Goal: Download file/media

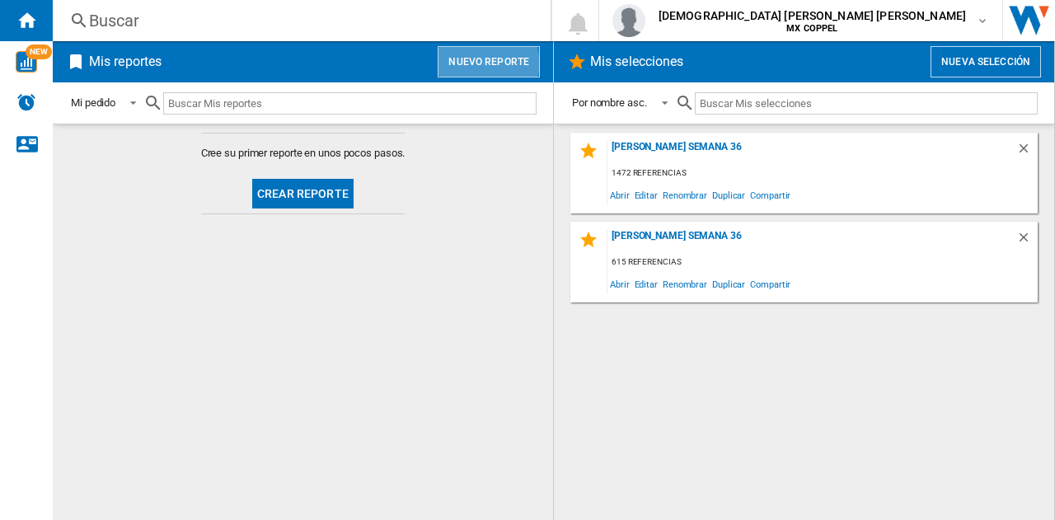
click at [475, 63] on button "Nuevo reporte" at bounding box center [489, 61] width 102 height 31
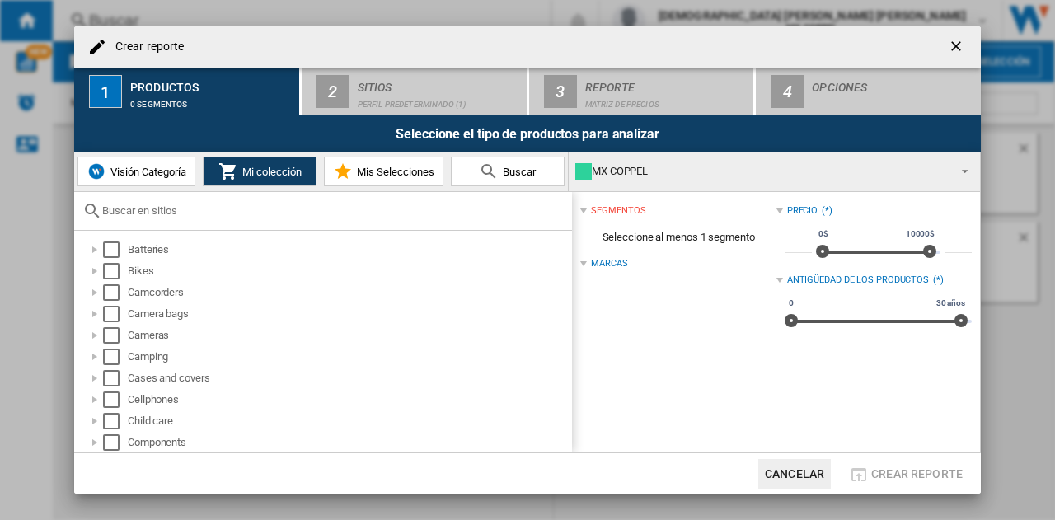
click at [372, 180] on button "Mis Selecciones" at bounding box center [383, 172] width 119 height 30
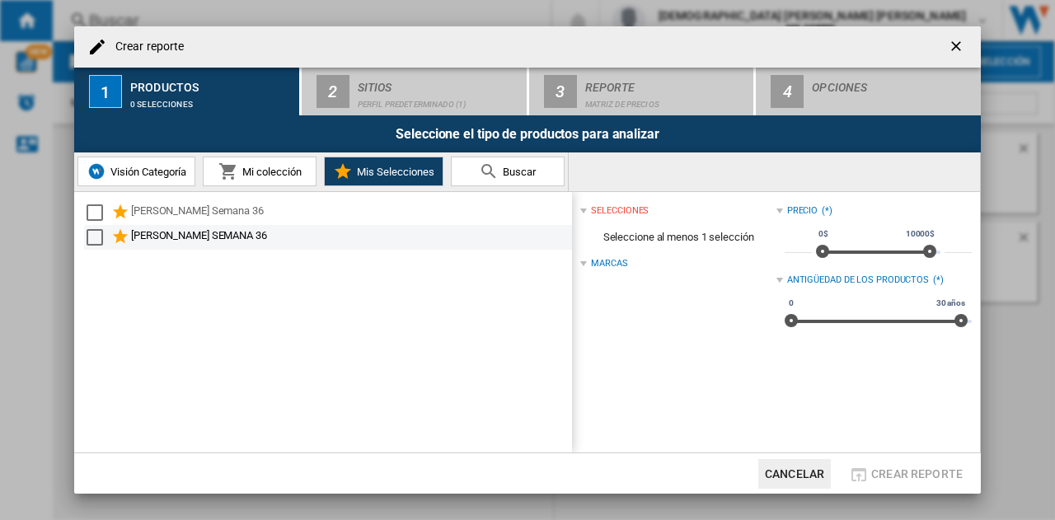
click at [142, 240] on div "[PERSON_NAME] SEMANA 36" at bounding box center [350, 237] width 438 height 20
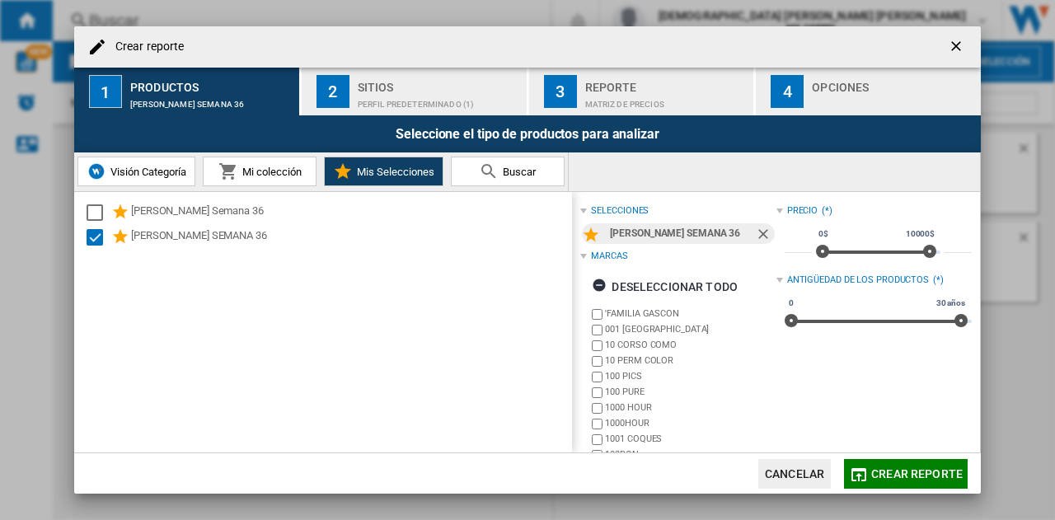
click at [369, 95] on div "Perfil predeterminado (1)" at bounding box center [439, 99] width 162 height 17
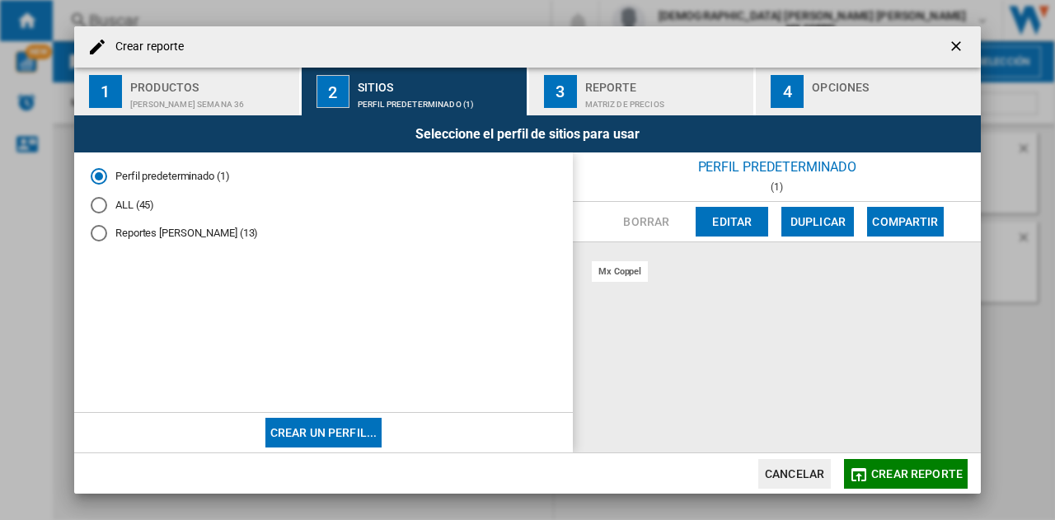
click at [107, 234] on md-radio-button "Reportes [PERSON_NAME] (13)" at bounding box center [324, 234] width 466 height 16
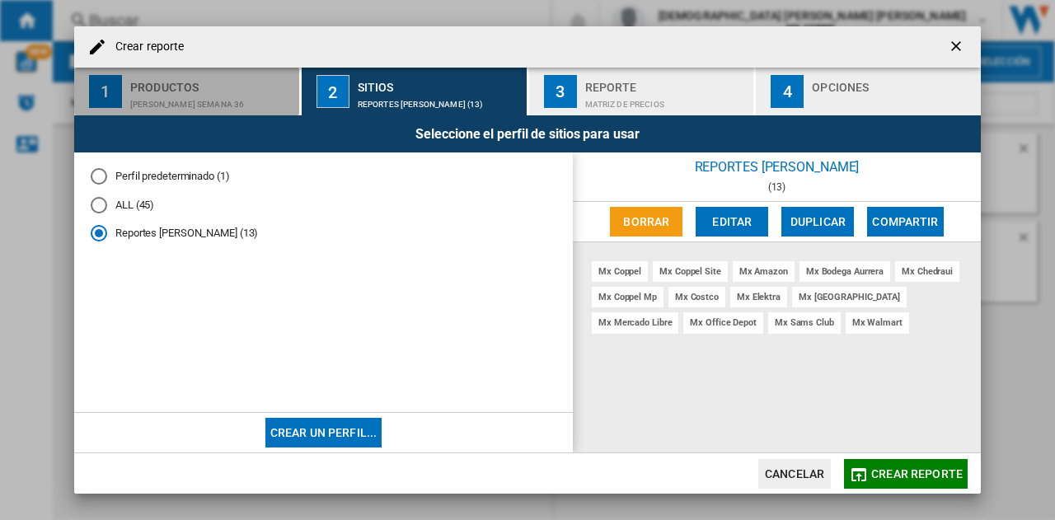
click at [219, 88] on div "Productos" at bounding box center [211, 82] width 162 height 17
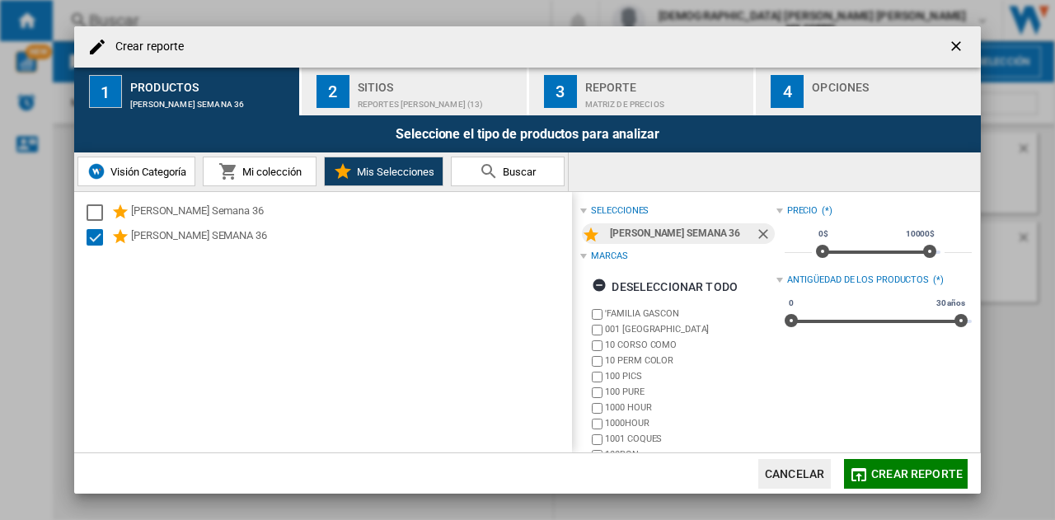
click at [369, 82] on div "Sitios" at bounding box center [439, 82] width 162 height 17
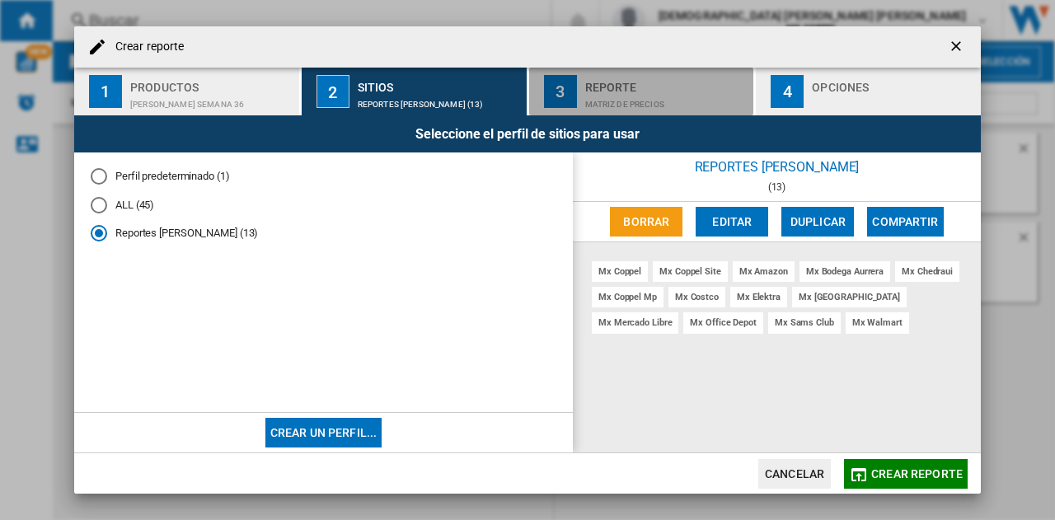
click at [549, 82] on div "3" at bounding box center [560, 91] width 33 height 33
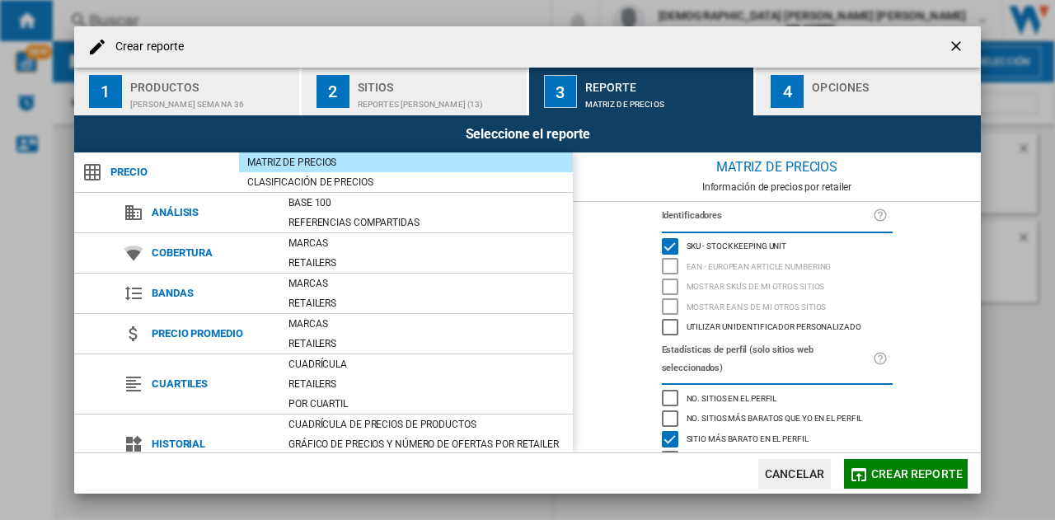
scroll to position [140, 0]
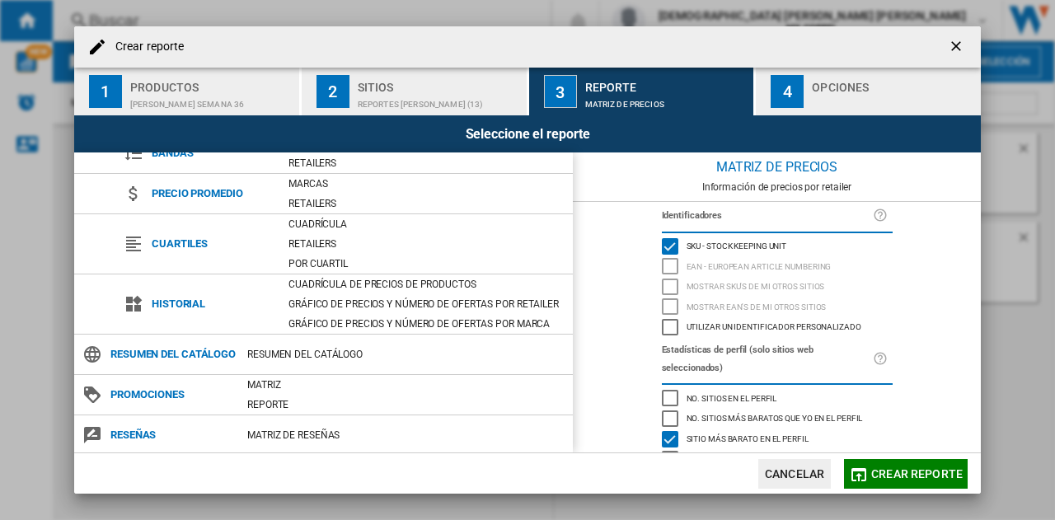
click at [152, 390] on span "Promociones" at bounding box center [170, 394] width 137 height 23
click at [263, 385] on div "Matriz" at bounding box center [406, 385] width 334 height 16
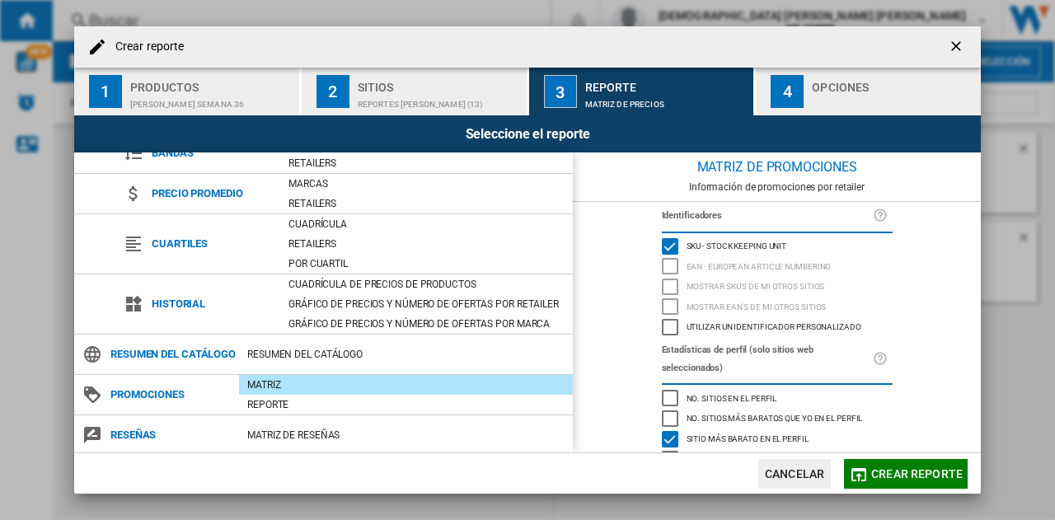
click at [789, 109] on button "4 Opciones" at bounding box center [868, 92] width 225 height 48
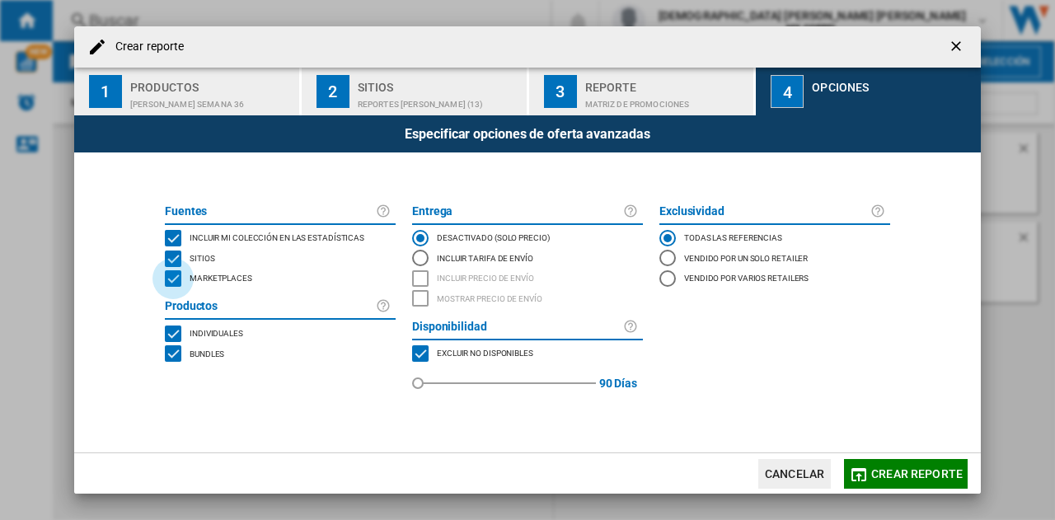
click at [176, 274] on div "MARKETPLACES" at bounding box center [173, 278] width 16 height 16
click at [174, 355] on div "BUNDLES" at bounding box center [173, 353] width 16 height 16
click at [904, 475] on span "Crear reporte" at bounding box center [916, 473] width 91 height 13
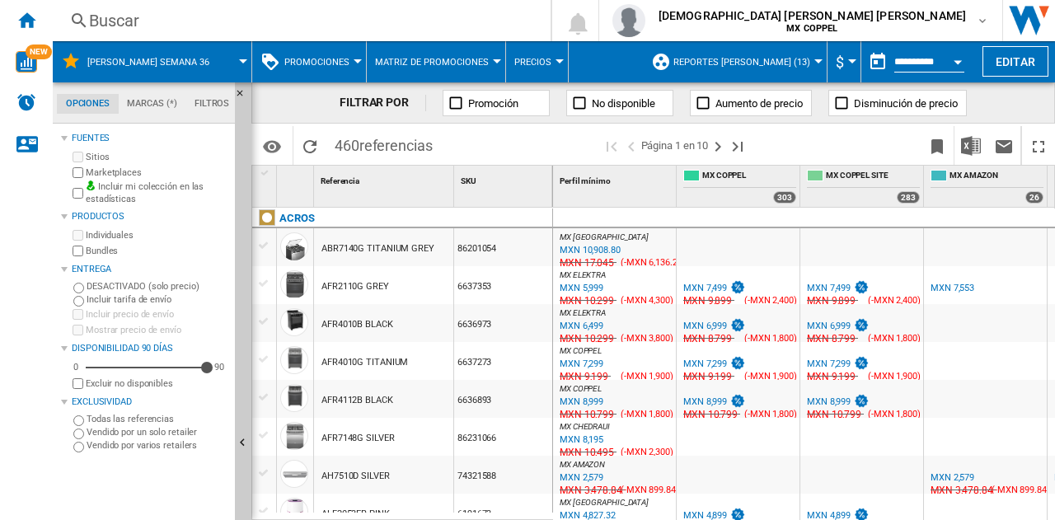
click at [900, 49] on md-datepicker "**********" at bounding box center [920, 61] width 118 height 33
click at [902, 63] on input "**********" at bounding box center [929, 64] width 70 height 15
click at [952, 64] on button "Open calendar" at bounding box center [958, 59] width 30 height 30
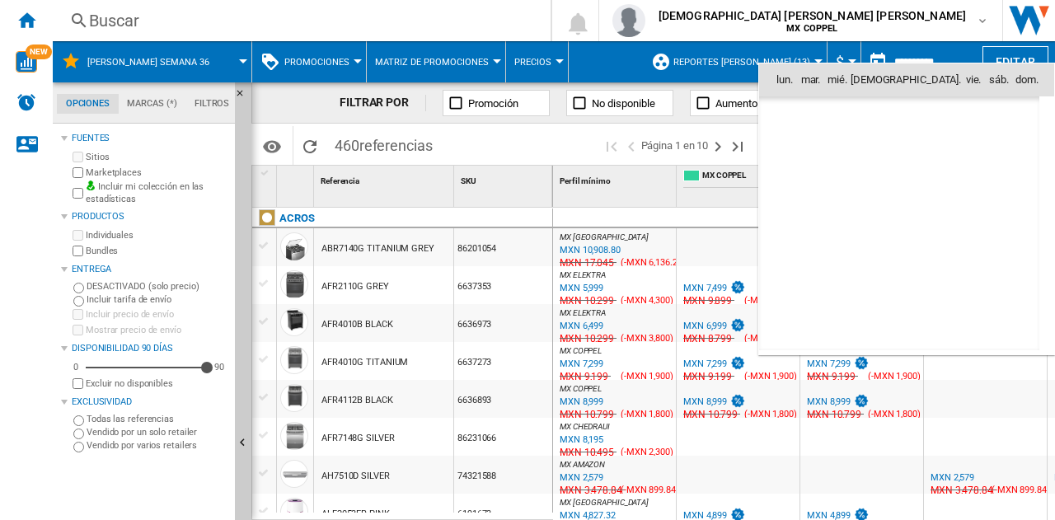
scroll to position [7860, 0]
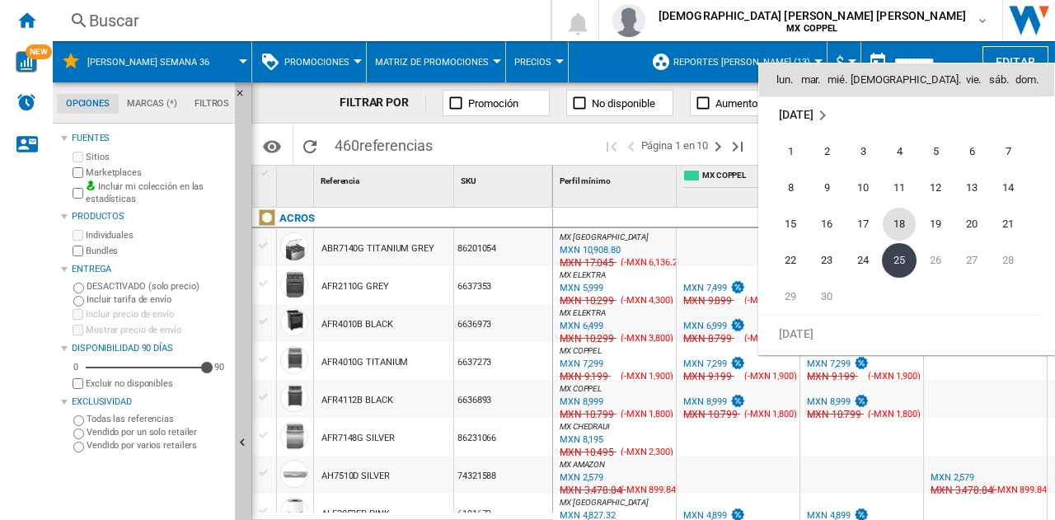
click at [901, 227] on span "18" at bounding box center [898, 224] width 33 height 33
type input "**********"
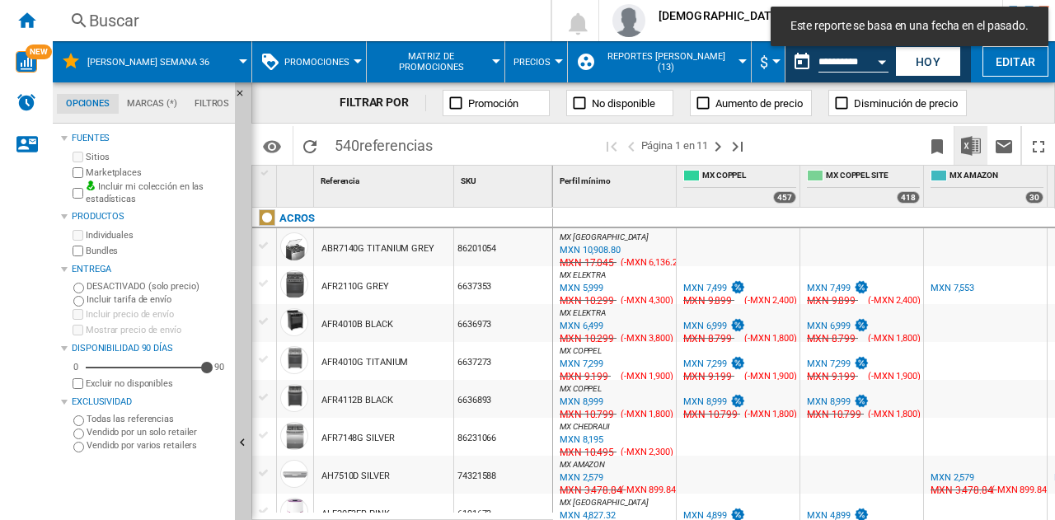
click at [962, 140] on img "Descargar en Excel" at bounding box center [971, 146] width 20 height 20
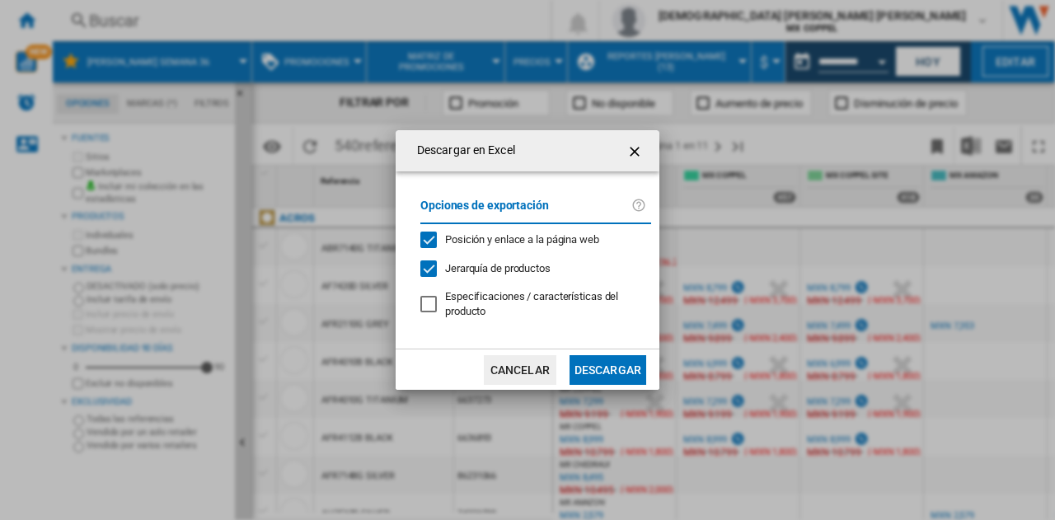
click at [601, 372] on button "Descargar" at bounding box center [607, 370] width 77 height 30
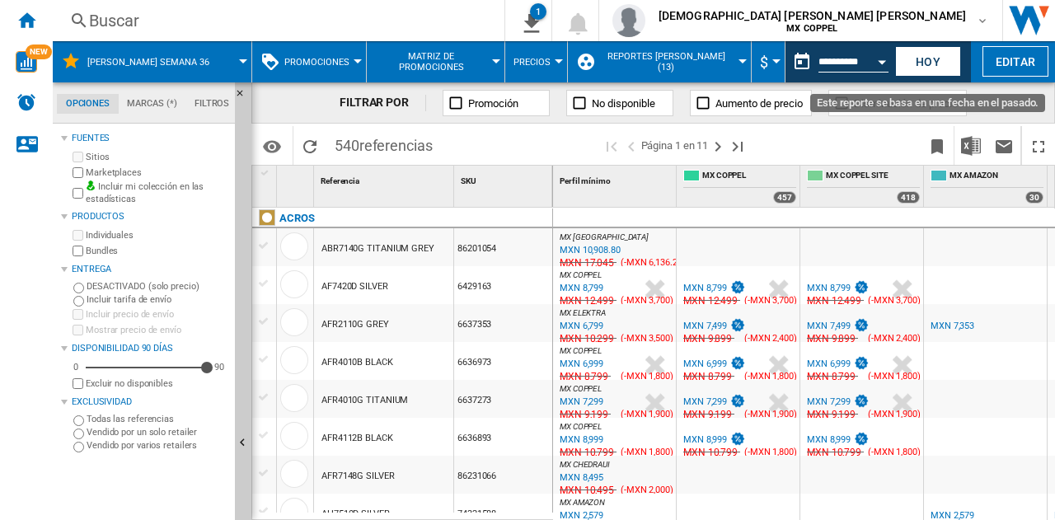
click at [879, 63] on div "Open calendar" at bounding box center [882, 62] width 8 height 4
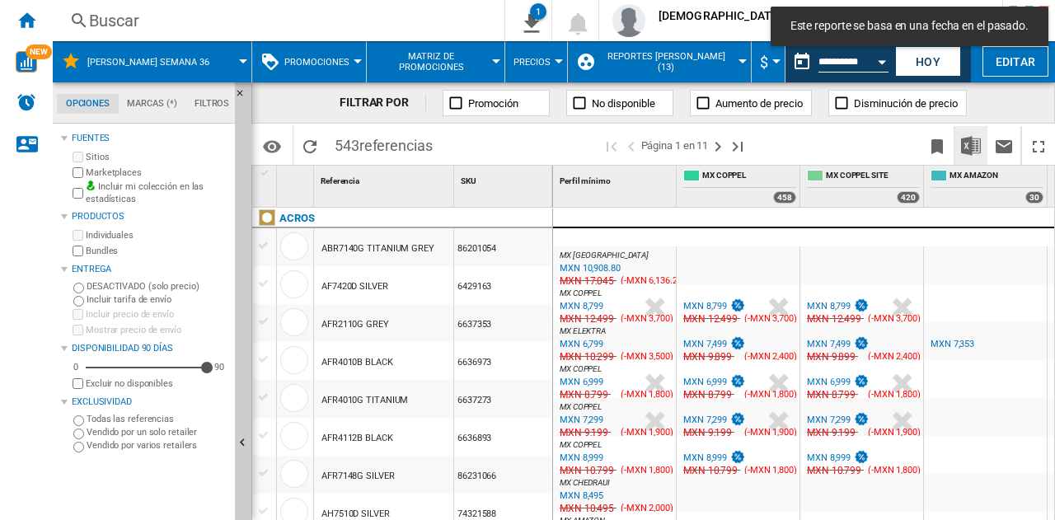
click at [971, 141] on img "Descargar en Excel" at bounding box center [971, 146] width 20 height 20
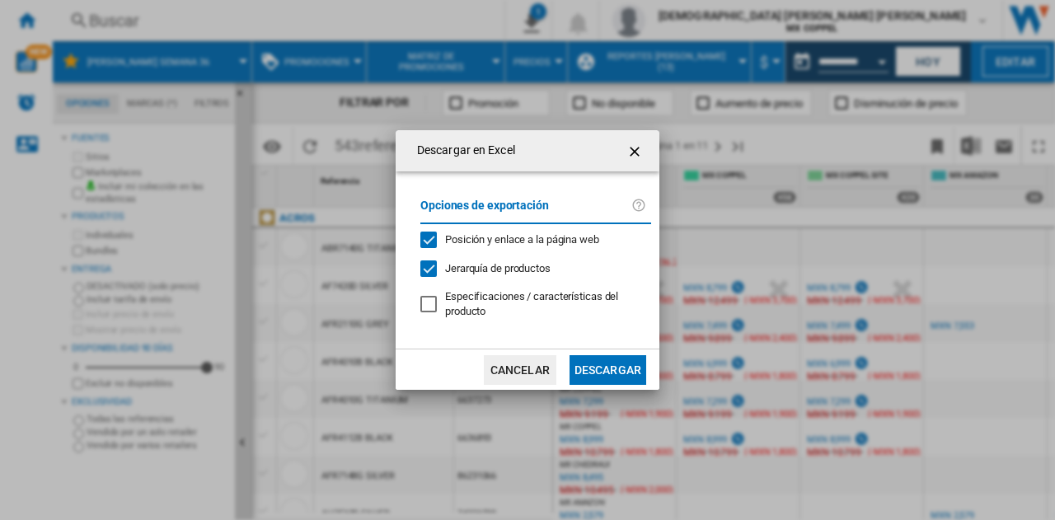
click at [599, 368] on button "Descargar" at bounding box center [607, 370] width 77 height 30
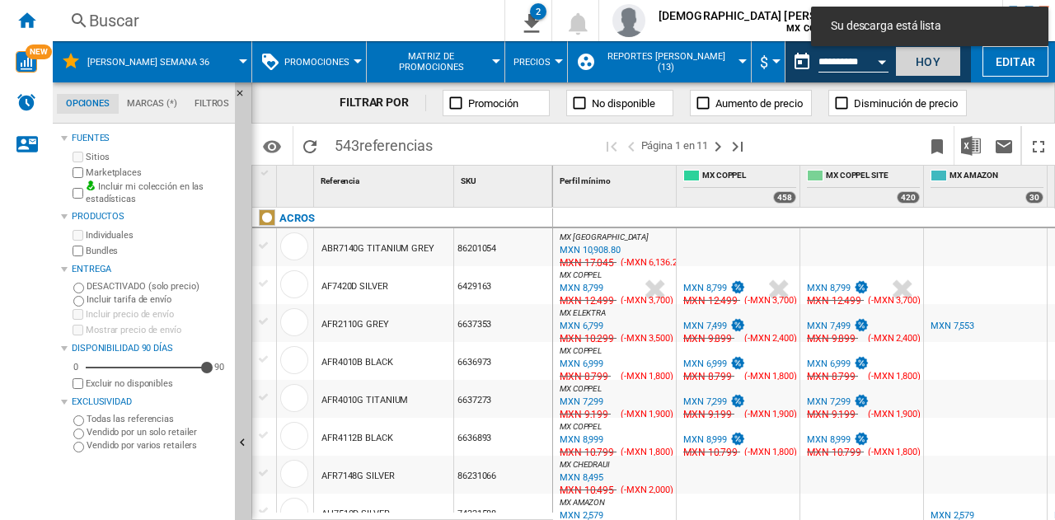
click at [956, 63] on button "Hoy" at bounding box center [928, 61] width 66 height 30
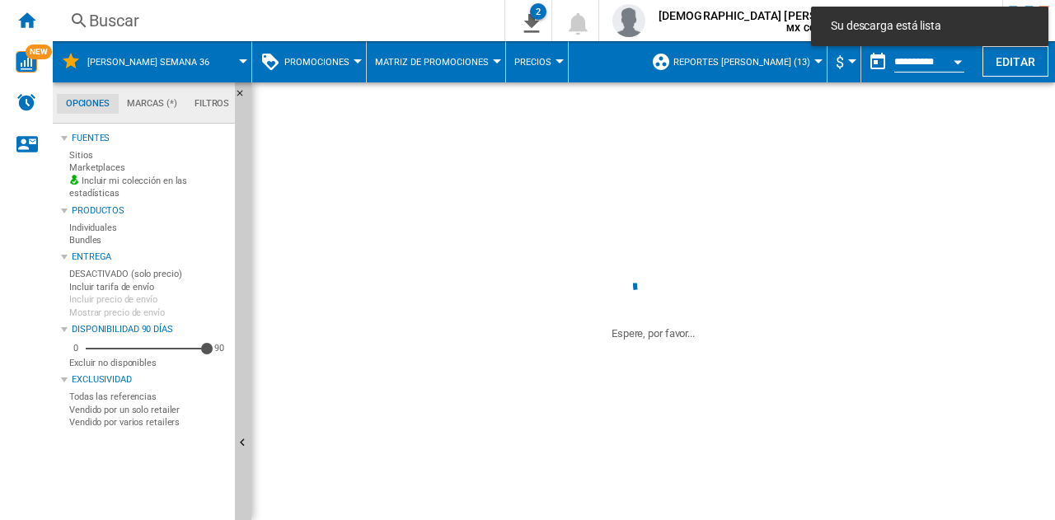
click at [860, 65] on input "**********" at bounding box center [853, 64] width 70 height 15
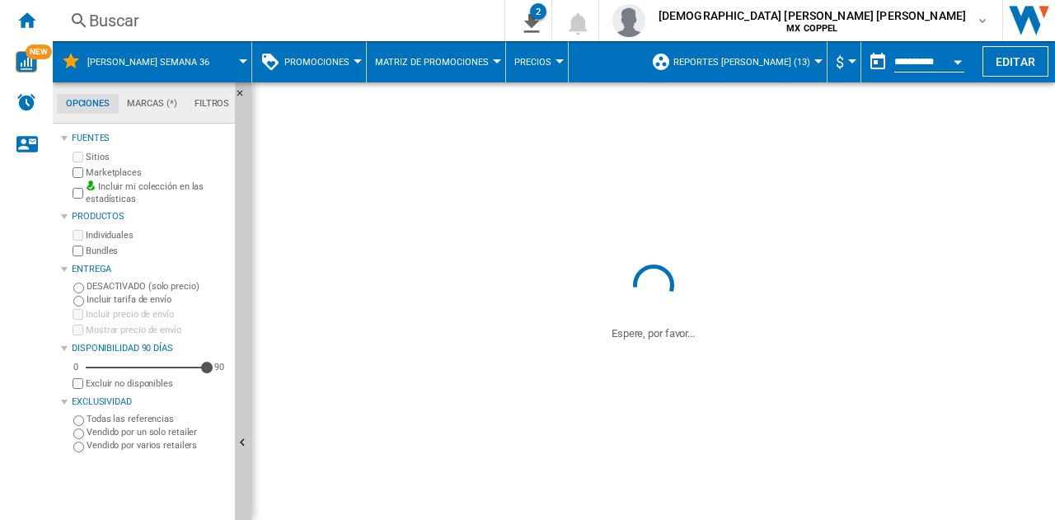
click at [955, 65] on button "Open calendar" at bounding box center [958, 59] width 30 height 30
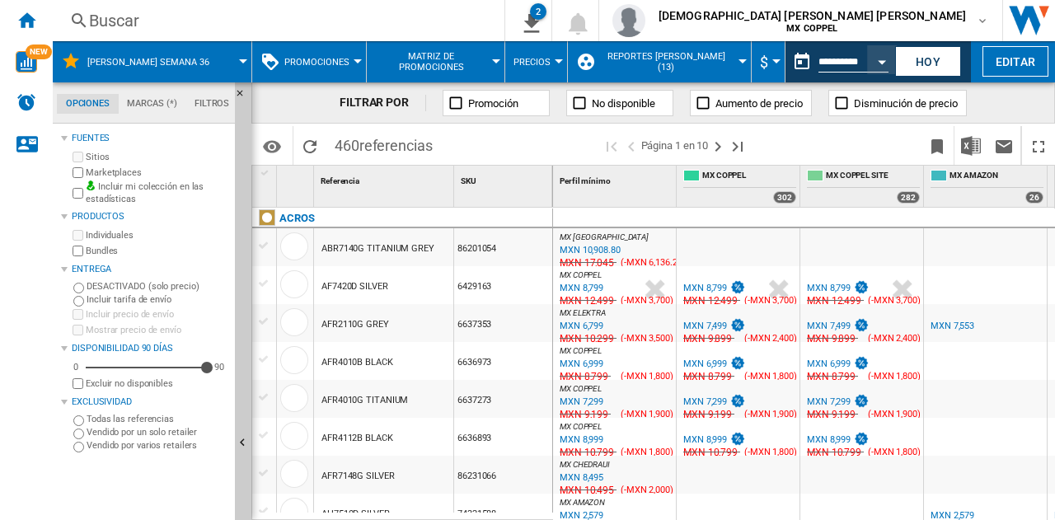
type input "**********"
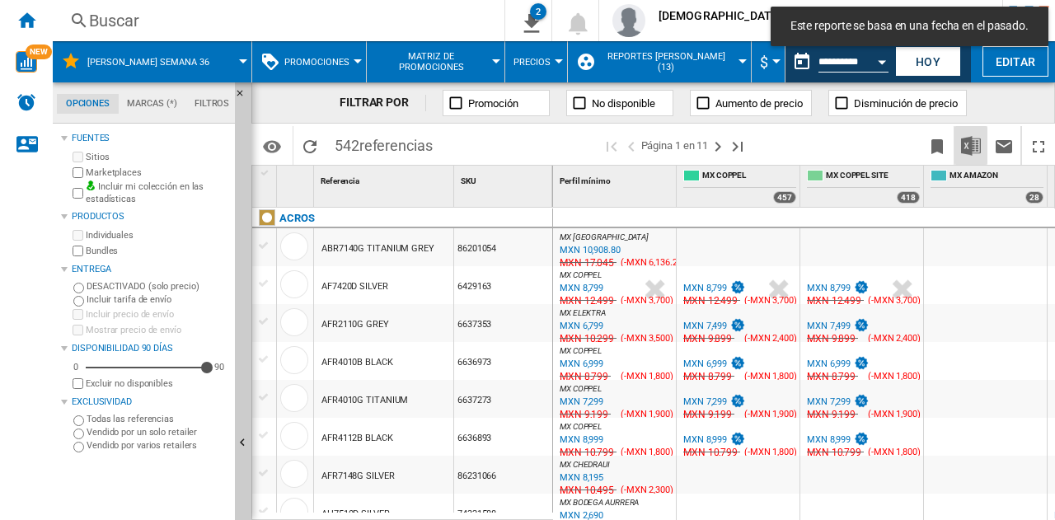
click at [976, 139] on img "Descargar en Excel" at bounding box center [971, 146] width 20 height 20
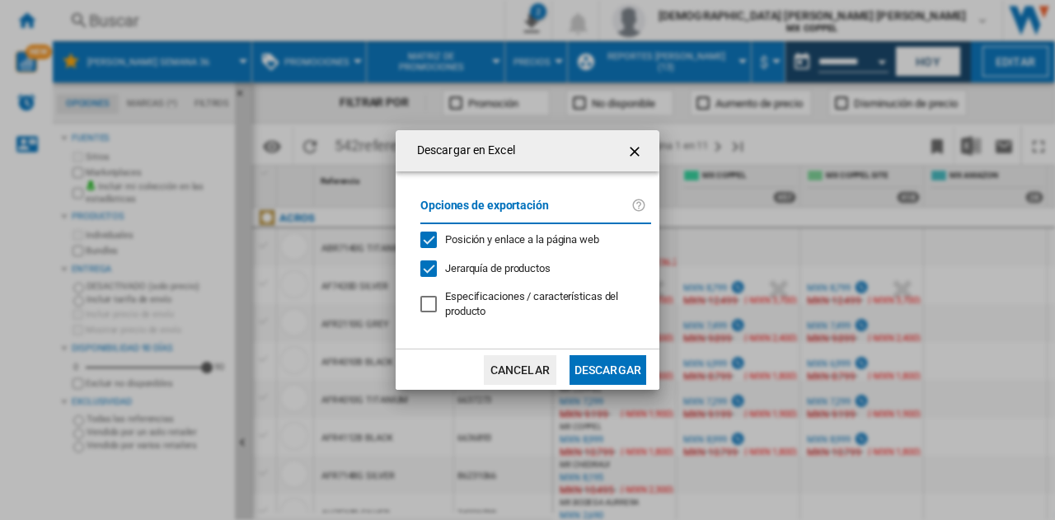
click at [638, 365] on button "Descargar" at bounding box center [607, 370] width 77 height 30
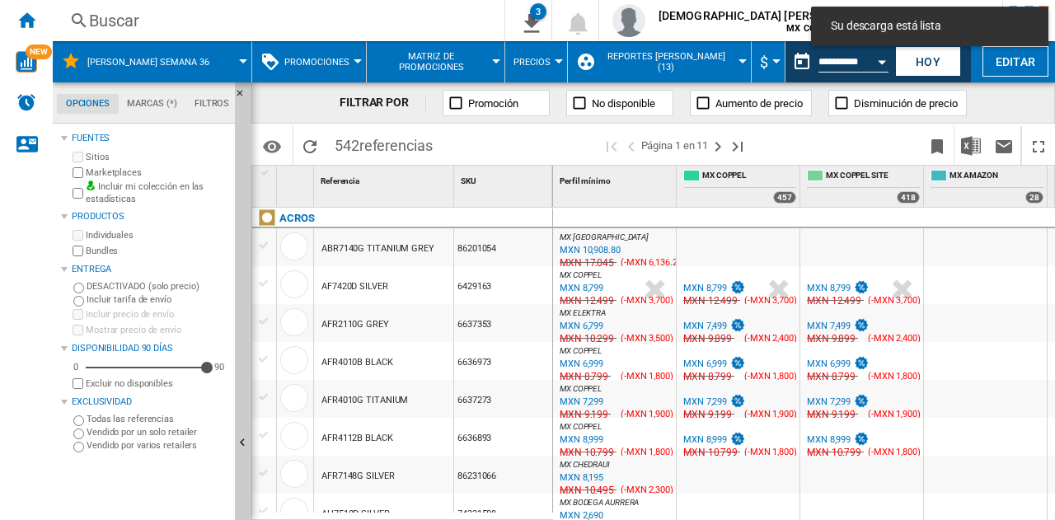
click at [1005, 121] on div "FILTRAR POR Promoción No disponible Aumento de precio Disminución de precio" at bounding box center [652, 102] width 803 height 41
click at [860, 59] on input "**********" at bounding box center [853, 64] width 70 height 15
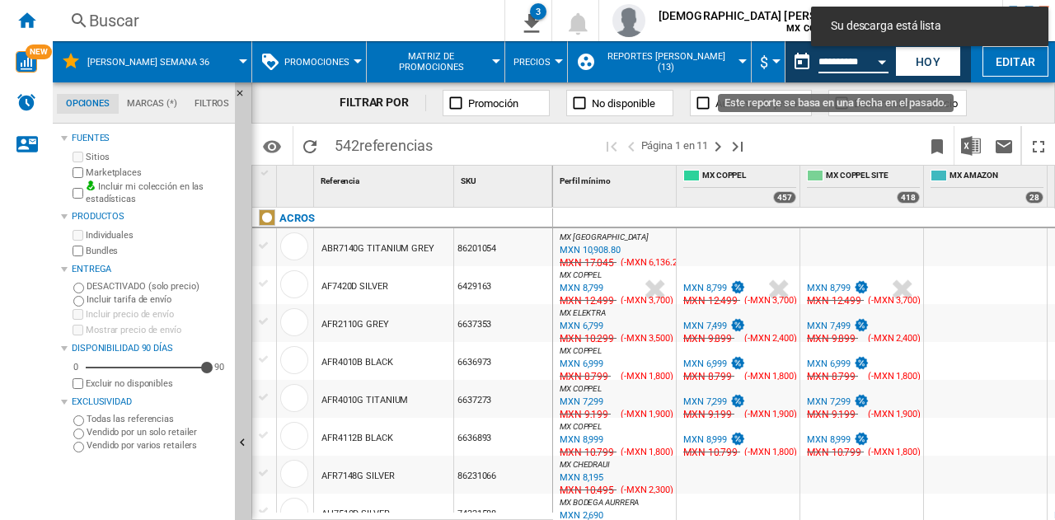
click at [882, 62] on div "Open calendar" at bounding box center [882, 62] width 8 height 4
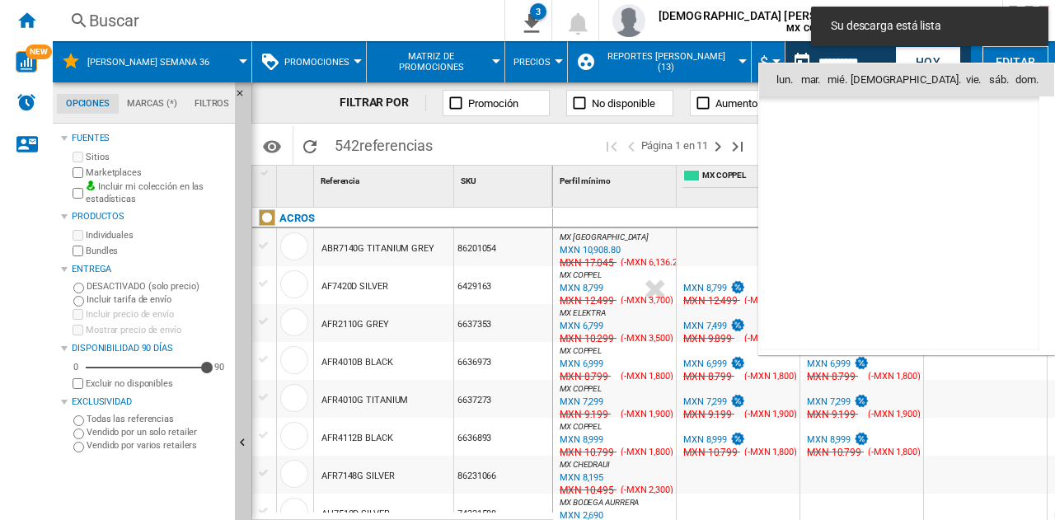
scroll to position [7860, 0]
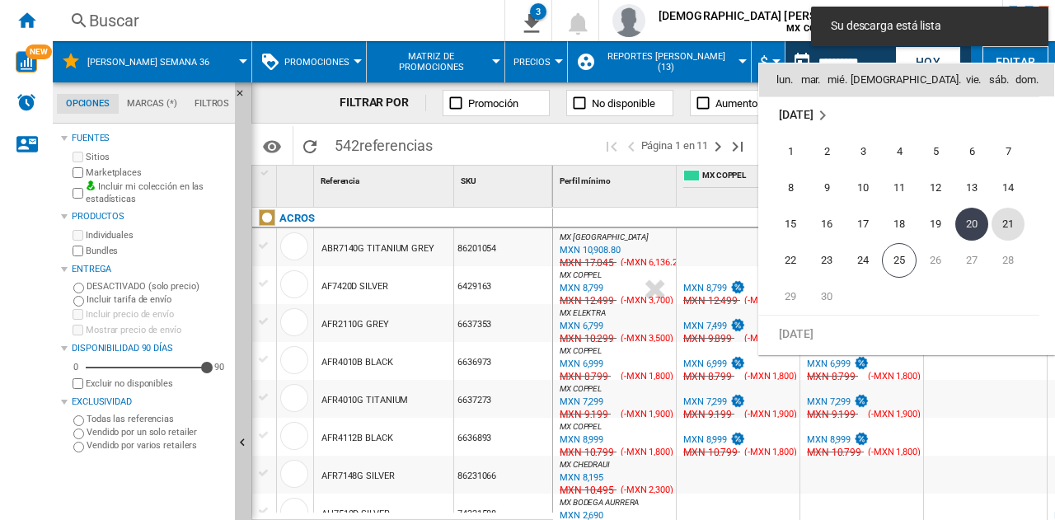
click at [1003, 221] on span "21" at bounding box center [1007, 224] width 33 height 33
type input "**********"
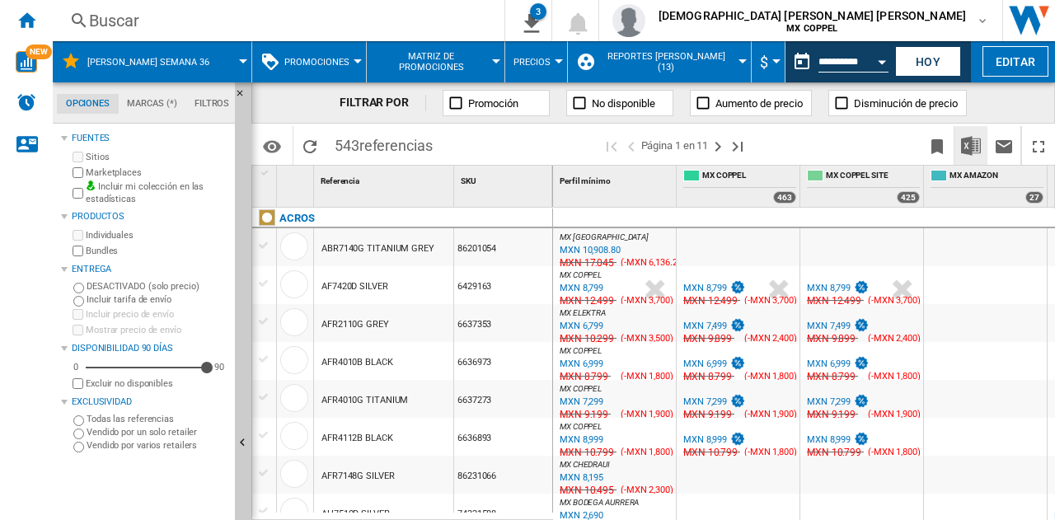
click at [984, 130] on button "Descargar en Excel" at bounding box center [970, 145] width 33 height 39
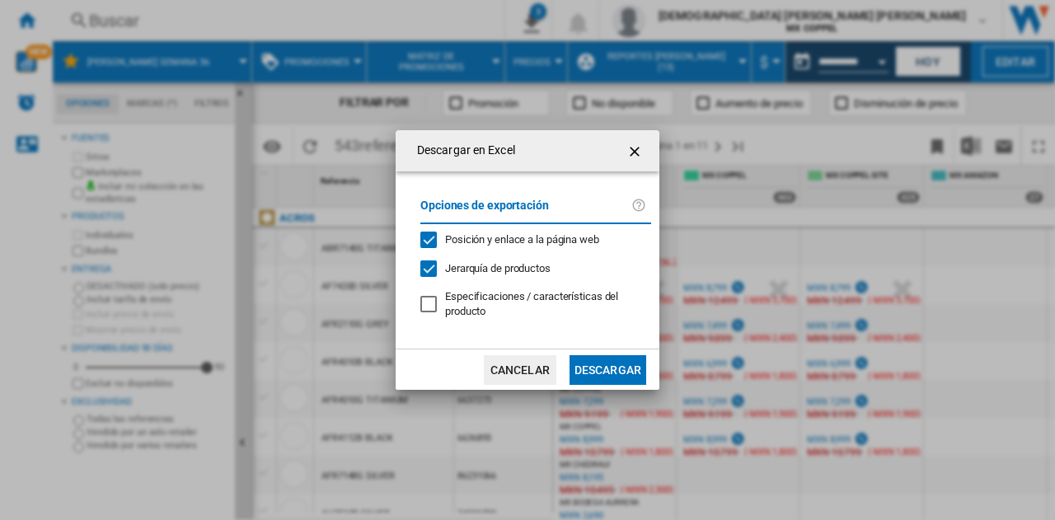
click at [597, 363] on button "Descargar" at bounding box center [607, 370] width 77 height 30
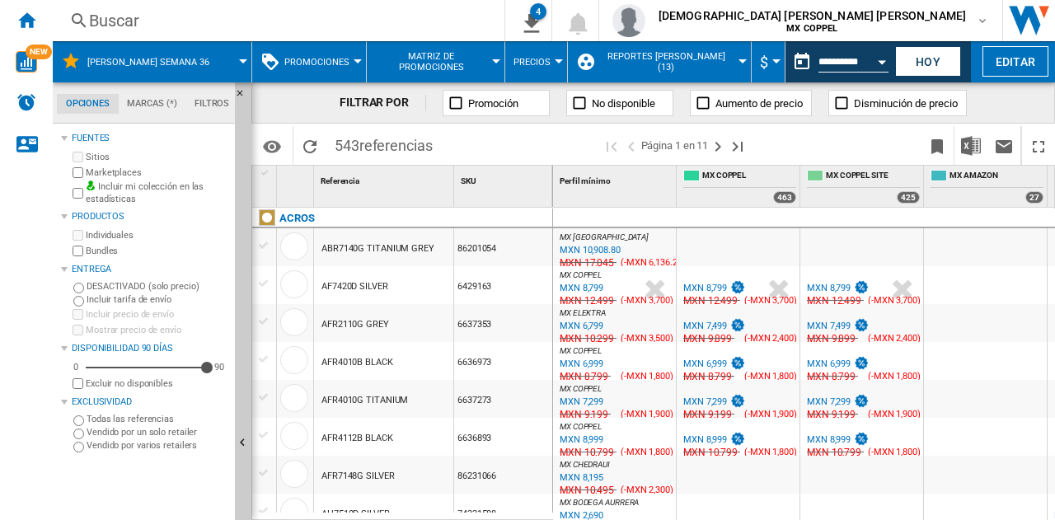
click at [974, 105] on div "FILTRAR POR Promoción No disponible Aumento de precio Disminución de precio" at bounding box center [652, 102] width 803 height 41
click at [878, 65] on button "Open calendar" at bounding box center [882, 59] width 30 height 30
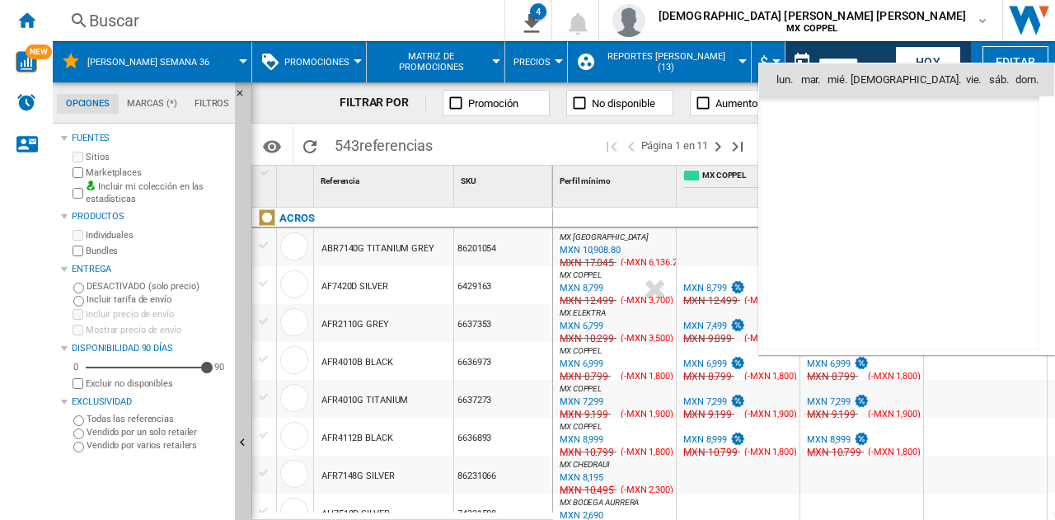
scroll to position [7860, 0]
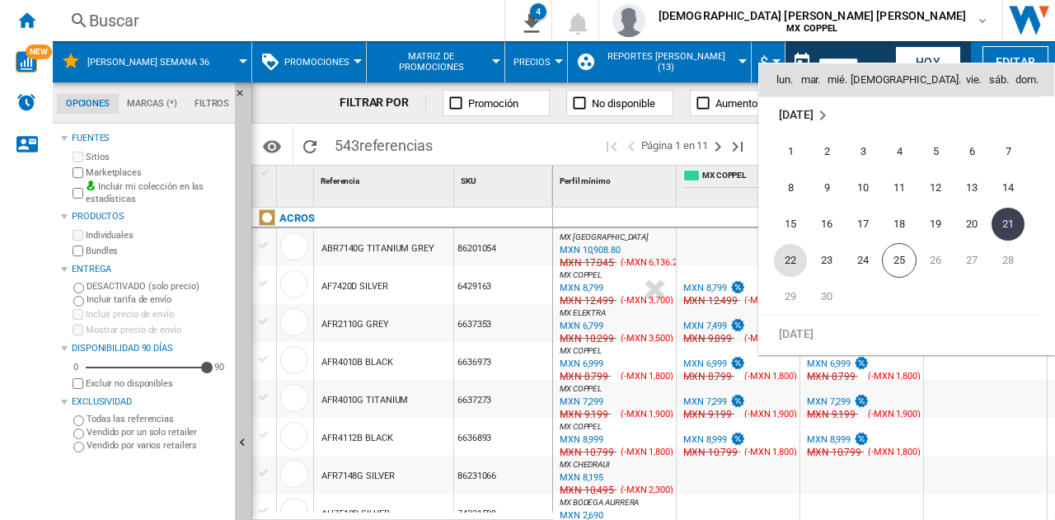
click at [798, 251] on span "22" at bounding box center [790, 260] width 33 height 33
type input "**********"
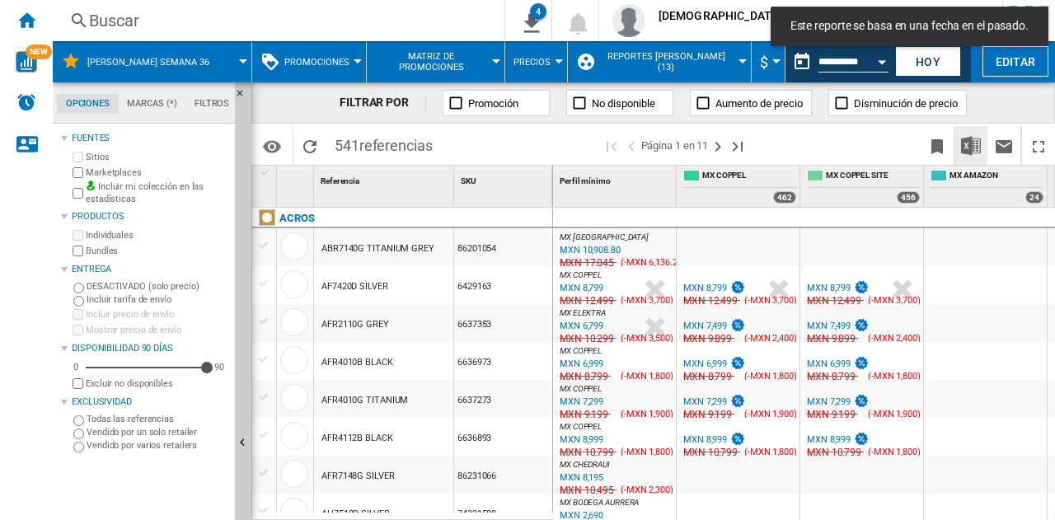
click at [976, 147] on img "Descargar en Excel" at bounding box center [971, 146] width 20 height 20
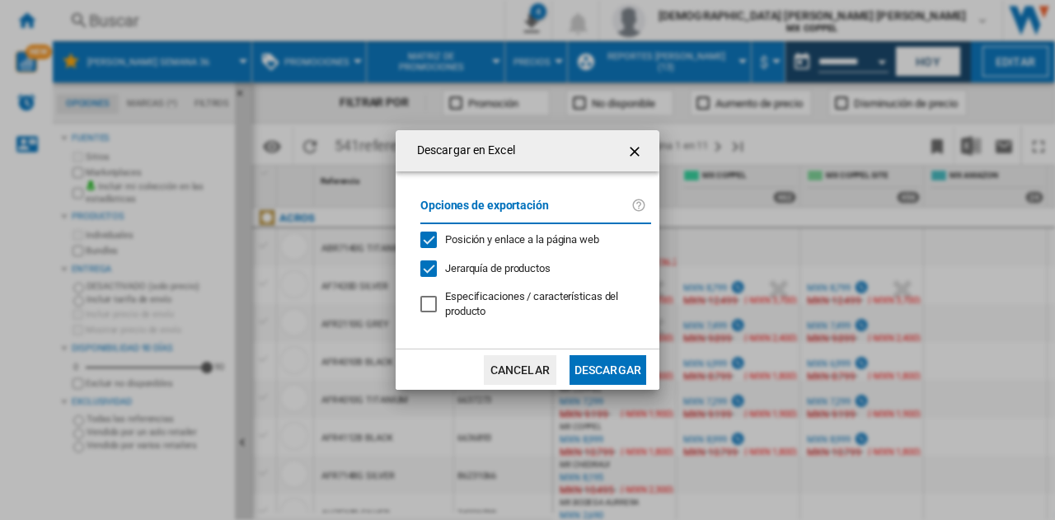
click at [582, 366] on button "Descargar" at bounding box center [607, 370] width 77 height 30
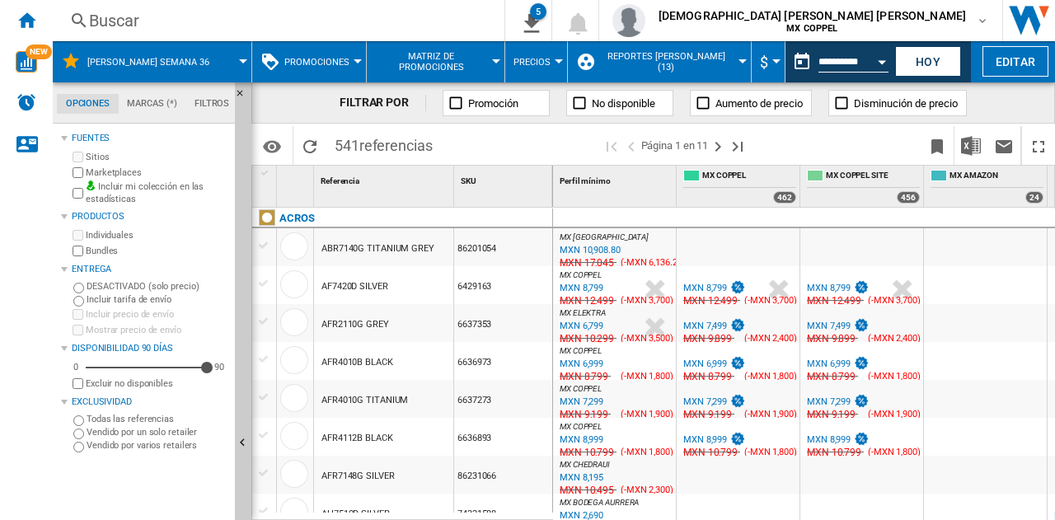
click at [878, 60] on div "Open calendar" at bounding box center [882, 62] width 8 height 4
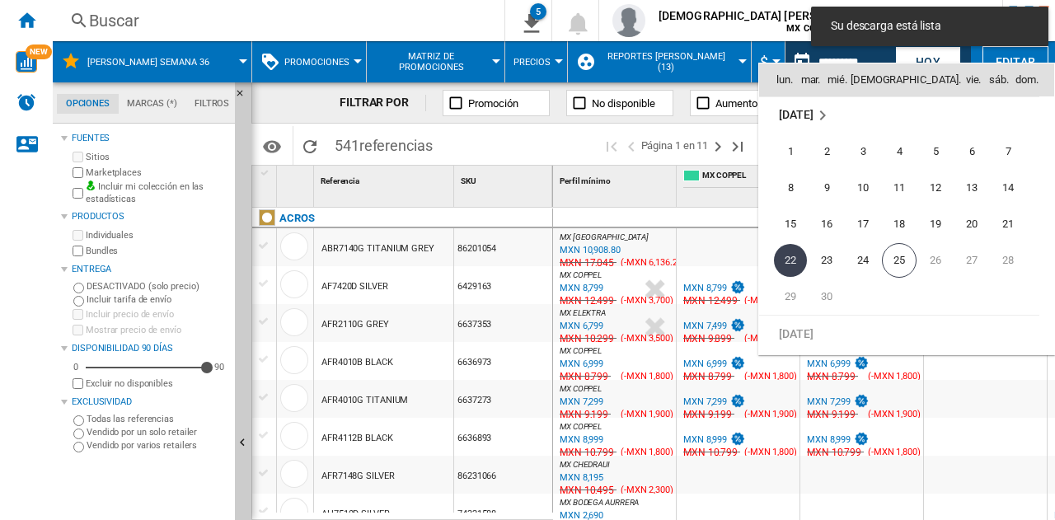
scroll to position [7860, 0]
click at [827, 263] on span "23" at bounding box center [826, 260] width 33 height 33
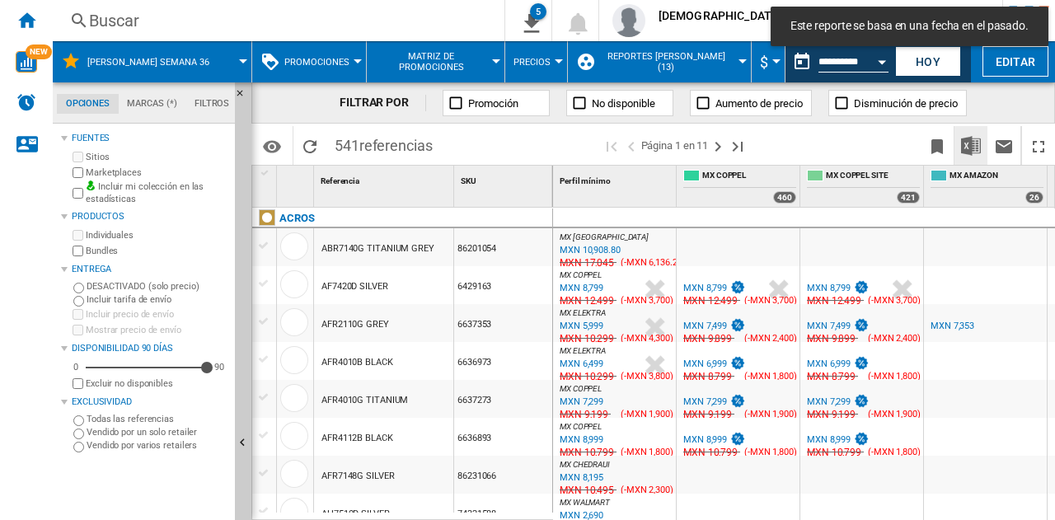
click at [968, 141] on img "Descargar en Excel" at bounding box center [971, 146] width 20 height 20
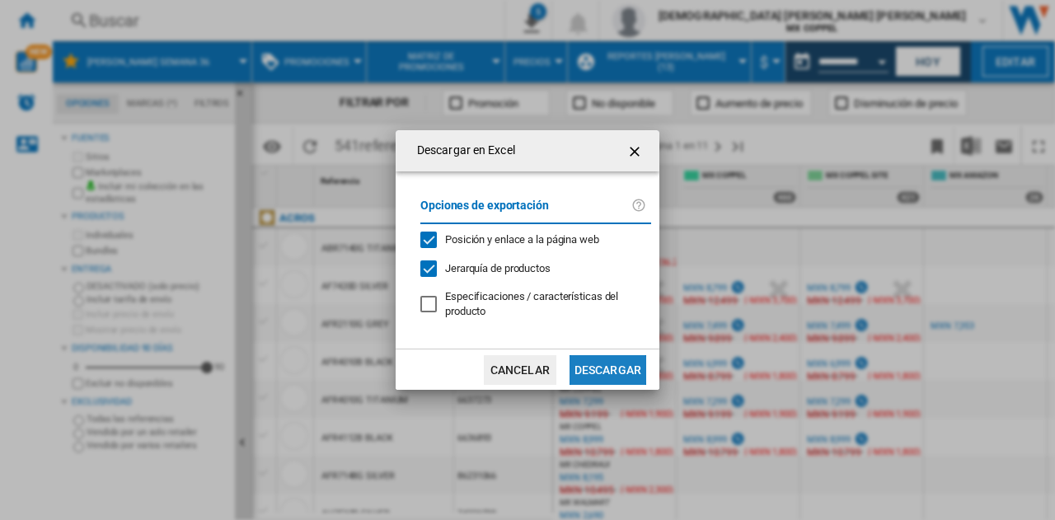
click at [592, 366] on button "Descargar" at bounding box center [607, 370] width 77 height 30
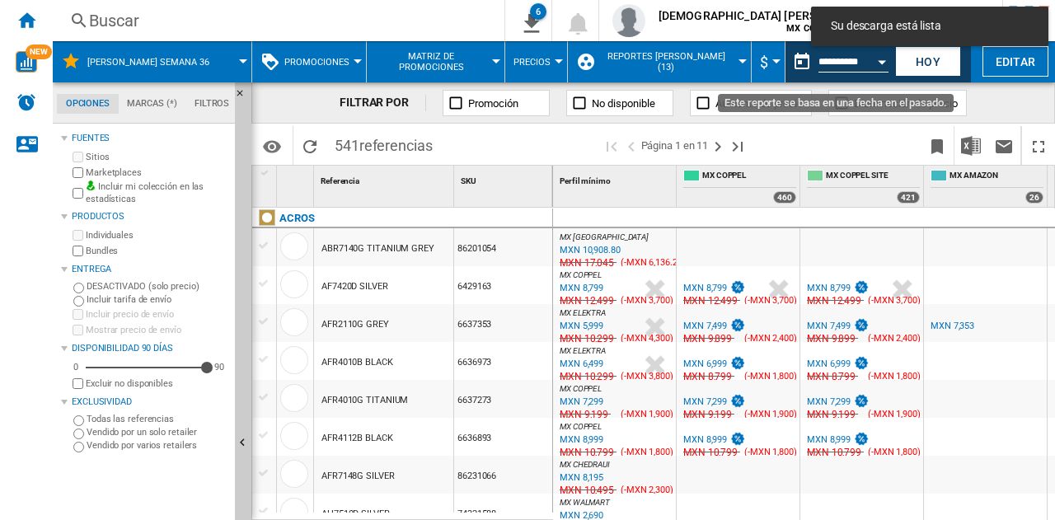
click at [873, 63] on button "Open calendar" at bounding box center [882, 59] width 30 height 30
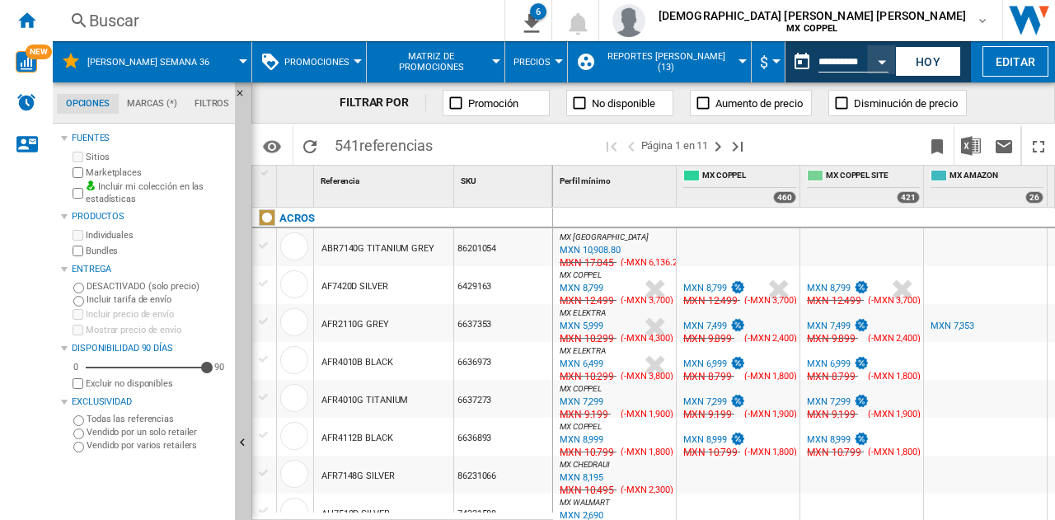
type input "**********"
click at [977, 129] on button "Descargar en Excel" at bounding box center [970, 145] width 33 height 39
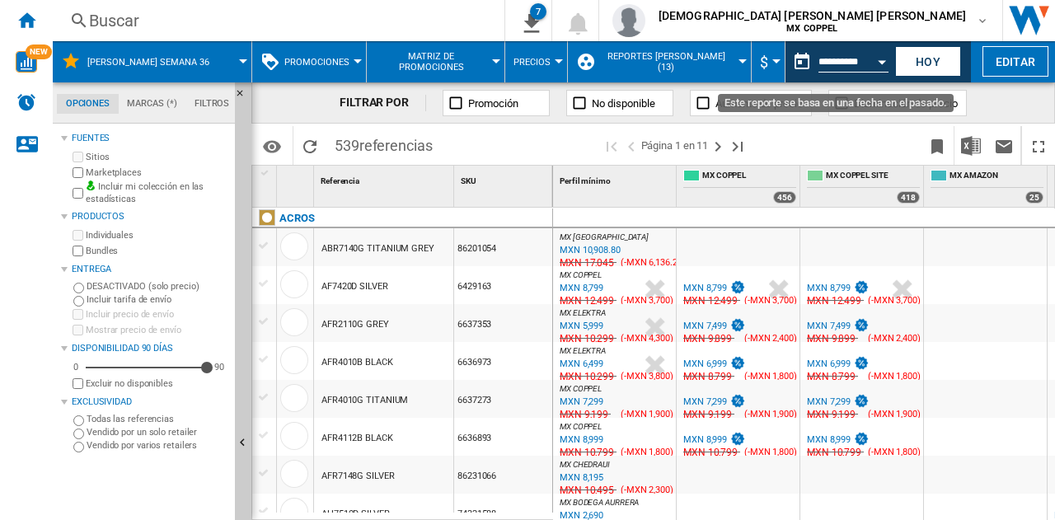
click at [880, 69] on button "Open calendar" at bounding box center [882, 59] width 30 height 30
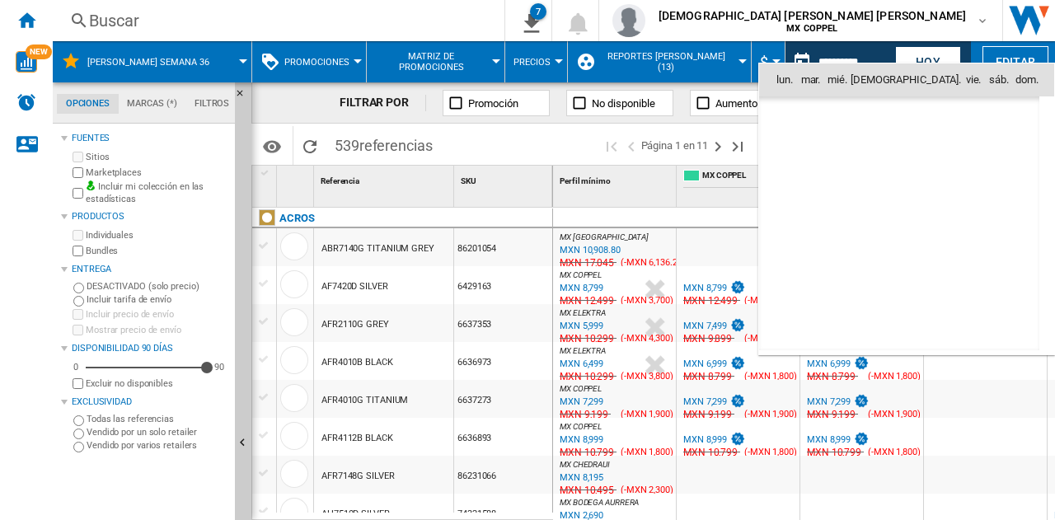
scroll to position [7860, 0]
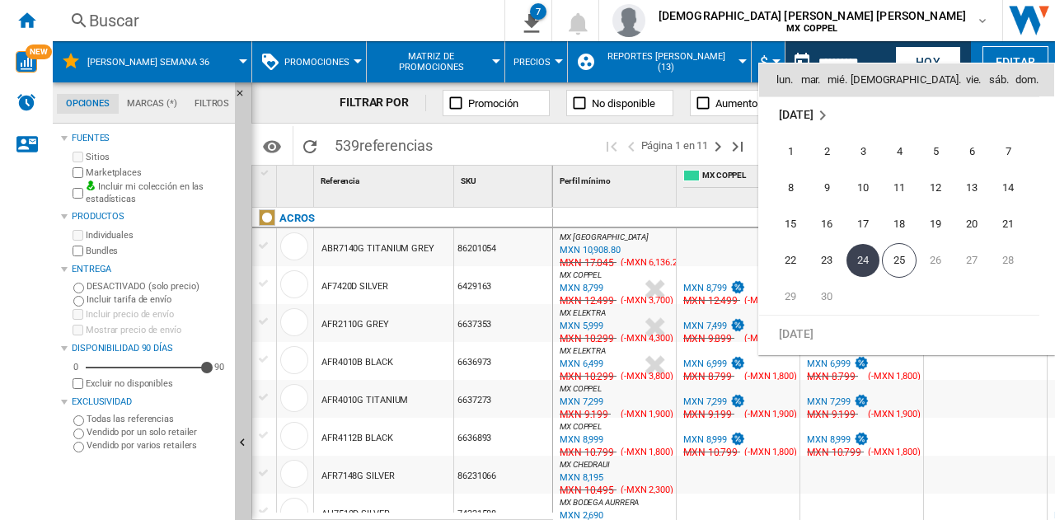
click at [817, 106] on md-icon "September 2025" at bounding box center [822, 115] width 20 height 20
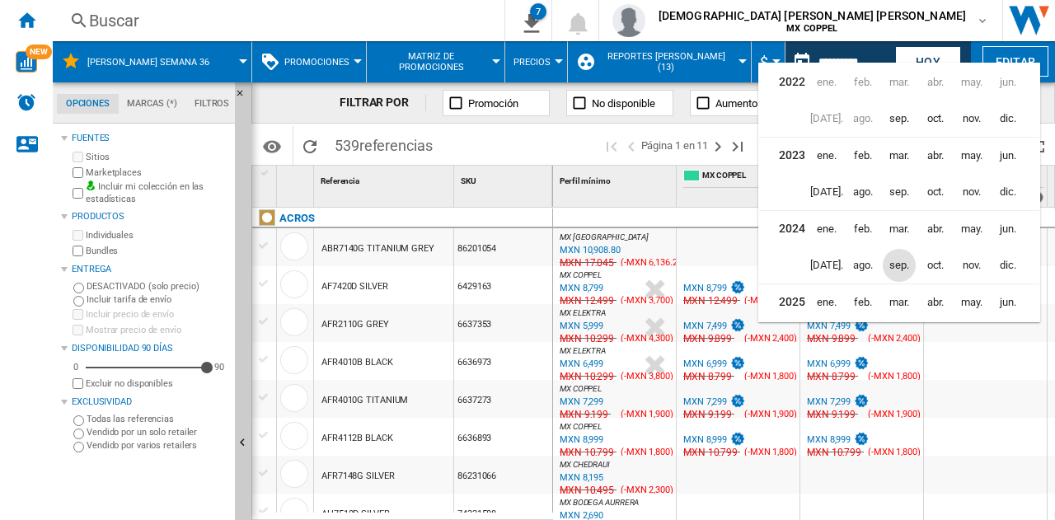
scroll to position [39, 0]
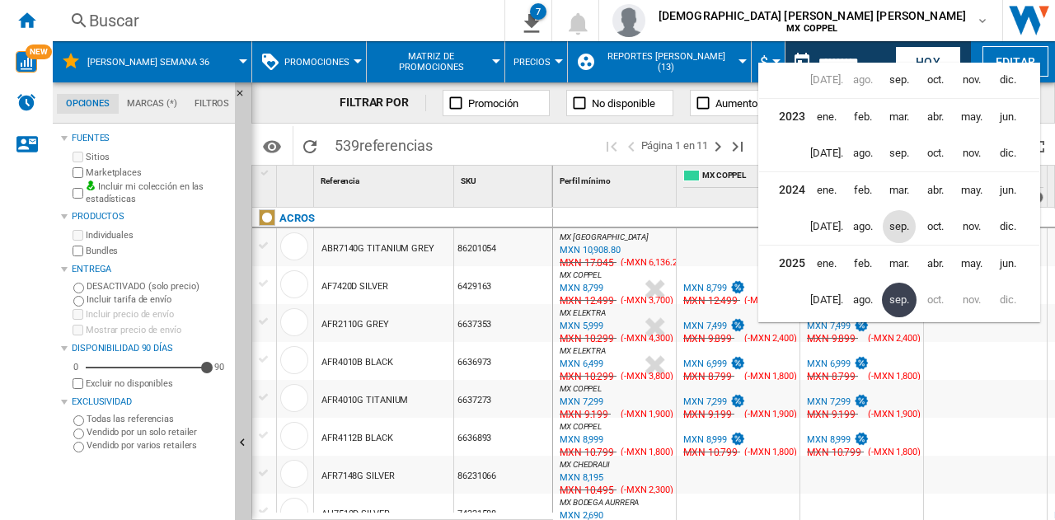
click at [900, 230] on span "sep." at bounding box center [898, 226] width 33 height 33
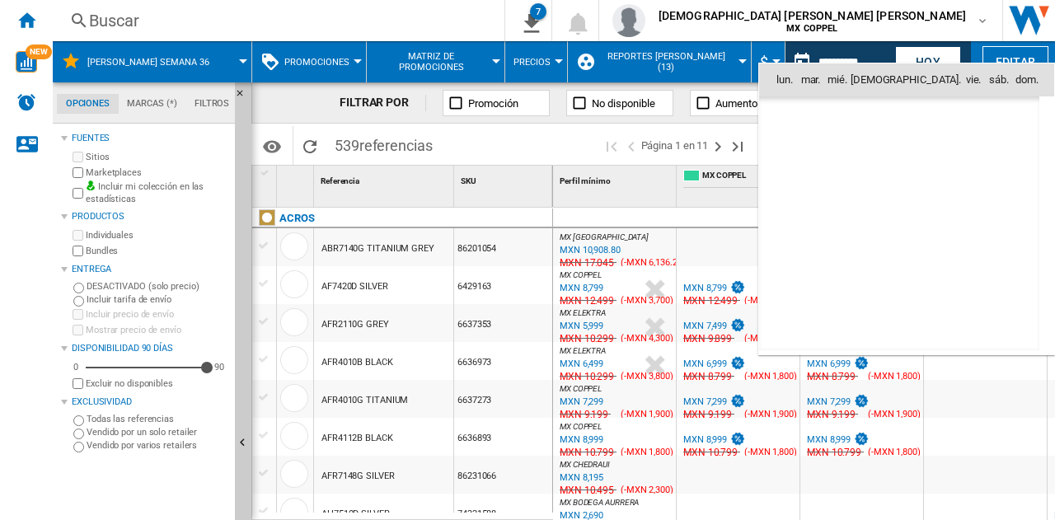
scroll to position [5239, 0]
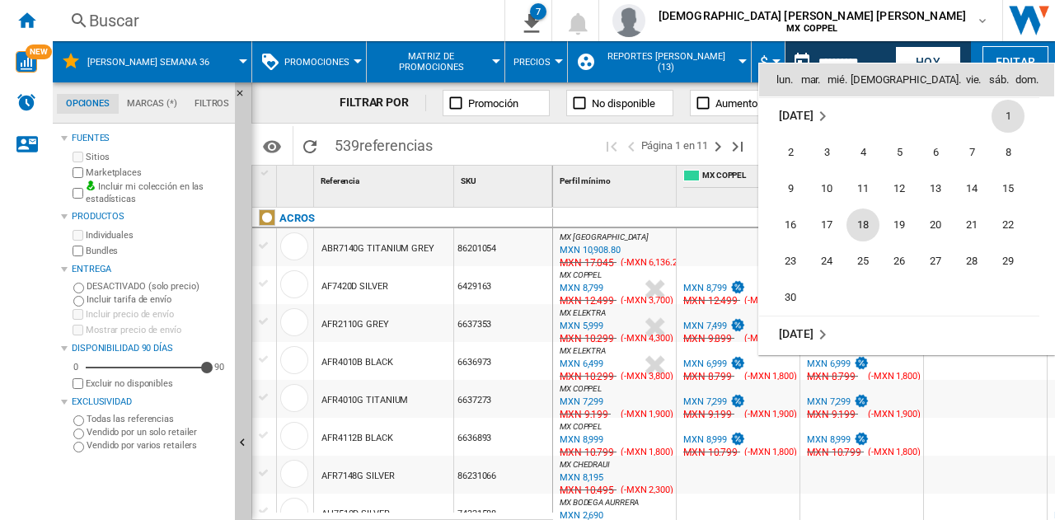
click at [865, 221] on span "18" at bounding box center [862, 224] width 33 height 33
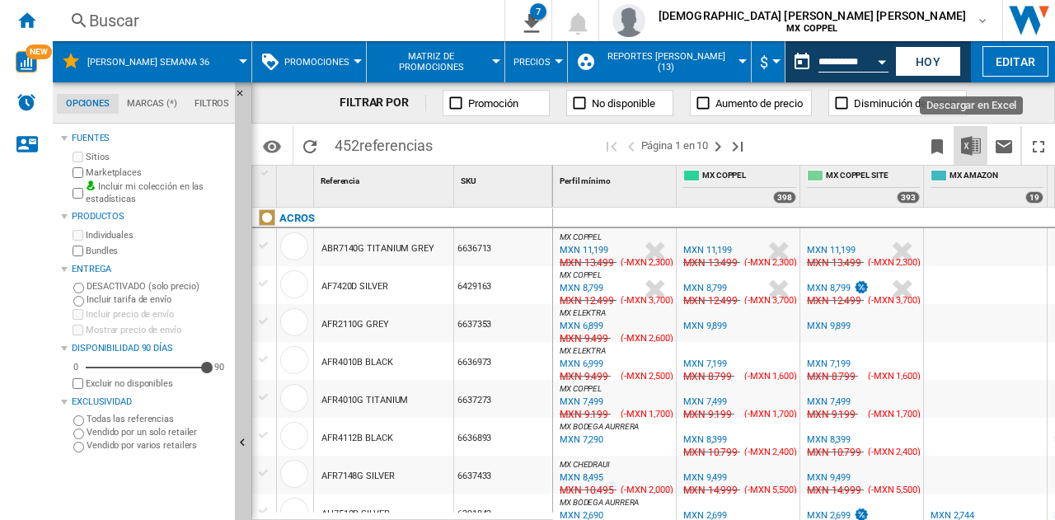
click at [972, 147] on img "Descargar en Excel" at bounding box center [971, 146] width 20 height 20
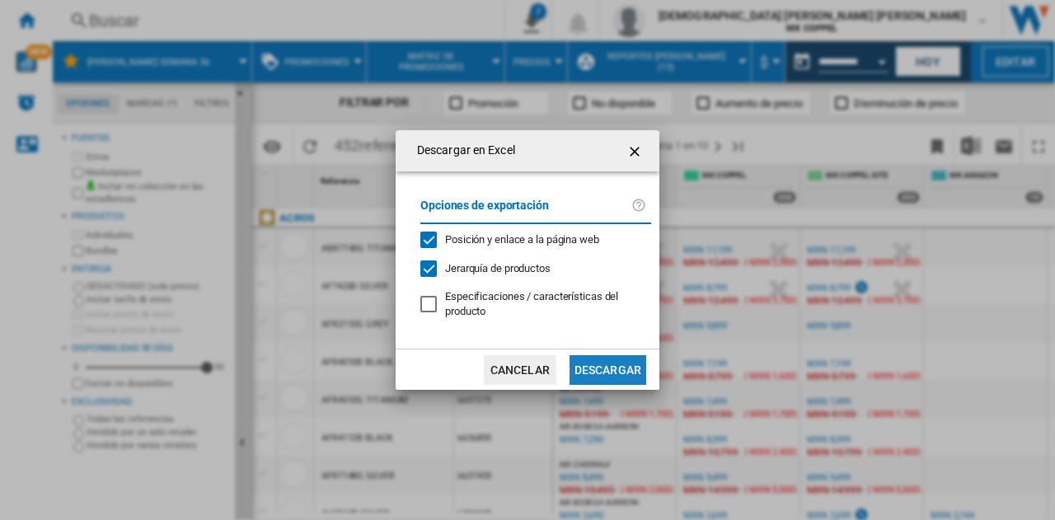
click at [617, 372] on button "Descargar" at bounding box center [607, 370] width 77 height 30
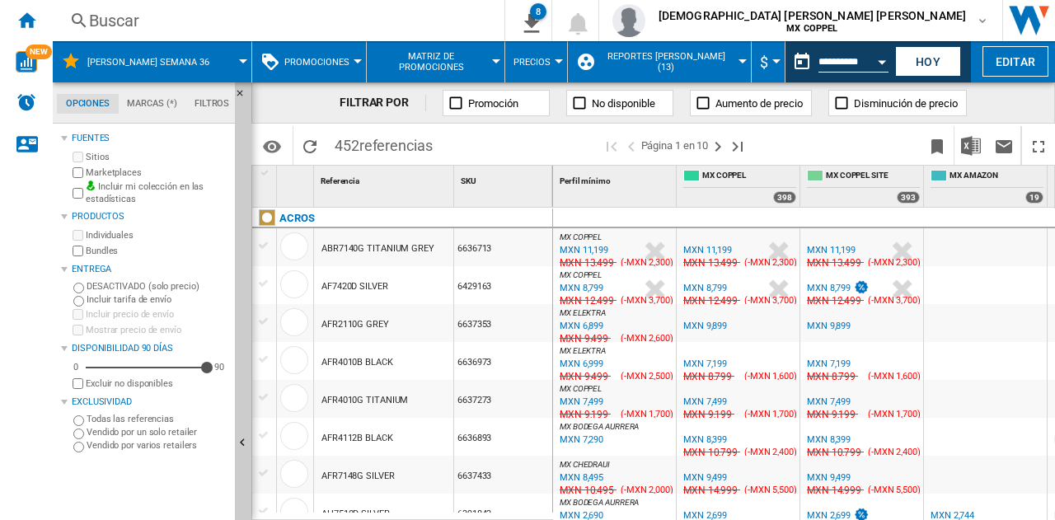
click at [879, 61] on div "Open calendar" at bounding box center [882, 62] width 8 height 4
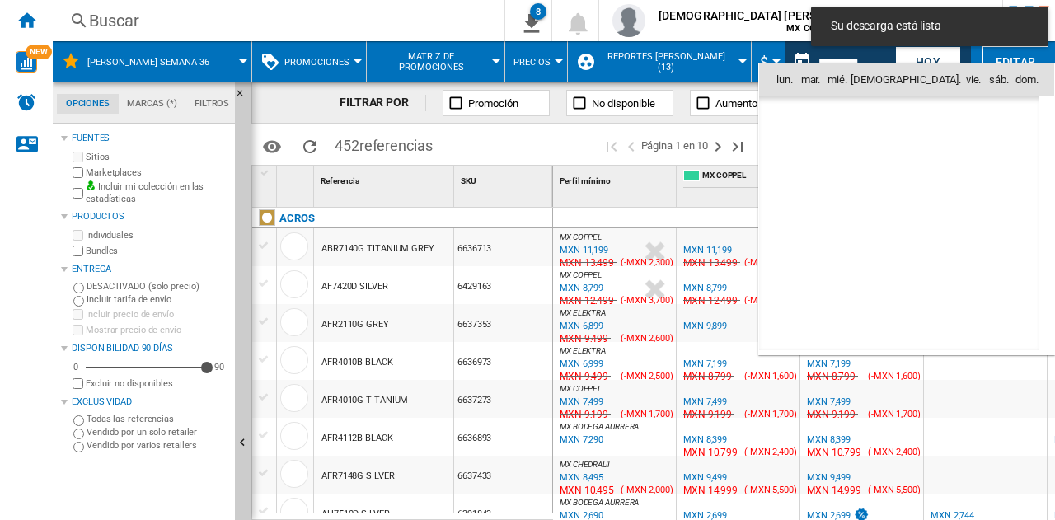
scroll to position [5240, 0]
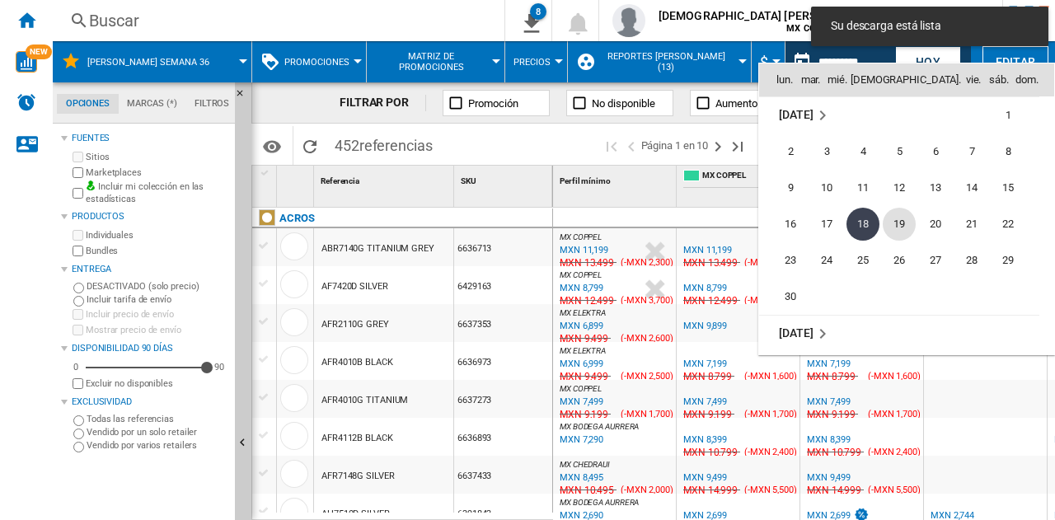
click at [898, 216] on span "19" at bounding box center [898, 224] width 33 height 33
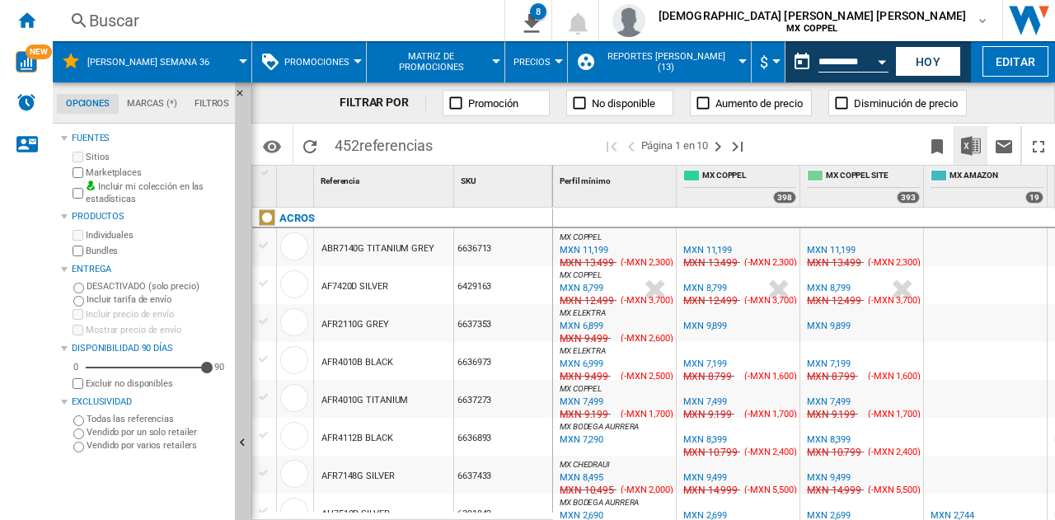
click at [969, 145] on img "Descargar en Excel" at bounding box center [971, 146] width 20 height 20
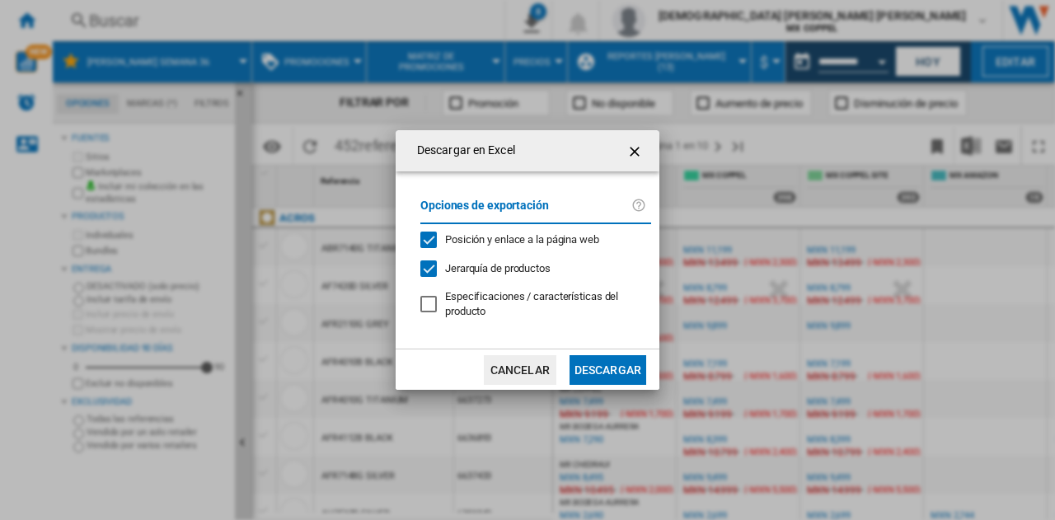
click at [620, 373] on button "Descargar" at bounding box center [607, 370] width 77 height 30
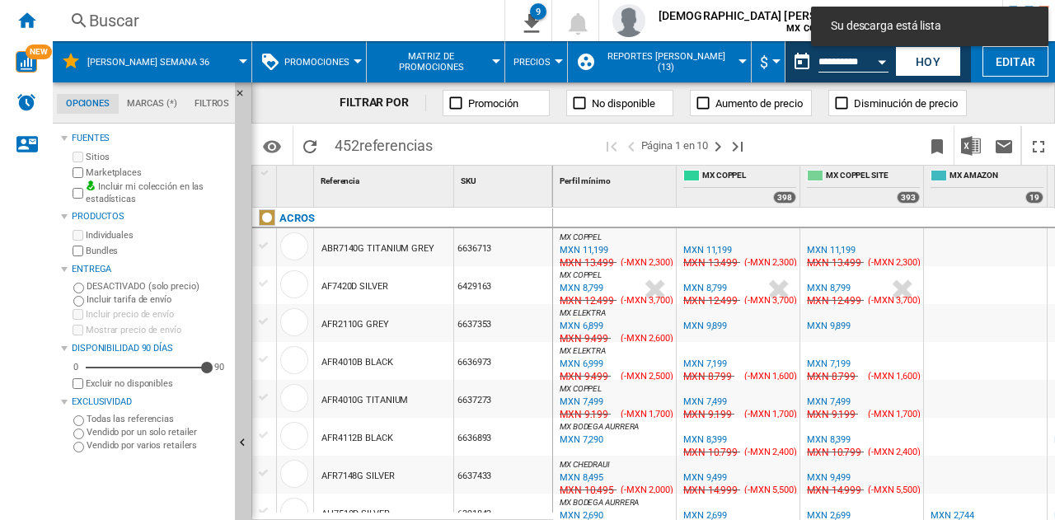
click at [1008, 105] on div "FILTRAR POR Promoción No disponible Aumento de precio Disminución de precio" at bounding box center [652, 102] width 803 height 41
click at [854, 62] on input "**********" at bounding box center [853, 64] width 70 height 15
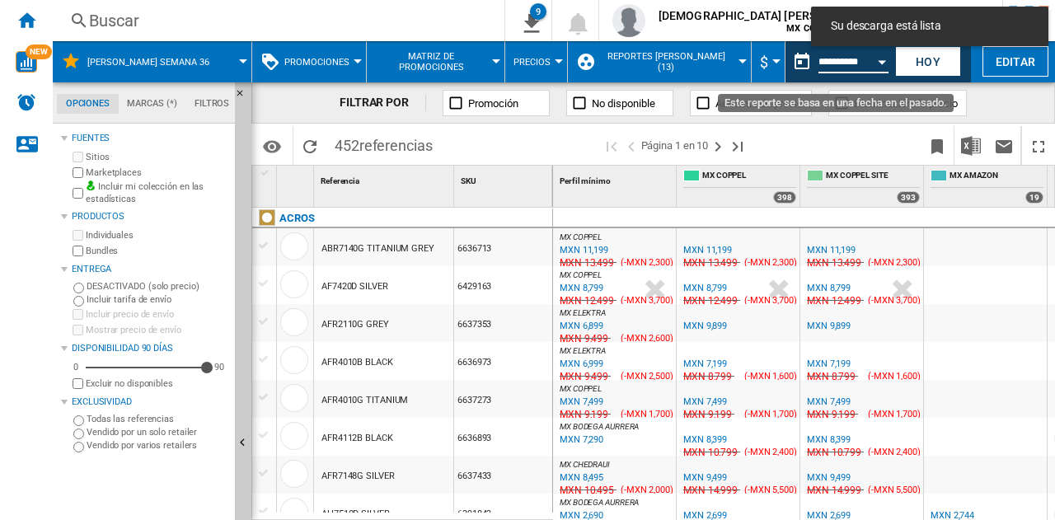
click at [875, 62] on button "Open calendar" at bounding box center [882, 59] width 30 height 30
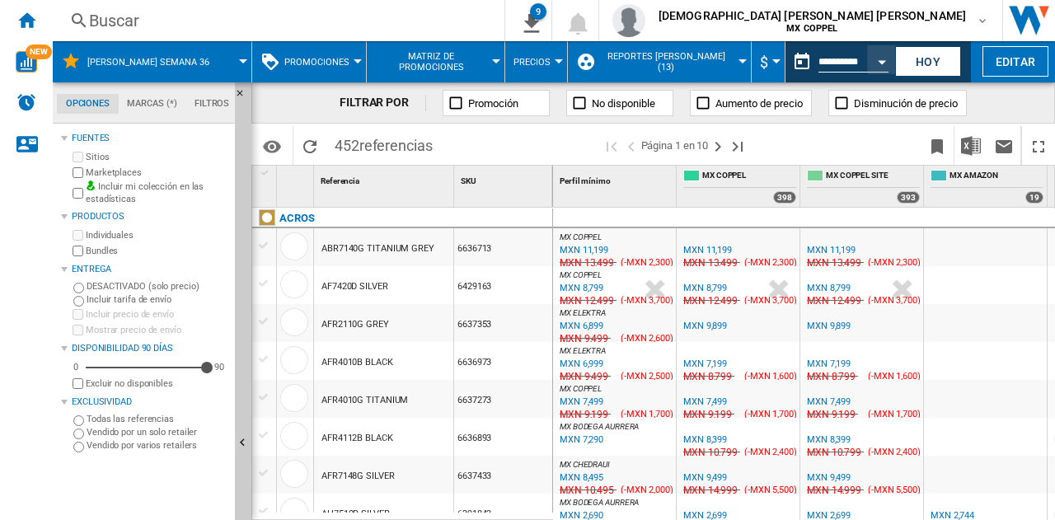
type input "**********"
click at [966, 141] on img "Descargar en Excel" at bounding box center [971, 146] width 20 height 20
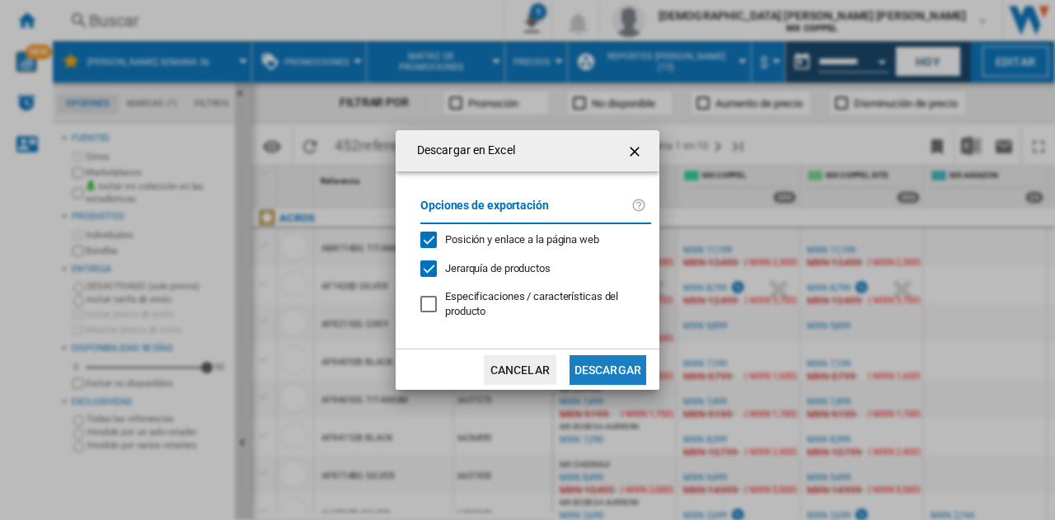
click at [618, 375] on button "Descargar" at bounding box center [607, 370] width 77 height 30
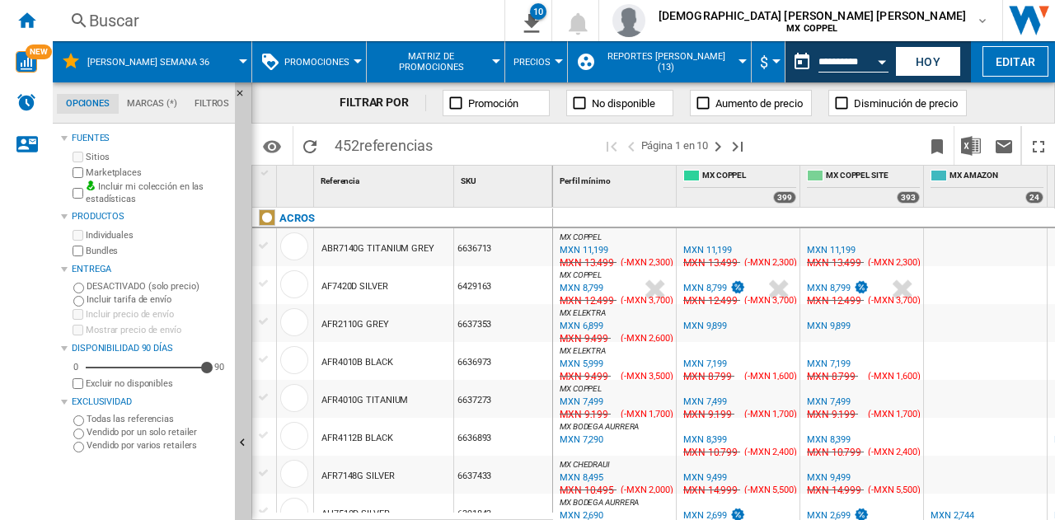
click at [867, 56] on button "Open calendar" at bounding box center [882, 59] width 30 height 30
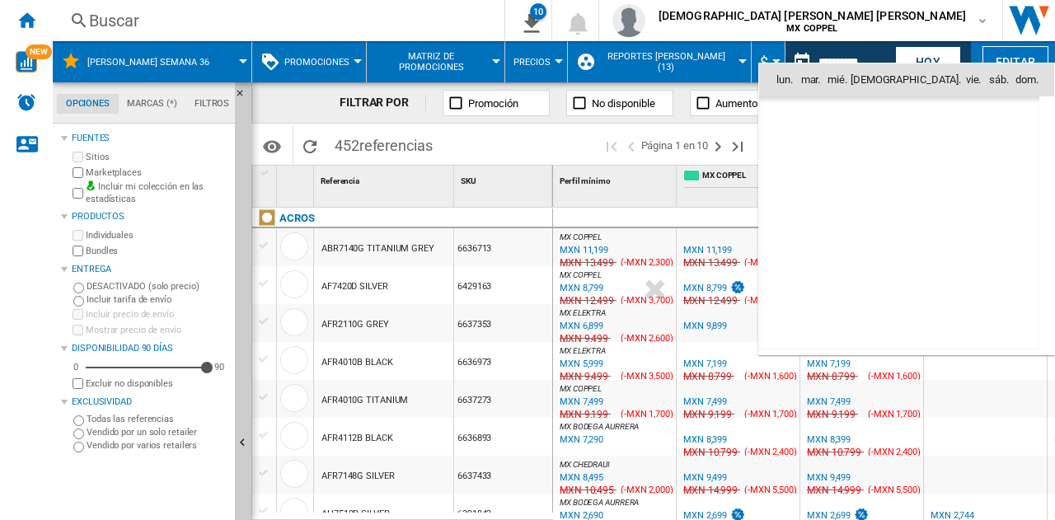
type input "**********"
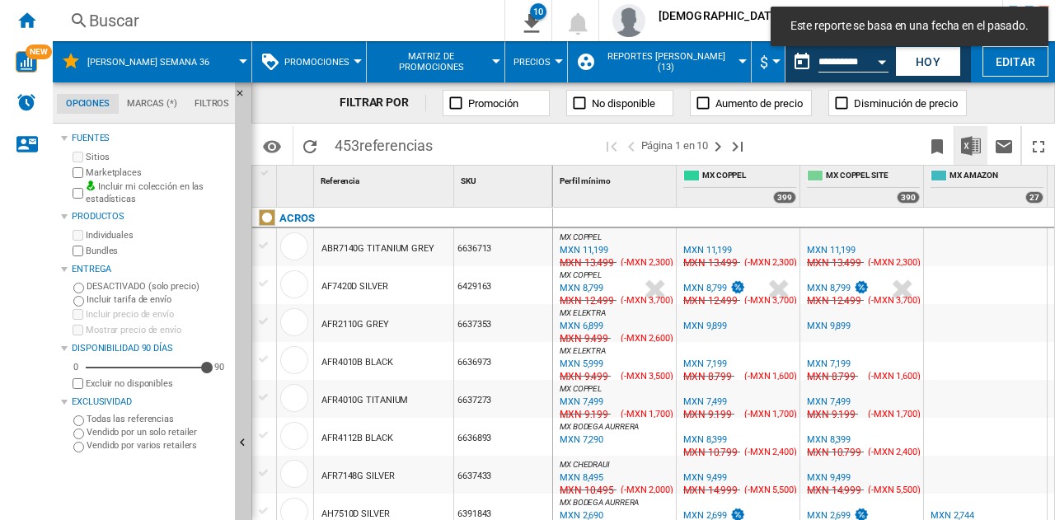
click at [977, 143] on img "Descargar en Excel" at bounding box center [971, 146] width 20 height 20
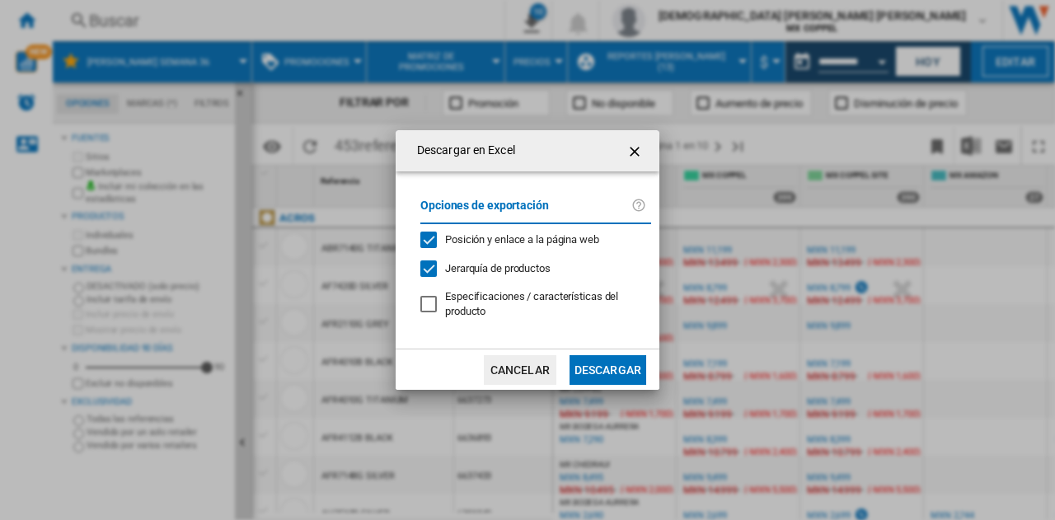
click at [615, 358] on button "Descargar" at bounding box center [607, 370] width 77 height 30
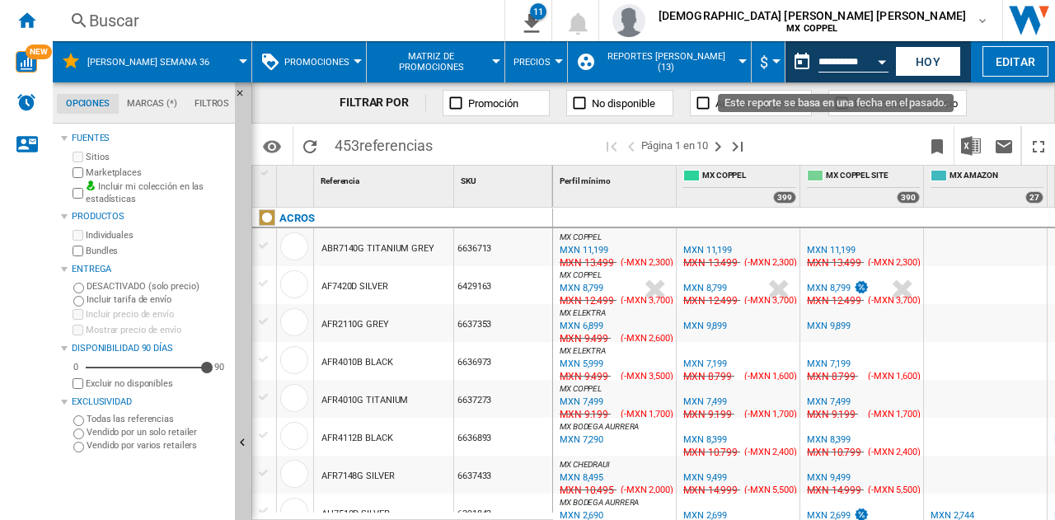
click at [883, 60] on div "Open calendar" at bounding box center [882, 62] width 8 height 4
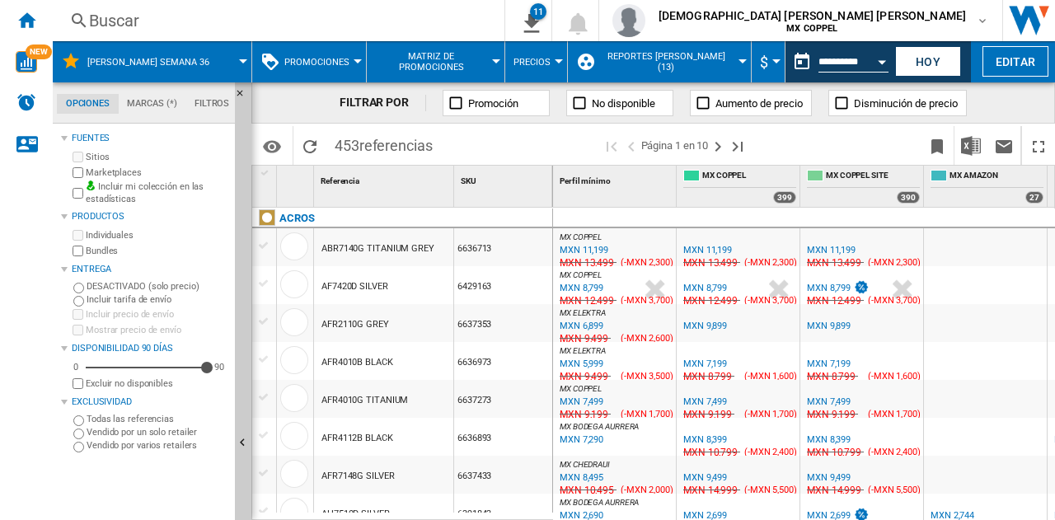
type input "**********"
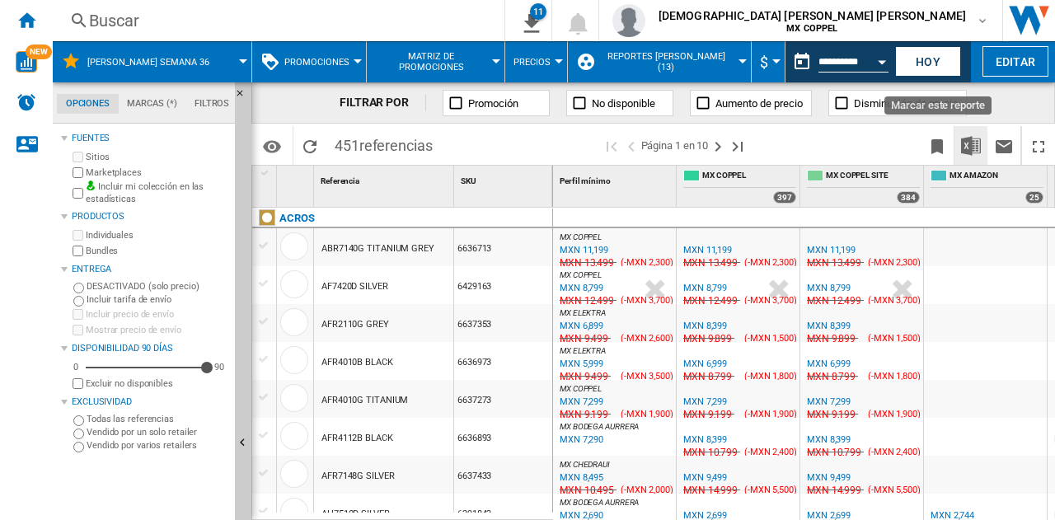
click at [967, 151] on img "Descargar en Excel" at bounding box center [971, 146] width 20 height 20
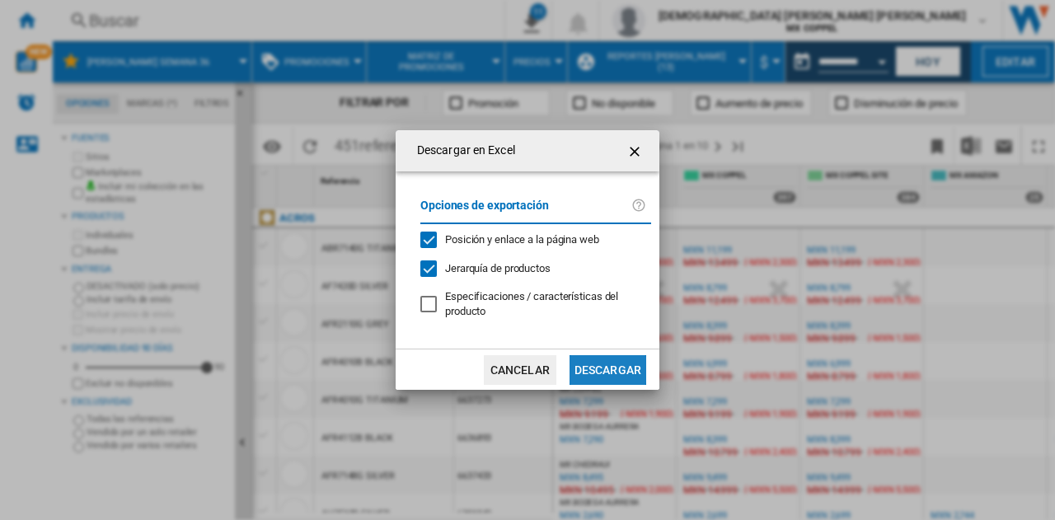
click at [602, 364] on button "Descargar" at bounding box center [607, 370] width 77 height 30
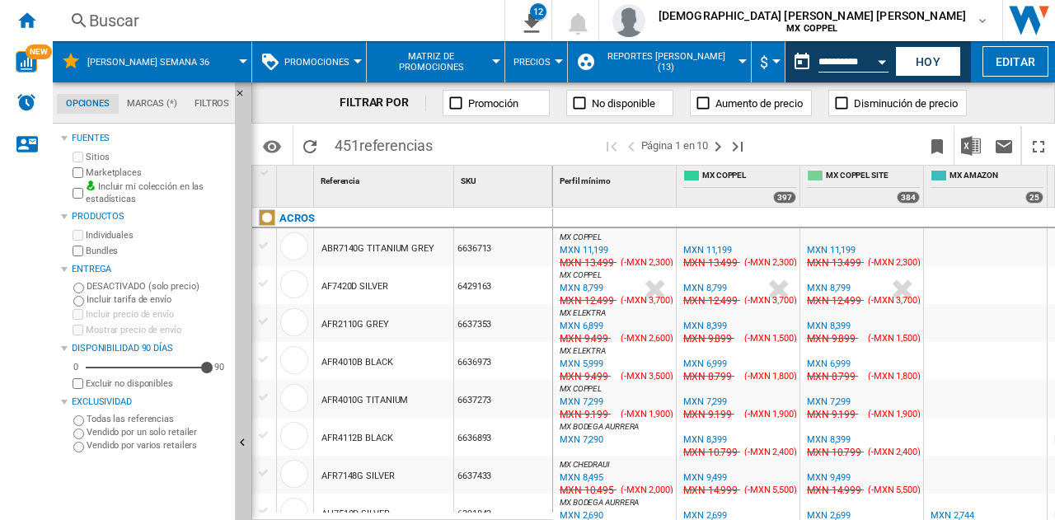
click at [881, 67] on button "Open calendar" at bounding box center [882, 59] width 30 height 30
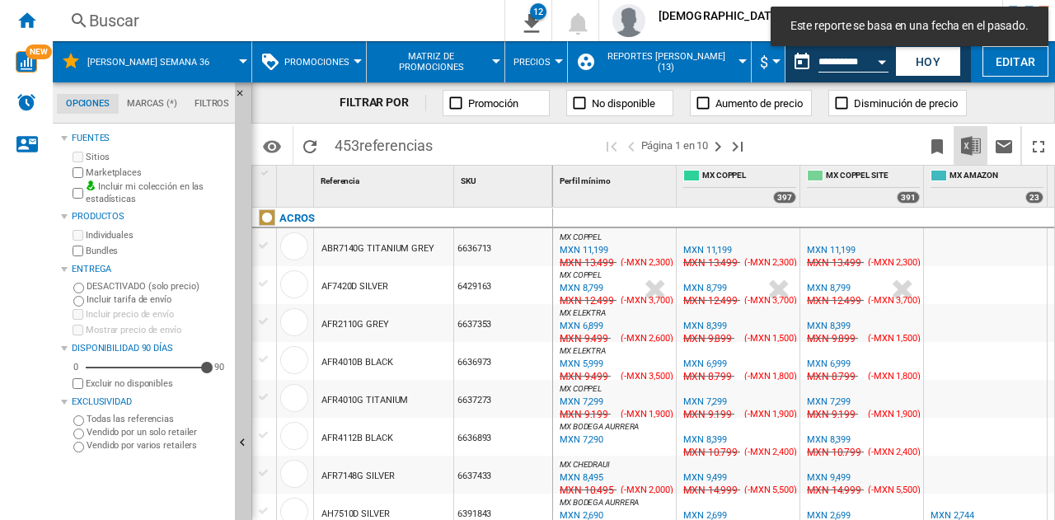
click at [976, 145] on img "Descargar en Excel" at bounding box center [971, 146] width 20 height 20
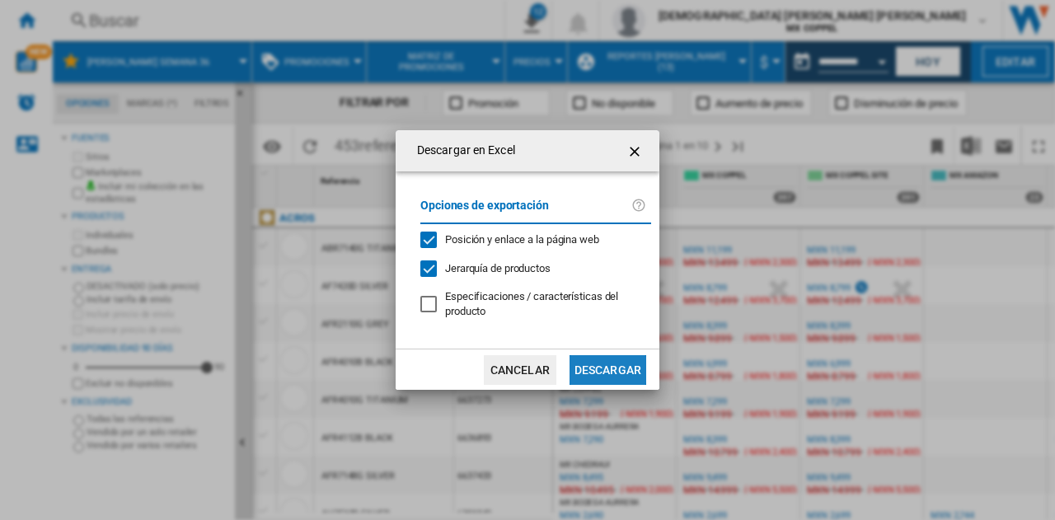
click at [620, 367] on button "Descargar" at bounding box center [607, 370] width 77 height 30
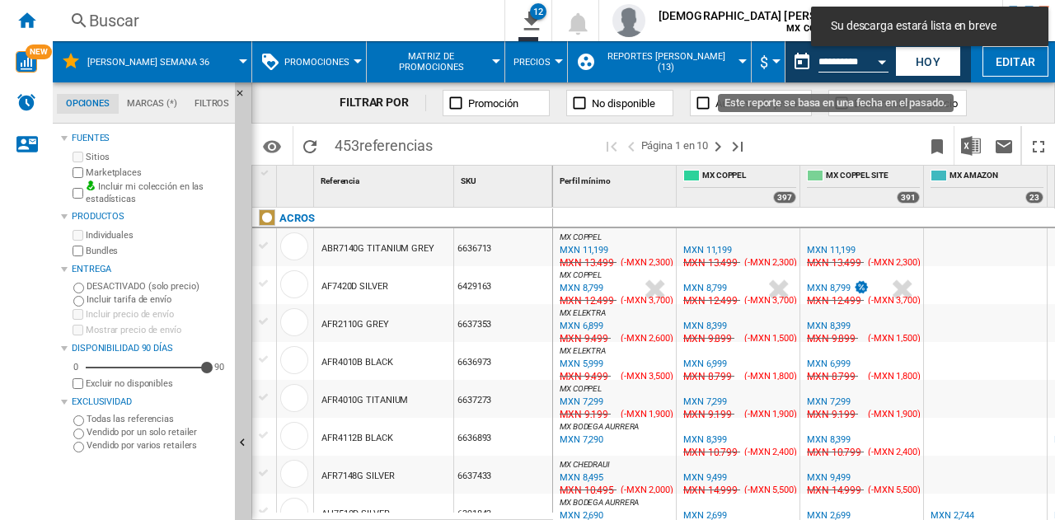
click at [882, 65] on button "Open calendar" at bounding box center [882, 59] width 30 height 30
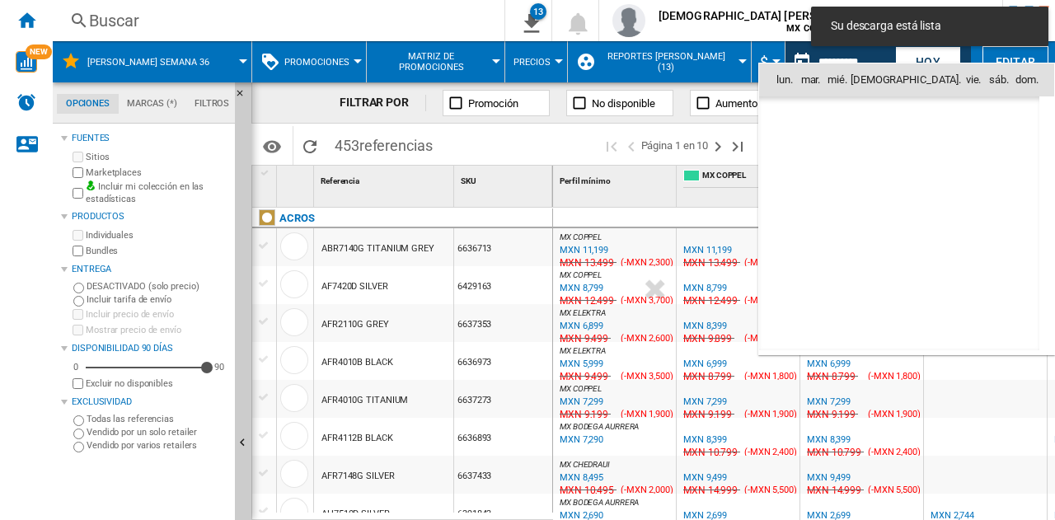
scroll to position [5240, 0]
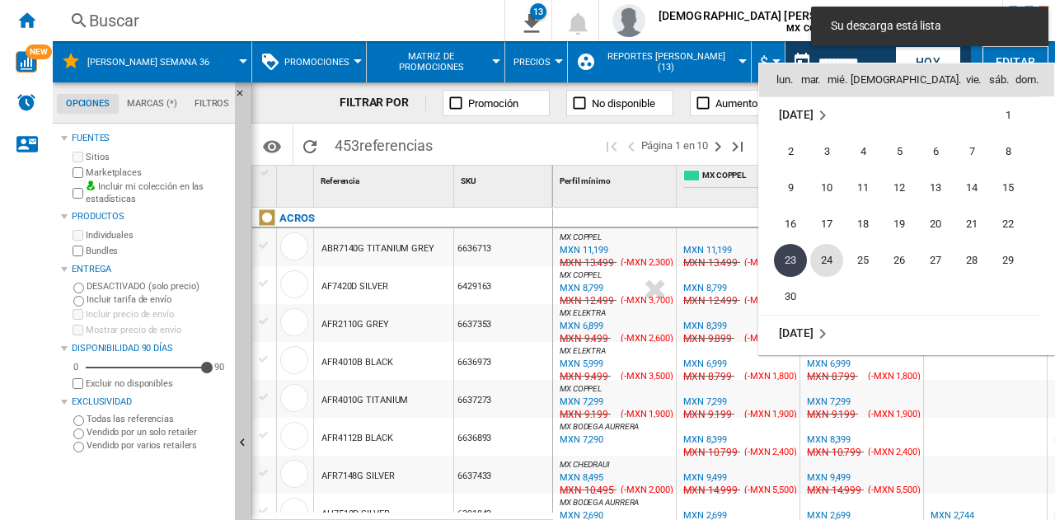
click at [820, 254] on span "24" at bounding box center [826, 260] width 33 height 33
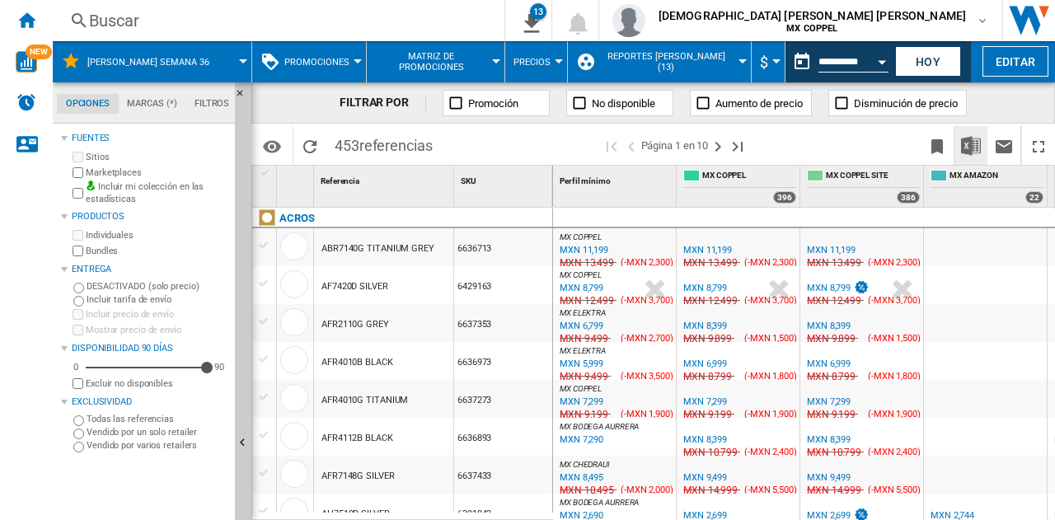
click at [979, 143] on img "Descargar en Excel" at bounding box center [971, 146] width 20 height 20
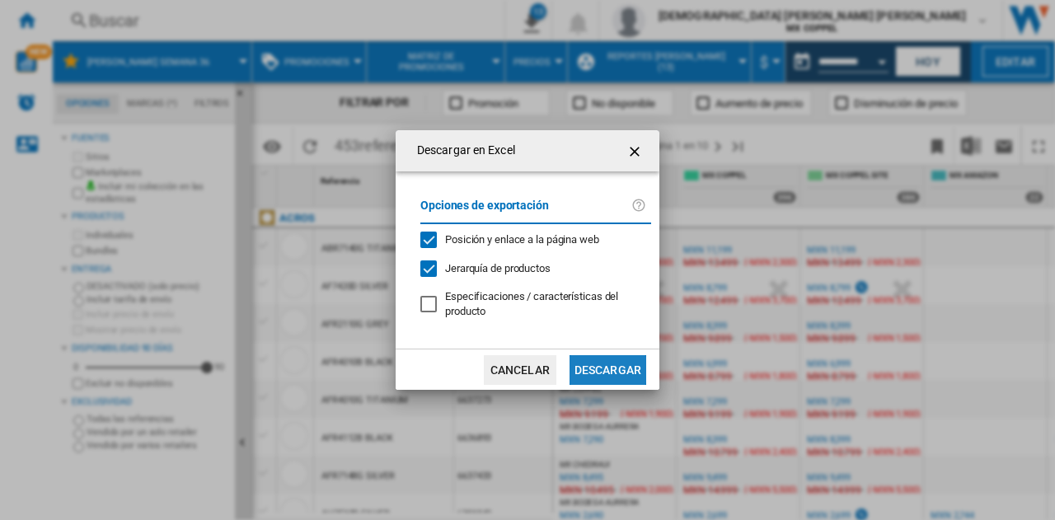
click at [611, 367] on button "Descargar" at bounding box center [607, 370] width 77 height 30
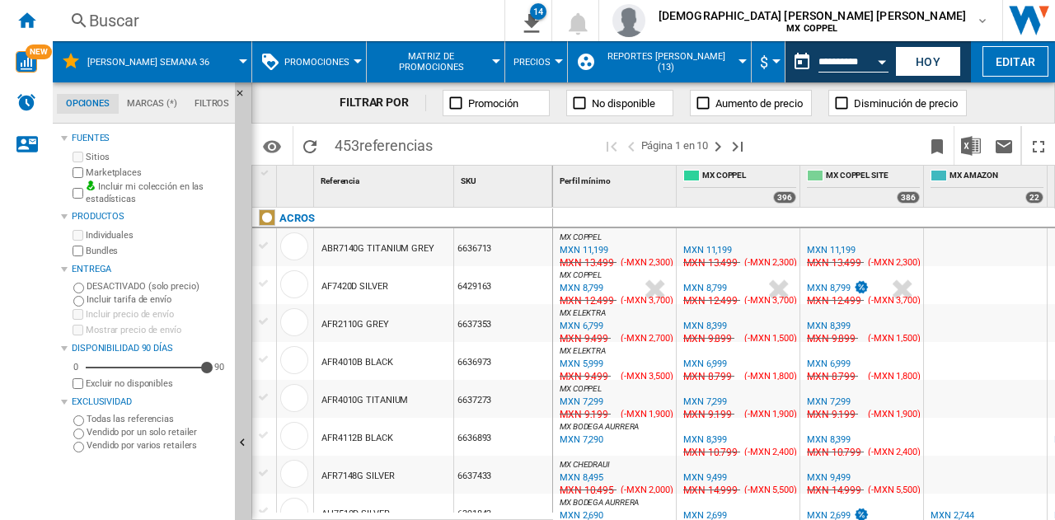
click at [869, 130] on span at bounding box center [840, 145] width 161 height 39
click at [105, 63] on span "[PERSON_NAME] SEMANA 36" at bounding box center [148, 62] width 122 height 11
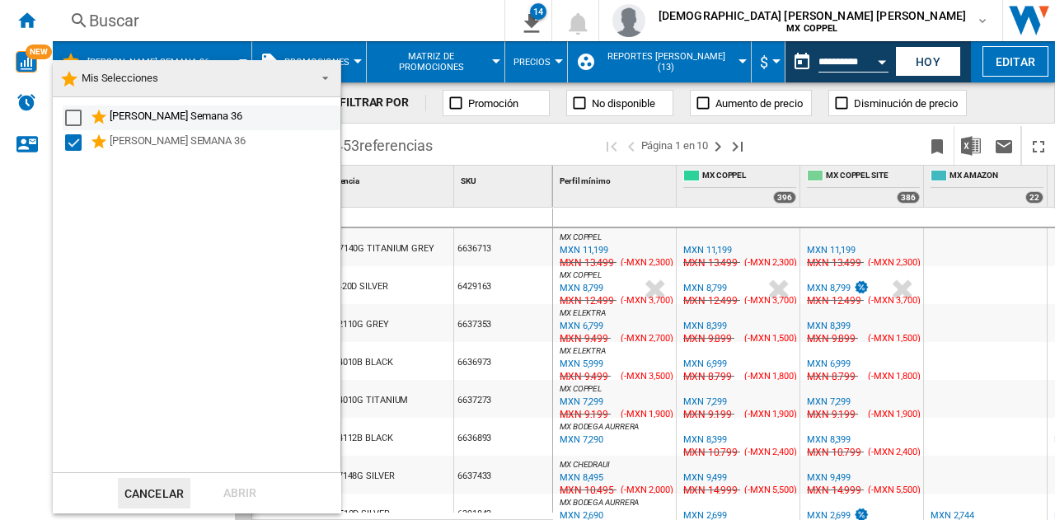
click at [70, 117] on div "Select" at bounding box center [73, 118] width 16 height 16
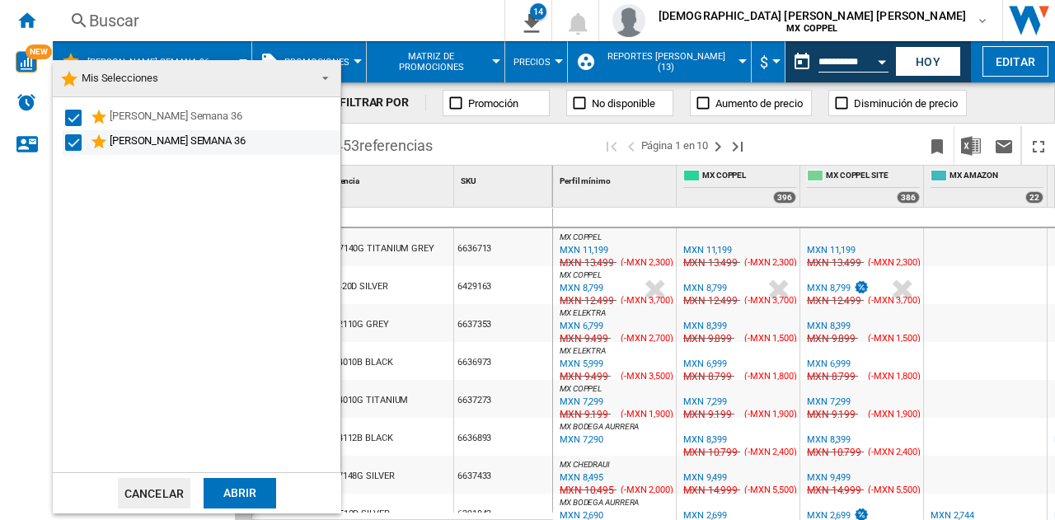
click at [74, 146] on div "Select" at bounding box center [73, 142] width 16 height 16
click at [141, 501] on button "Cancelar" at bounding box center [154, 493] width 73 height 30
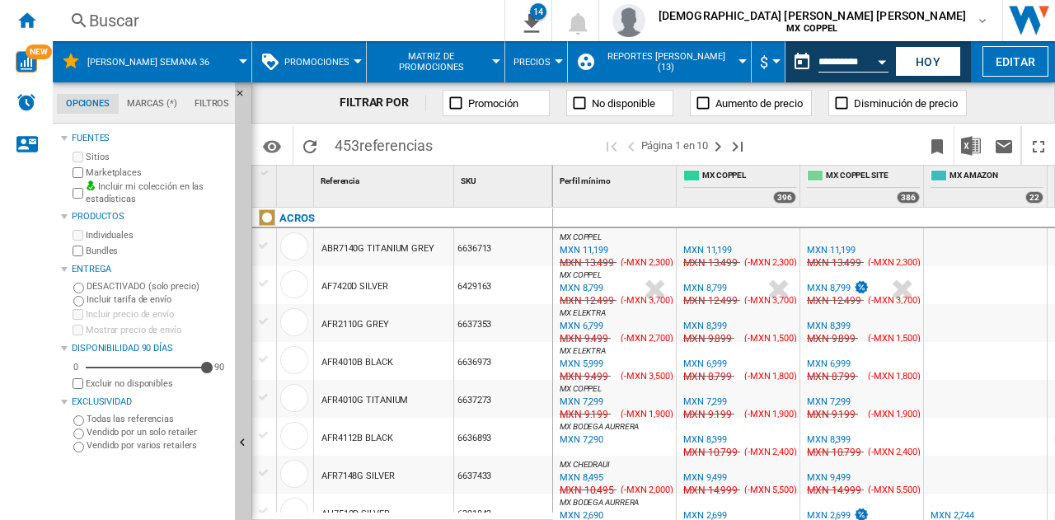
click at [651, 73] on button "Reportes [PERSON_NAME] (13)" at bounding box center [670, 61] width 144 height 41
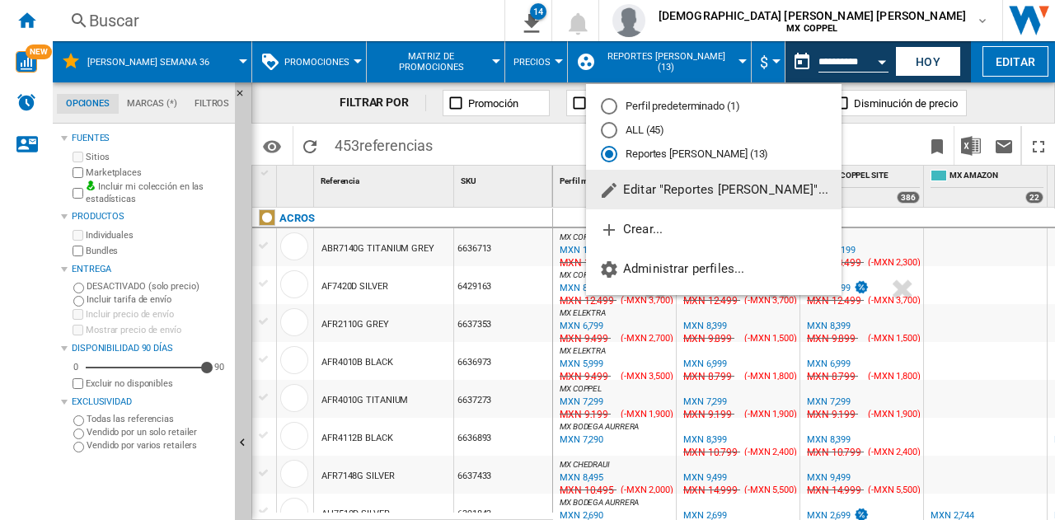
click at [651, 73] on md-backdrop at bounding box center [527, 260] width 1055 height 520
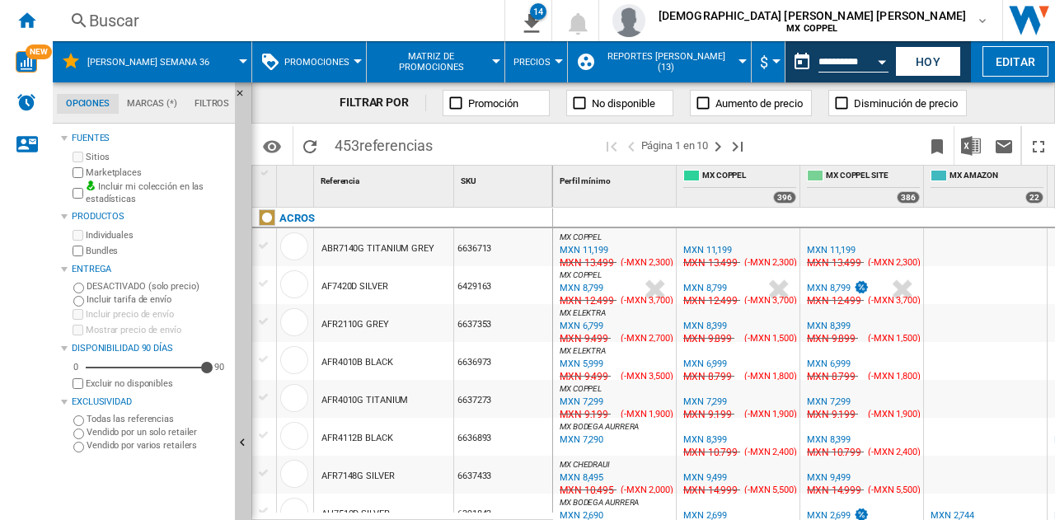
click at [173, 72] on button "[PERSON_NAME] SEMANA 36" at bounding box center [156, 61] width 138 height 41
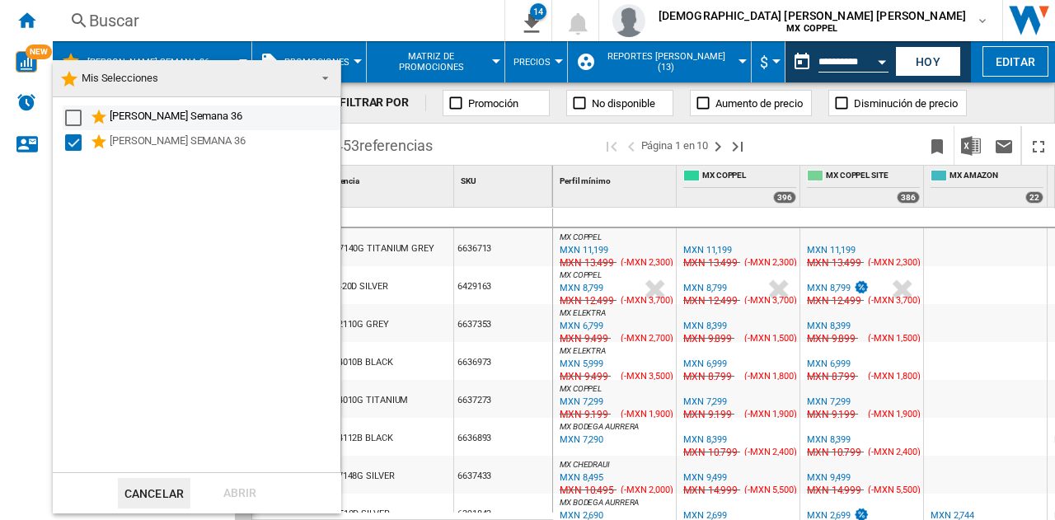
click at [89, 124] on md-checkbox "Select" at bounding box center [77, 118] width 25 height 20
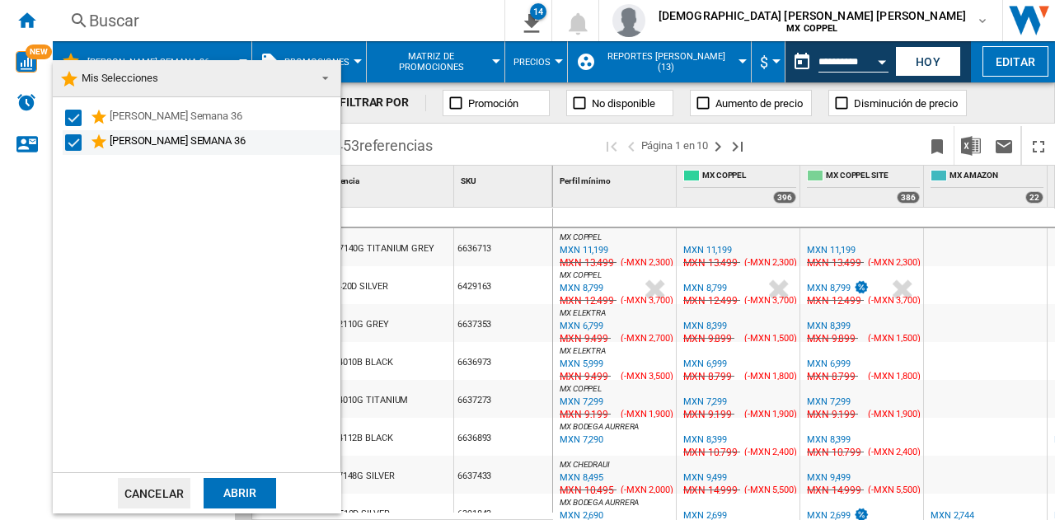
click at [72, 144] on div "Select" at bounding box center [73, 142] width 16 height 16
click at [227, 484] on div "Abrir" at bounding box center [240, 493] width 73 height 30
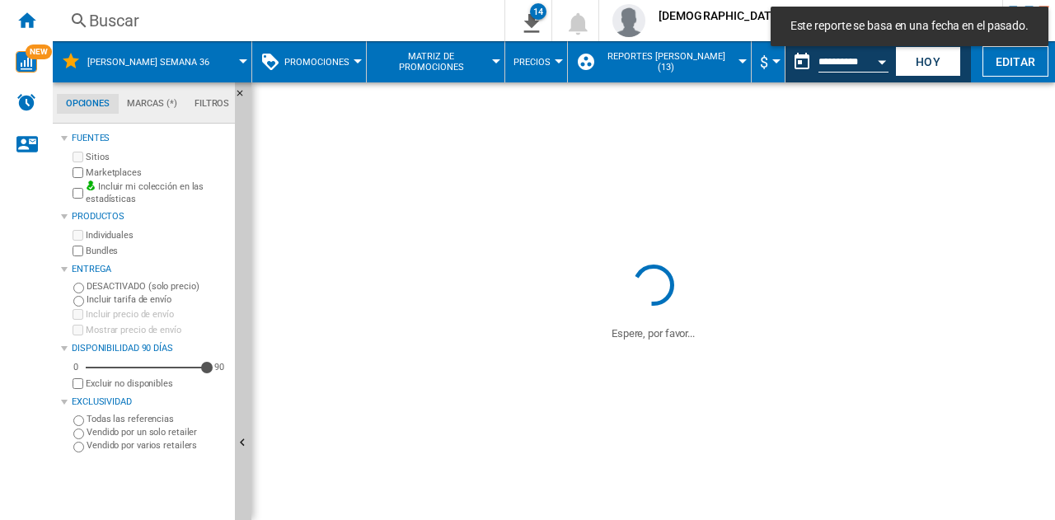
click at [334, 65] on span "Promociones" at bounding box center [316, 62] width 65 height 11
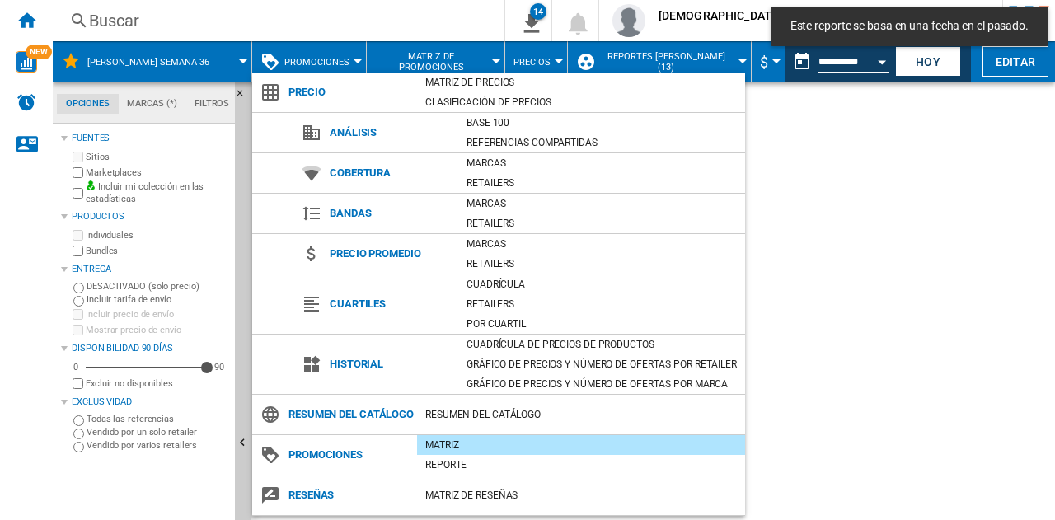
click at [412, 51] on md-backdrop at bounding box center [527, 260] width 1055 height 520
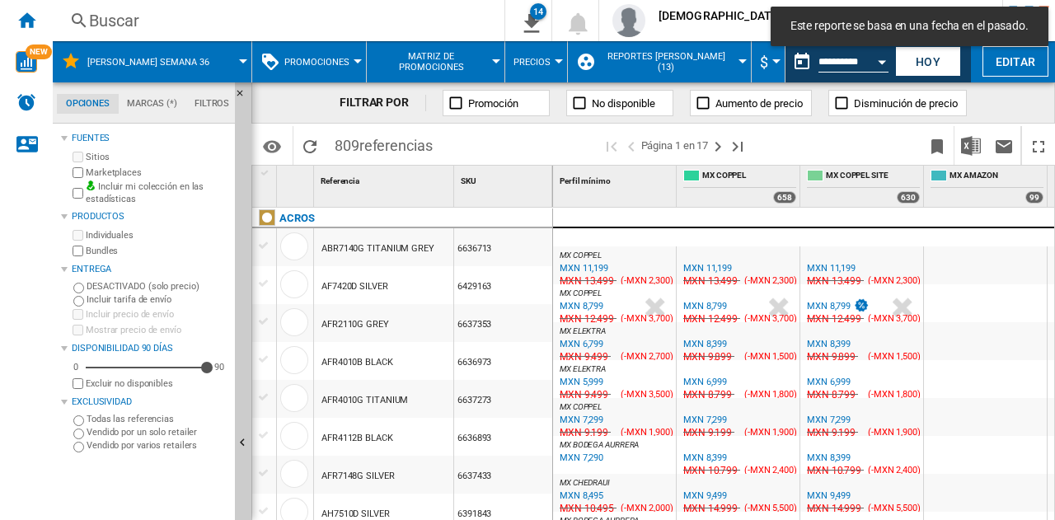
click at [619, 59] on span "Reportes [PERSON_NAME] (13)" at bounding box center [666, 61] width 136 height 21
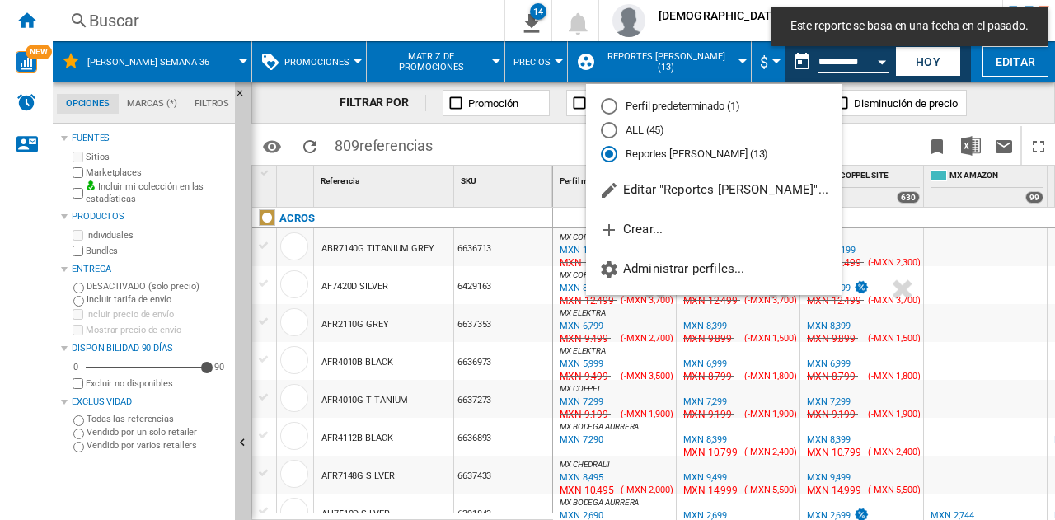
click at [619, 59] on md-backdrop at bounding box center [527, 260] width 1055 height 520
click at [869, 65] on button "Open calendar" at bounding box center [882, 59] width 30 height 30
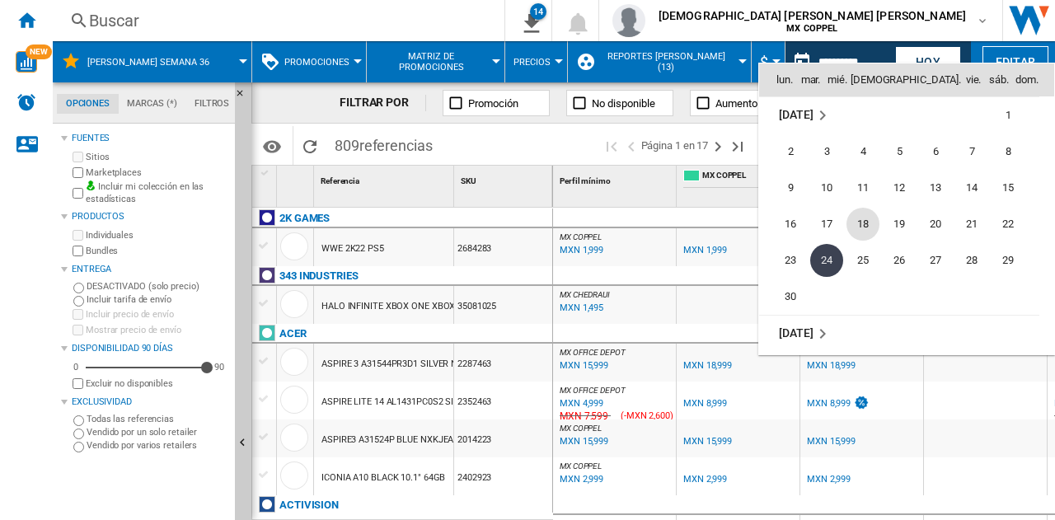
scroll to position [5240, 0]
click at [806, 119] on span "[DATE]" at bounding box center [796, 114] width 34 height 13
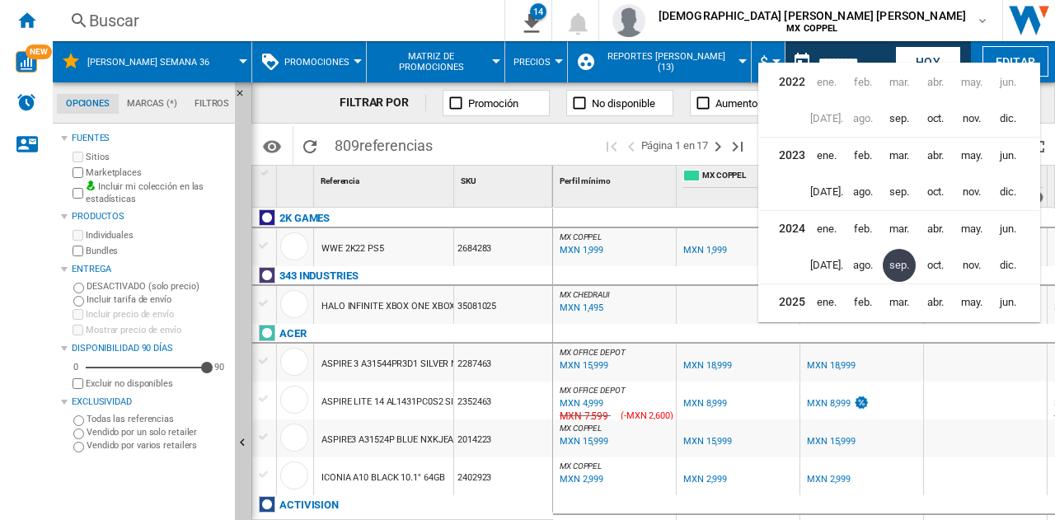
scroll to position [36, 0]
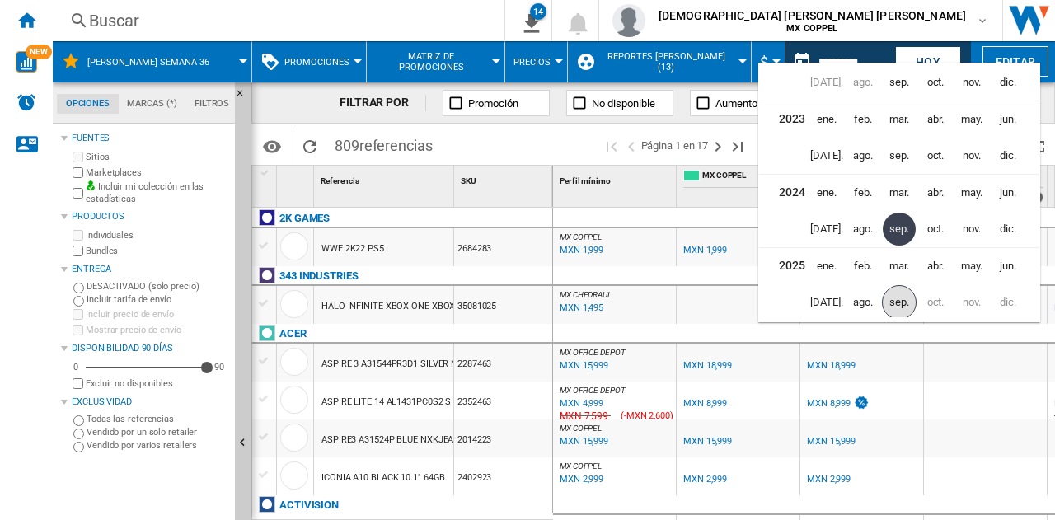
click at [887, 296] on span "sep." at bounding box center [899, 302] width 35 height 35
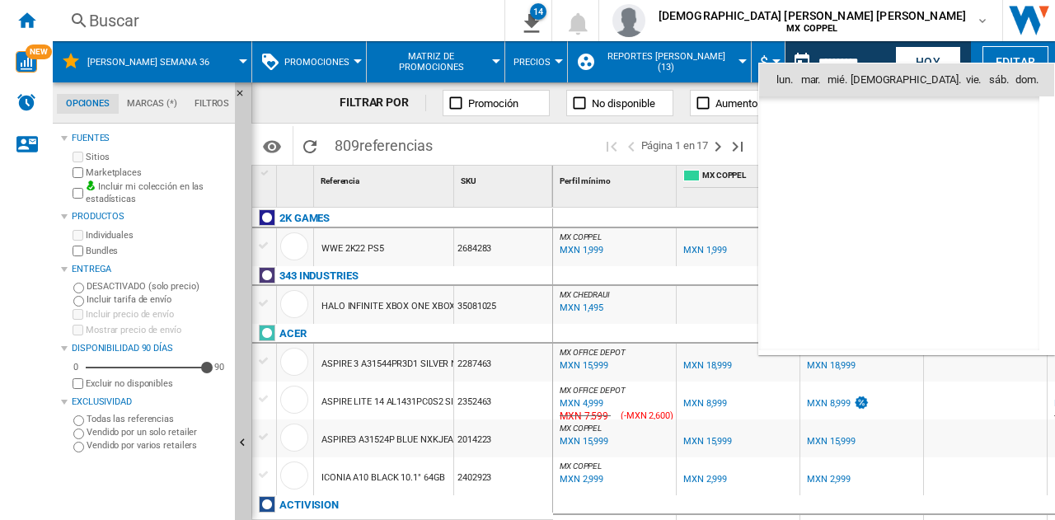
scroll to position [7860, 0]
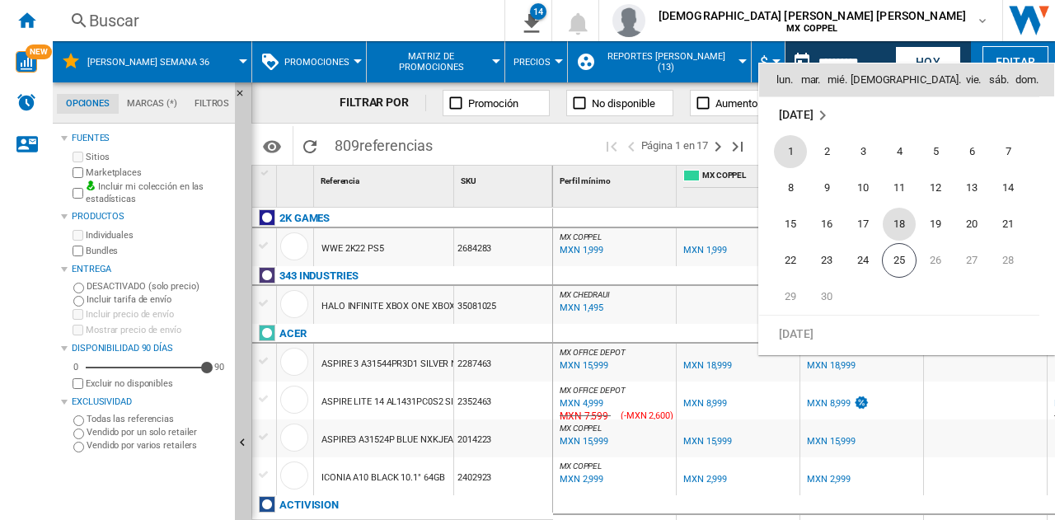
click at [896, 224] on span "18" at bounding box center [898, 224] width 33 height 33
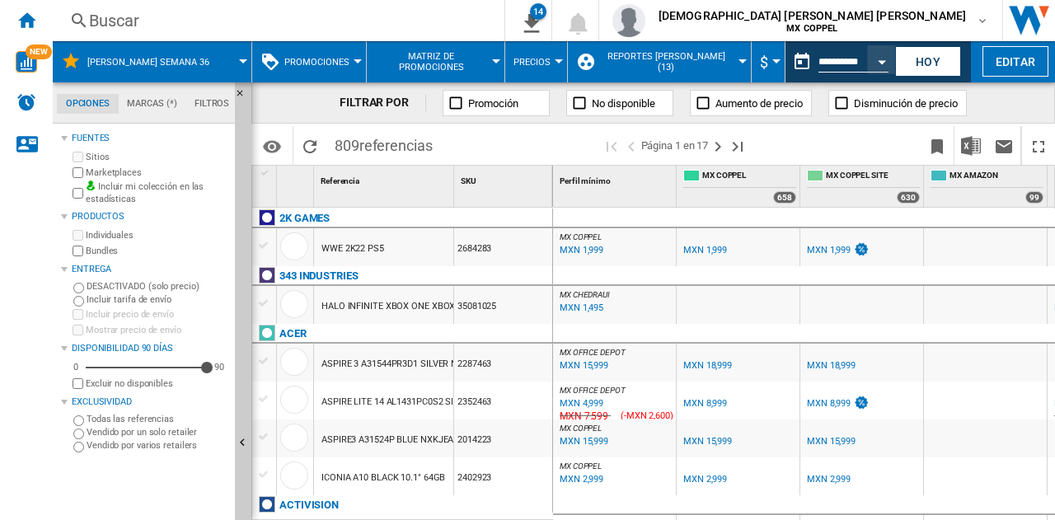
type input "**********"
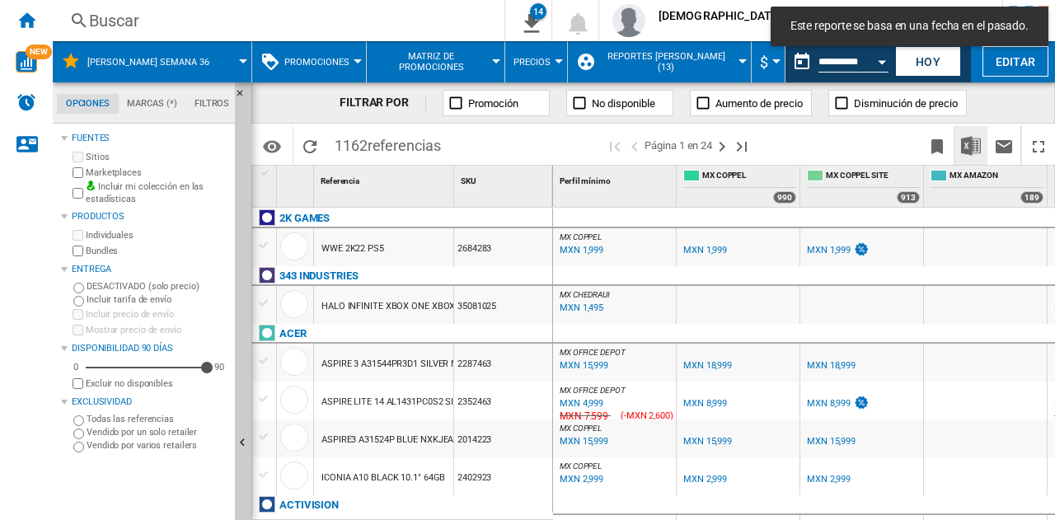
click at [962, 155] on img "Descargar en Excel" at bounding box center [971, 146] width 20 height 20
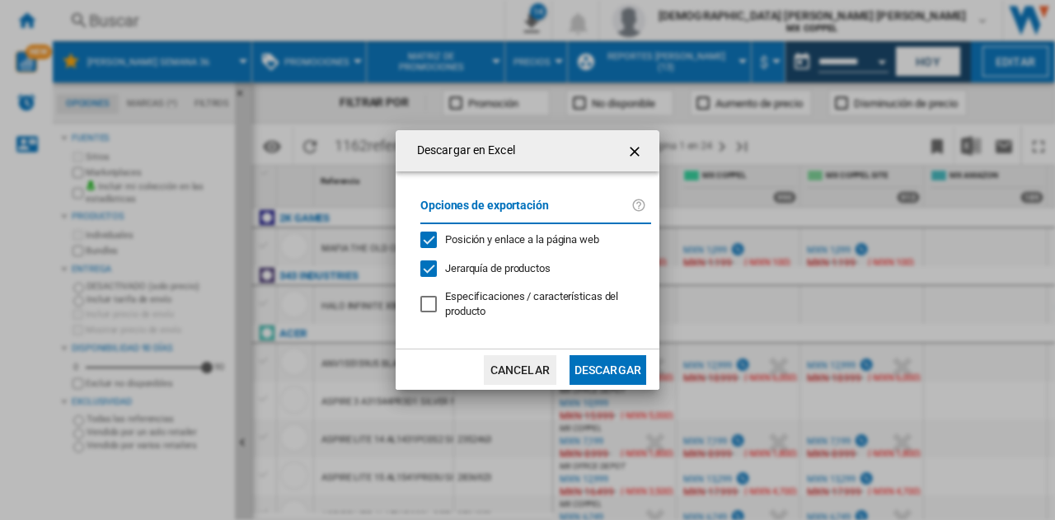
click at [603, 374] on button "Descargar" at bounding box center [607, 370] width 77 height 30
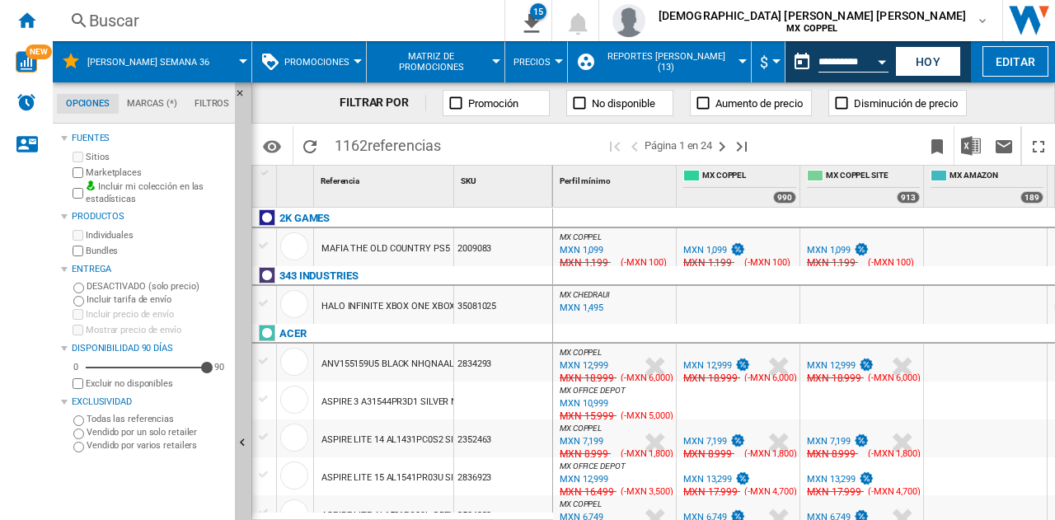
click at [863, 62] on input "**********" at bounding box center [853, 64] width 70 height 15
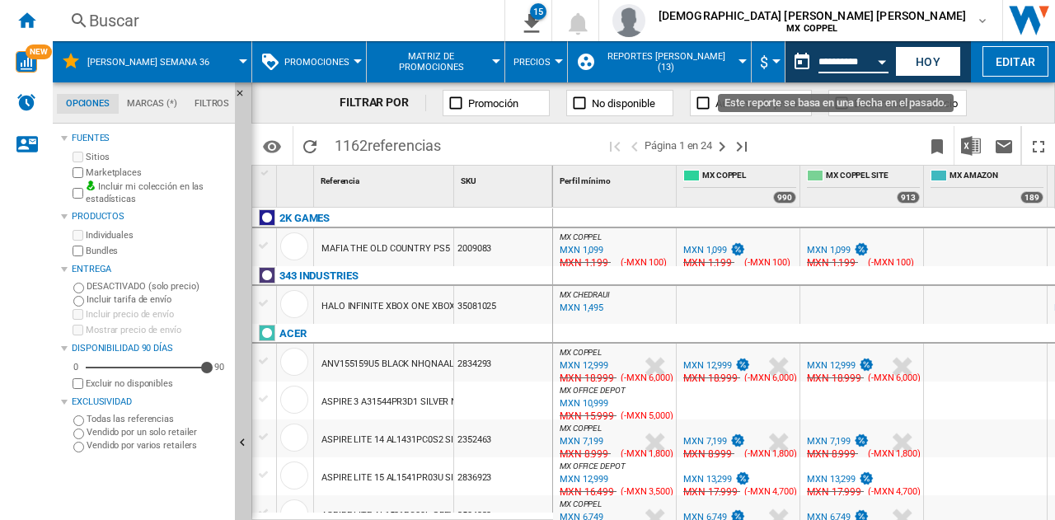
click at [880, 63] on button "Open calendar" at bounding box center [882, 59] width 30 height 30
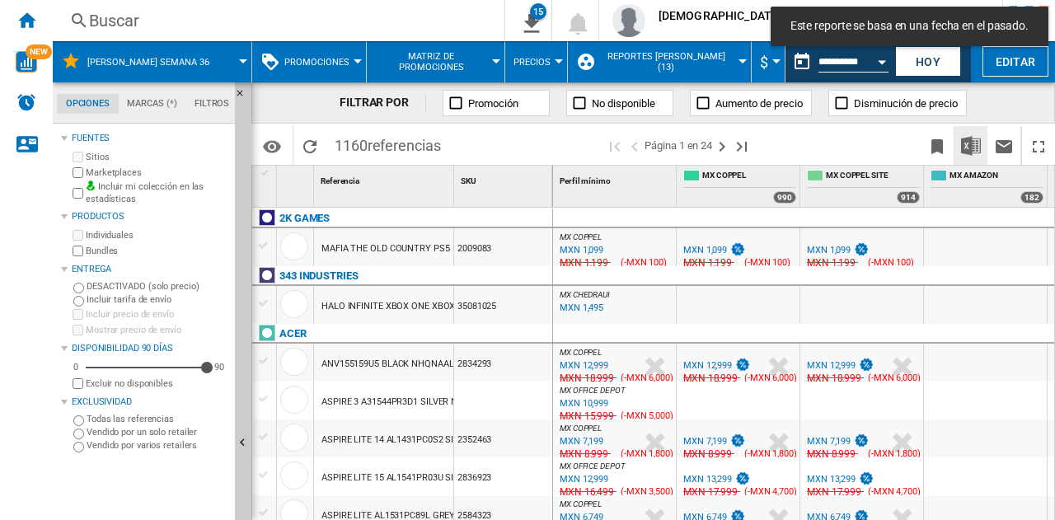
click at [982, 156] on button "Descargar en Excel" at bounding box center [970, 145] width 33 height 39
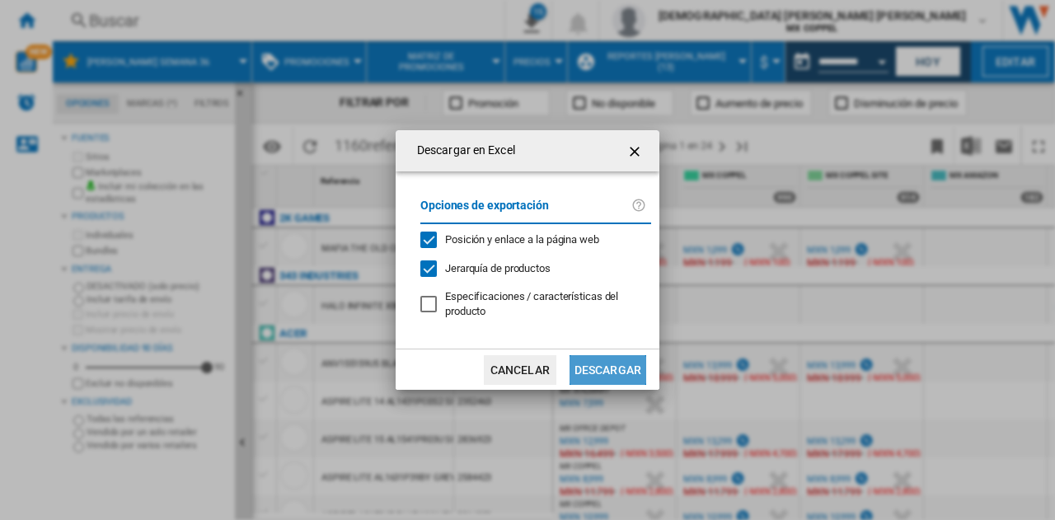
click at [591, 372] on button "Descargar" at bounding box center [607, 370] width 77 height 30
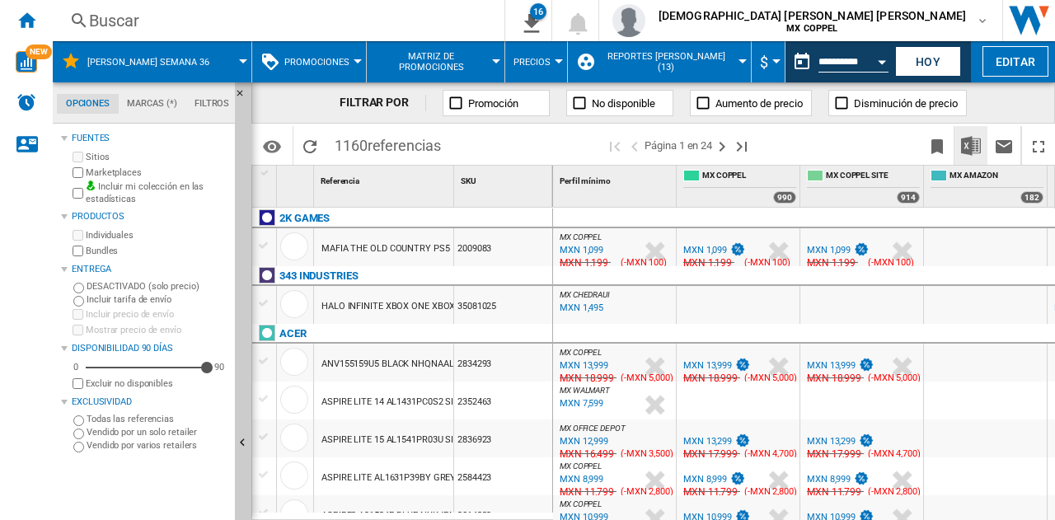
click at [970, 143] on img "Descargar en Excel" at bounding box center [971, 146] width 20 height 20
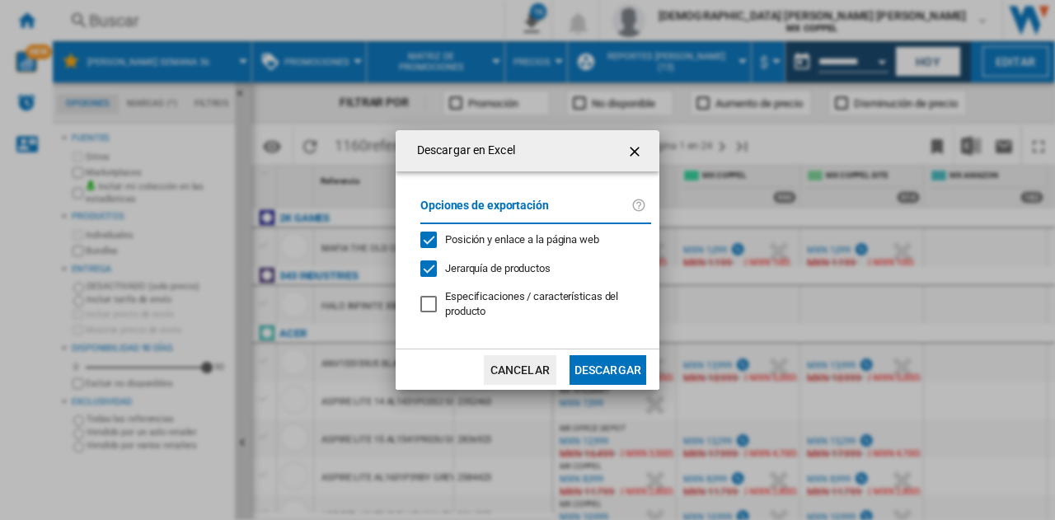
click at [648, 157] on button "Descargar en ..." at bounding box center [636, 150] width 33 height 33
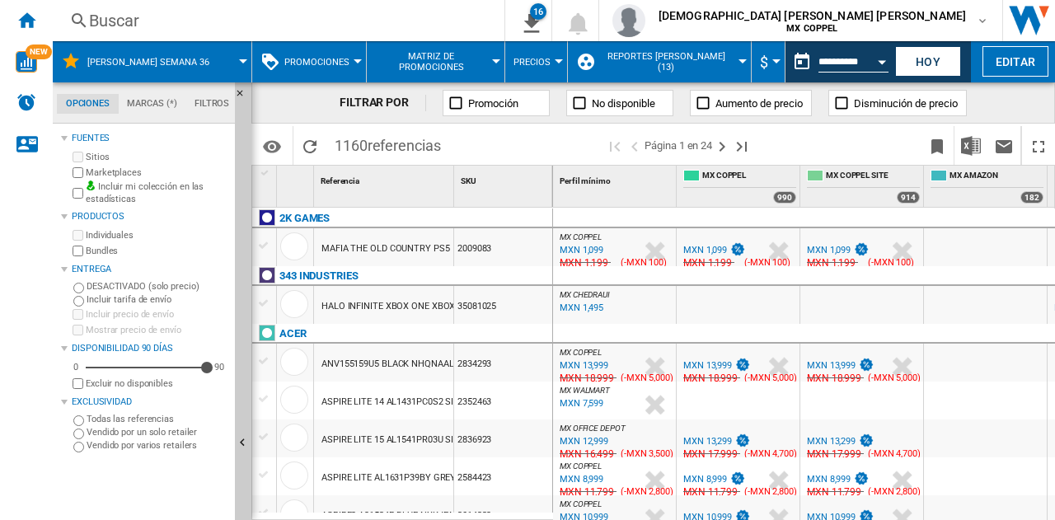
click at [885, 63] on div "Open calendar" at bounding box center [882, 62] width 8 height 4
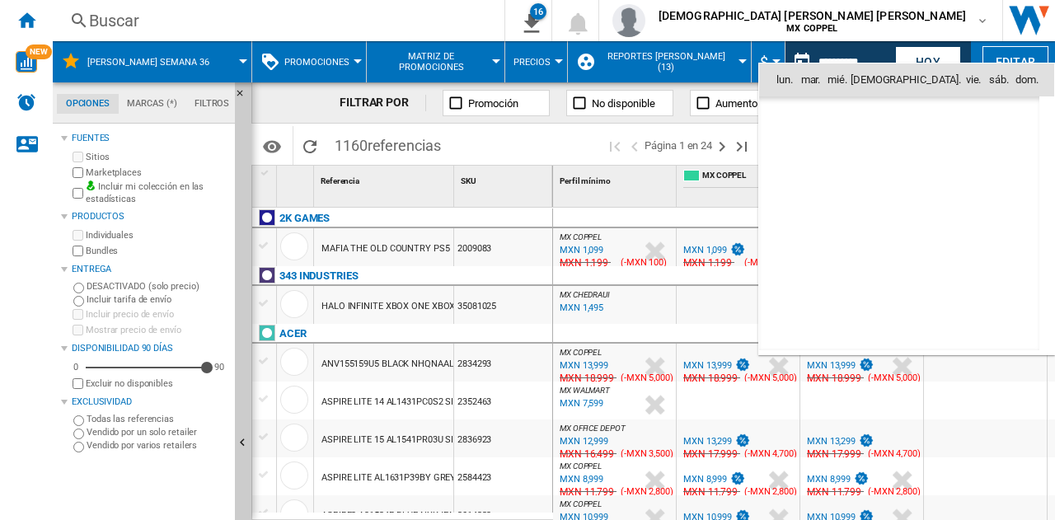
scroll to position [7860, 0]
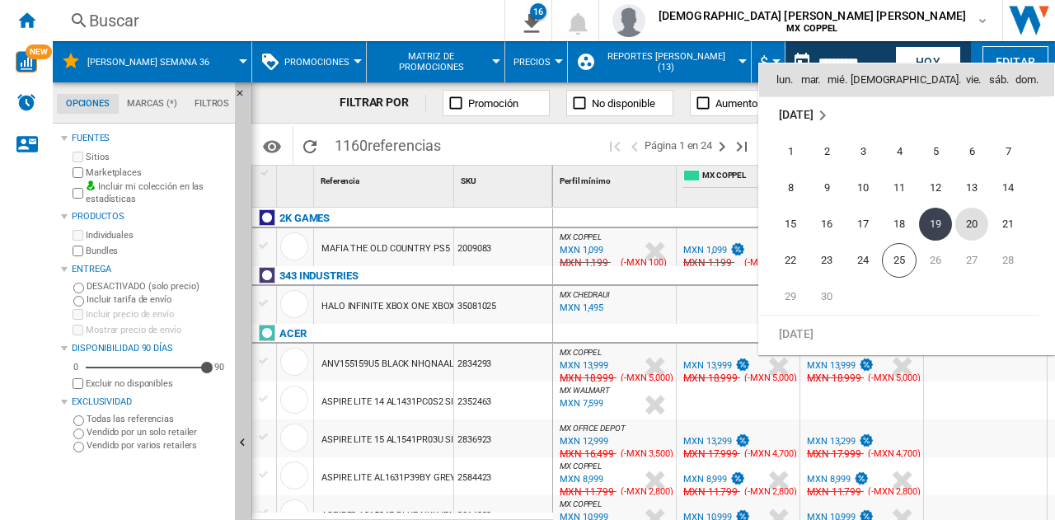
click at [985, 222] on span "20" at bounding box center [971, 224] width 33 height 33
type input "**********"
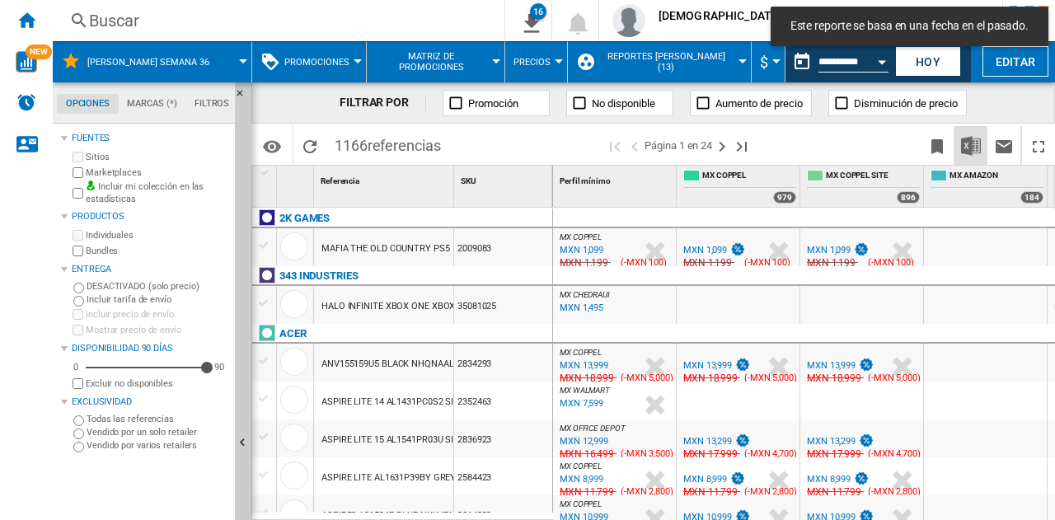
click at [976, 139] on img "Descargar en Excel" at bounding box center [971, 146] width 20 height 20
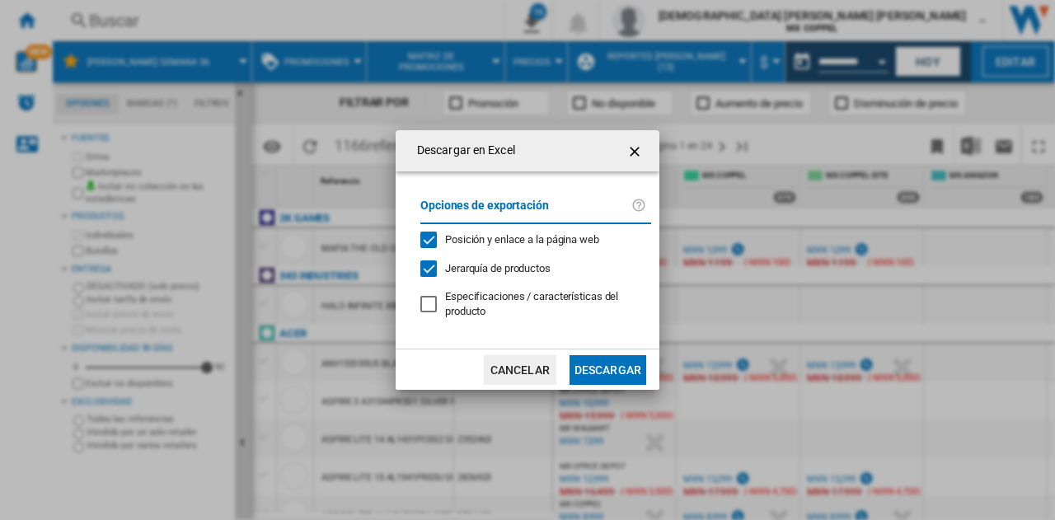
click at [597, 368] on button "Descargar" at bounding box center [607, 370] width 77 height 30
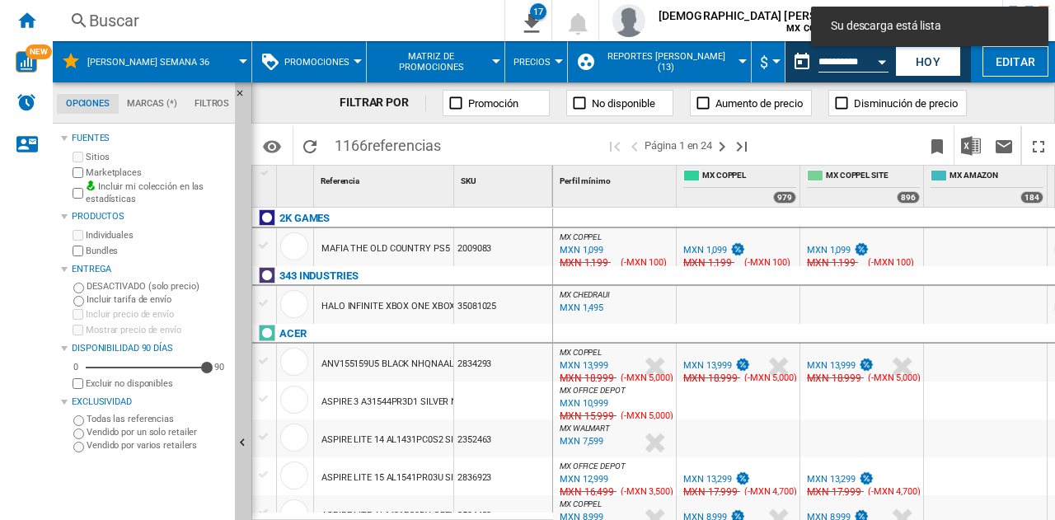
click at [979, 108] on div "FILTRAR POR Promoción No disponible Aumento de precio Disminución de precio" at bounding box center [652, 102] width 803 height 41
click at [878, 59] on button "Open calendar" at bounding box center [882, 59] width 30 height 30
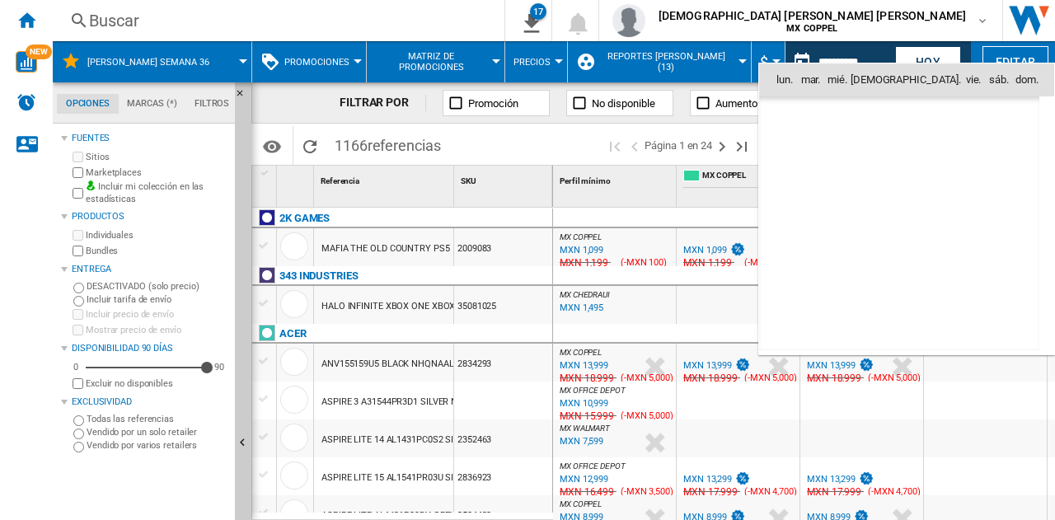
scroll to position [7860, 0]
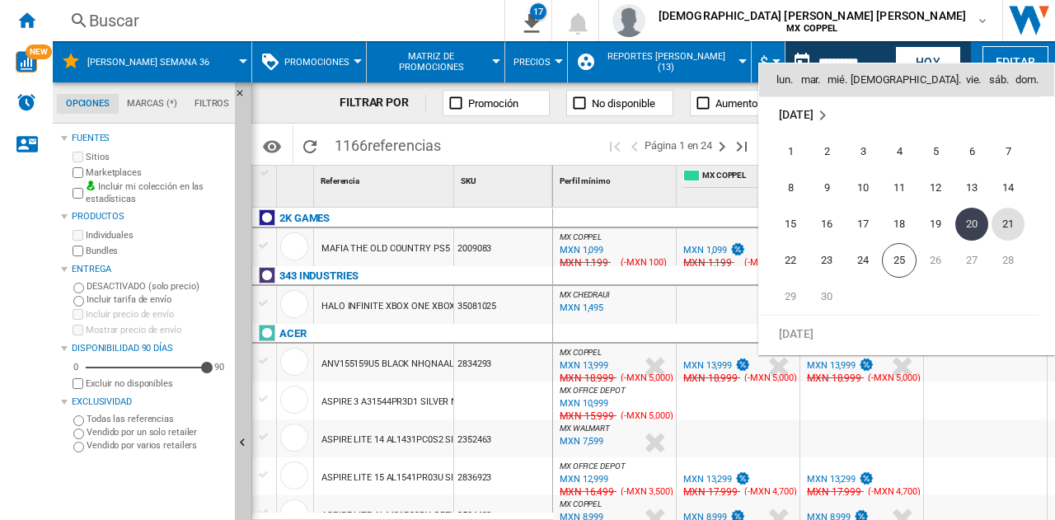
click at [1002, 223] on span "21" at bounding box center [1007, 224] width 33 height 33
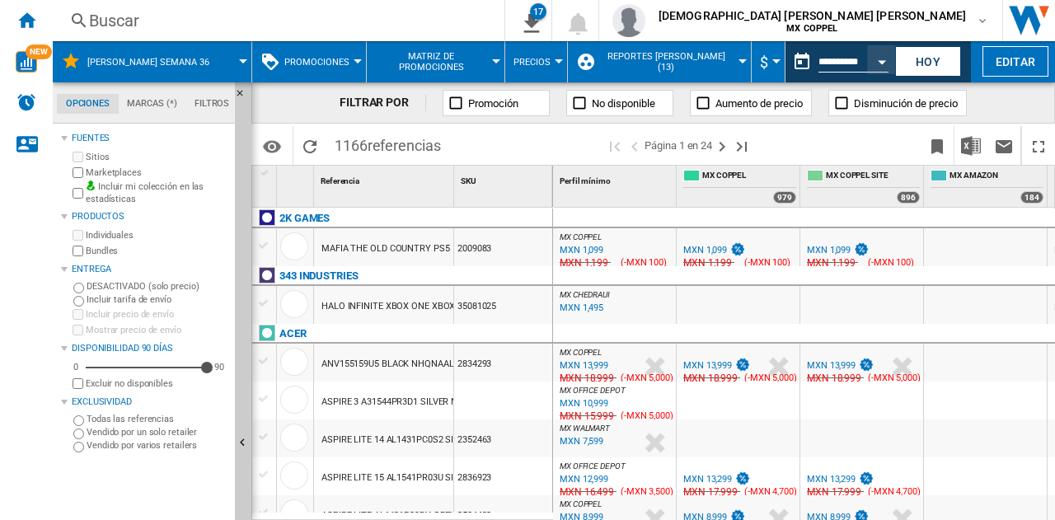
type input "**********"
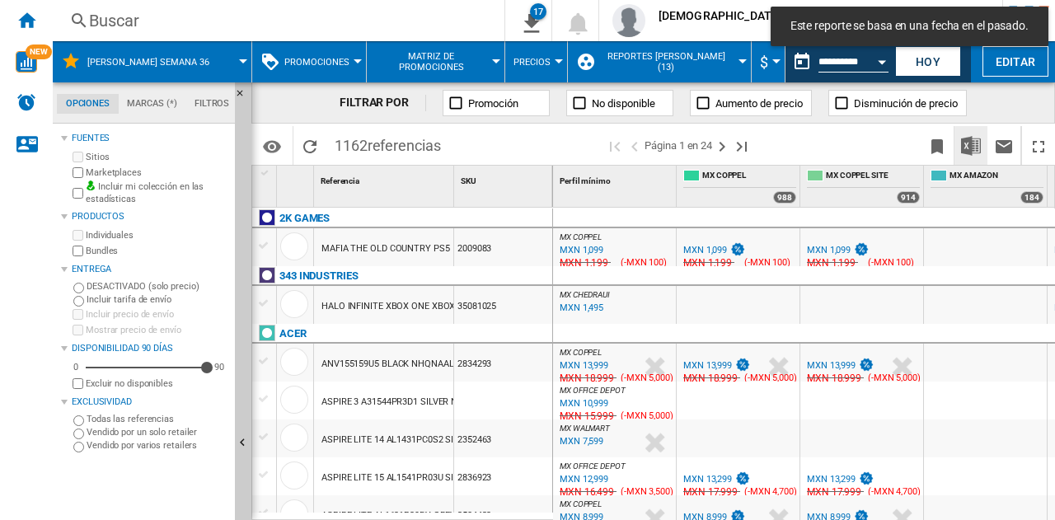
click at [971, 148] on img "Descargar en Excel" at bounding box center [971, 146] width 20 height 20
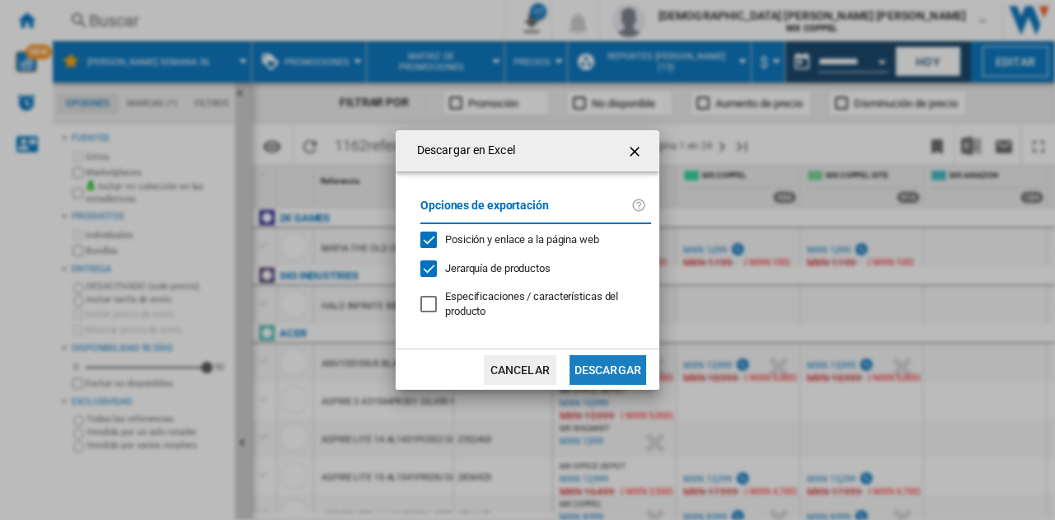
click at [617, 358] on button "Descargar" at bounding box center [607, 370] width 77 height 30
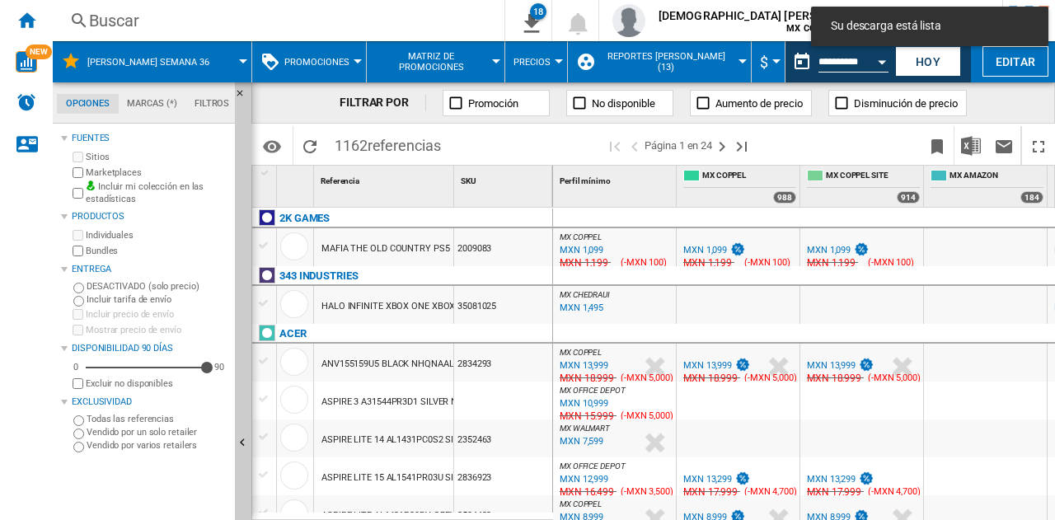
click at [1000, 97] on div "FILTRAR POR Promoción No disponible Aumento de precio Disminución de precio" at bounding box center [652, 102] width 803 height 41
click at [883, 60] on div "Open calendar" at bounding box center [882, 62] width 8 height 4
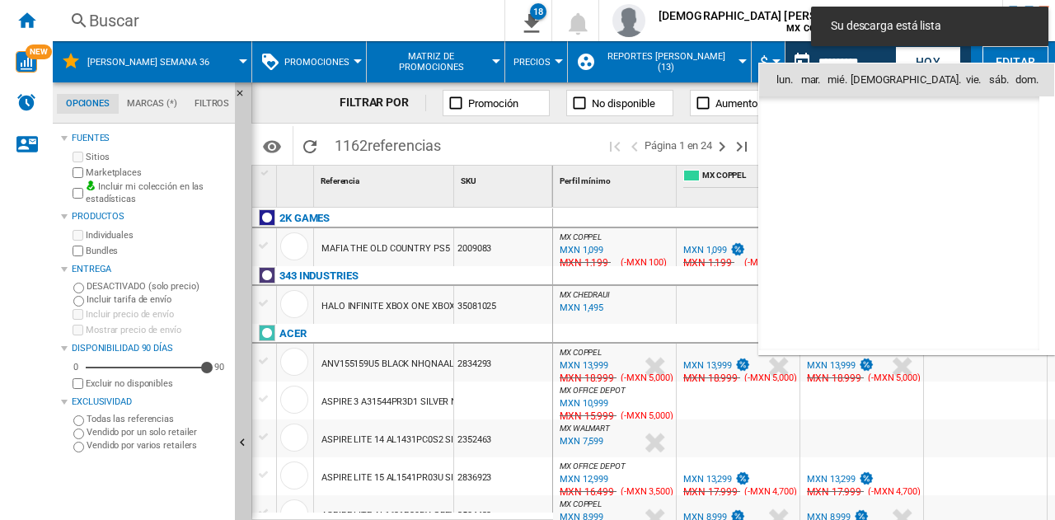
scroll to position [7860, 0]
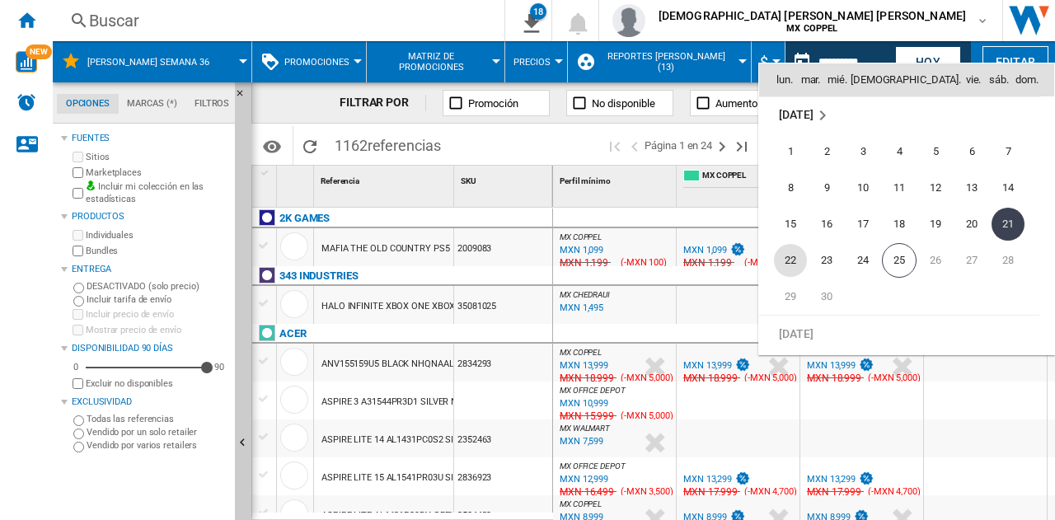
click at [792, 264] on span "22" at bounding box center [790, 260] width 33 height 33
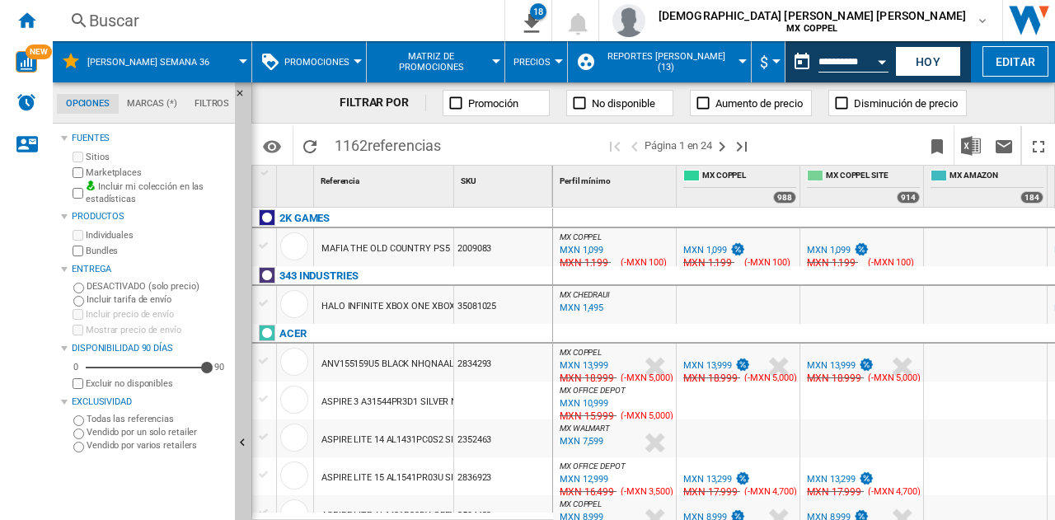
type input "**********"
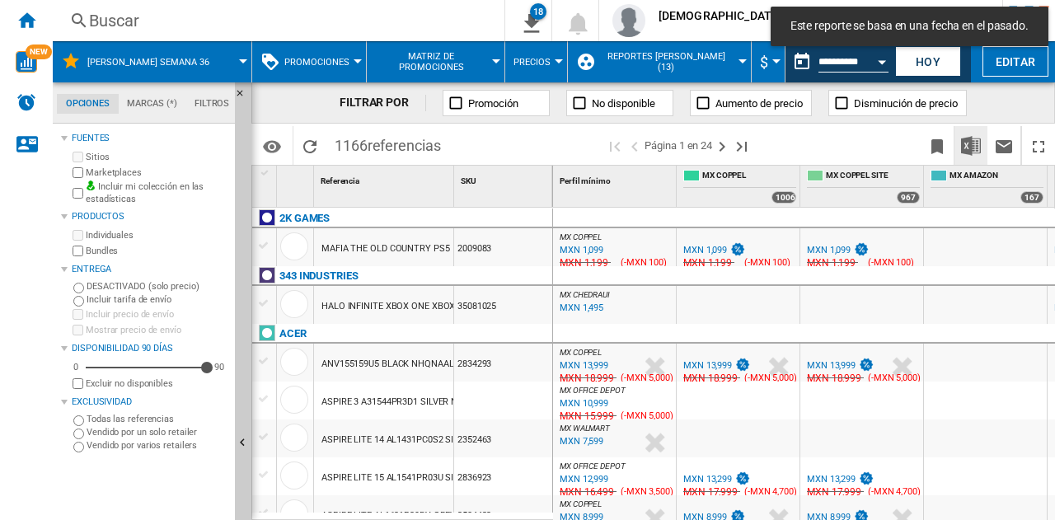
click at [969, 151] on img "Descargar en Excel" at bounding box center [971, 146] width 20 height 20
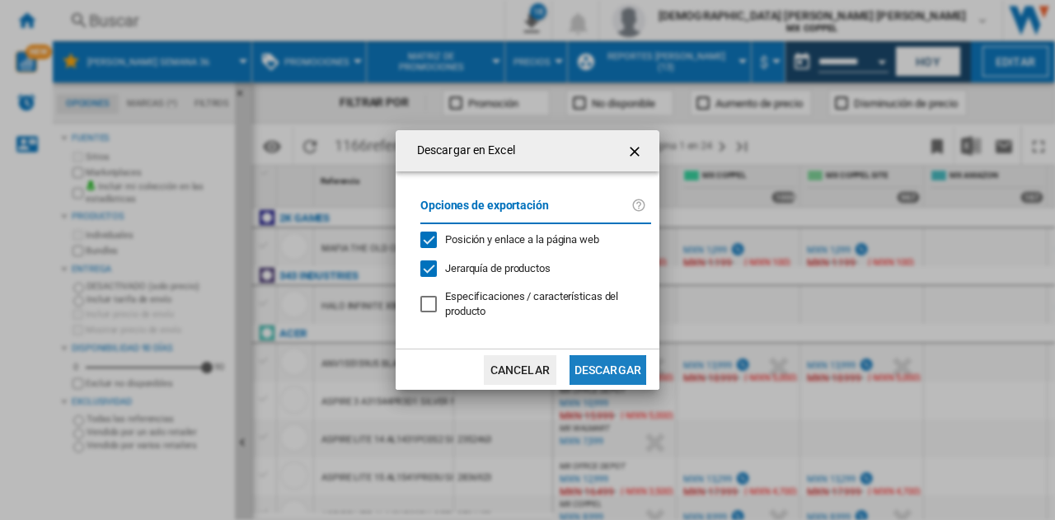
click at [634, 359] on button "Descargar" at bounding box center [607, 370] width 77 height 30
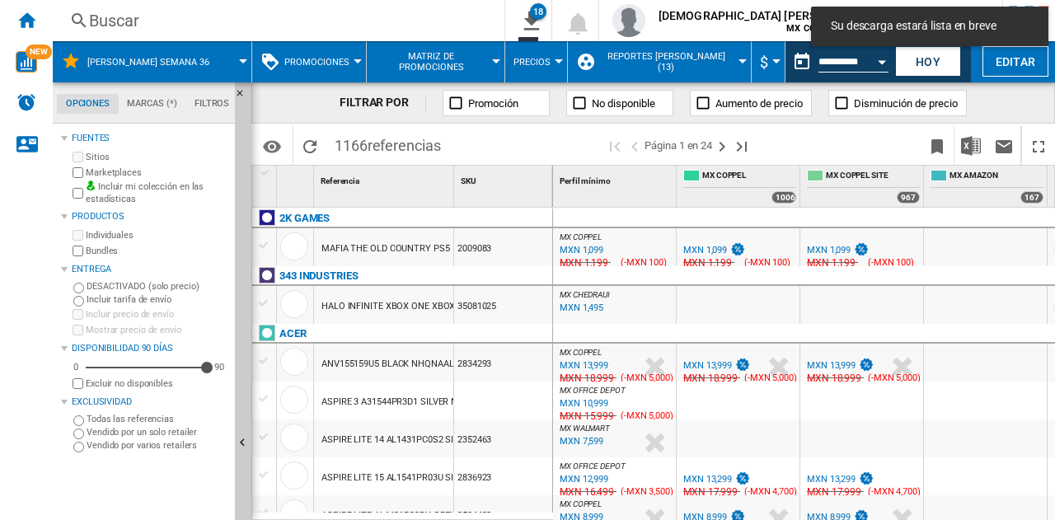
click at [882, 62] on div "Open calendar" at bounding box center [882, 62] width 8 height 4
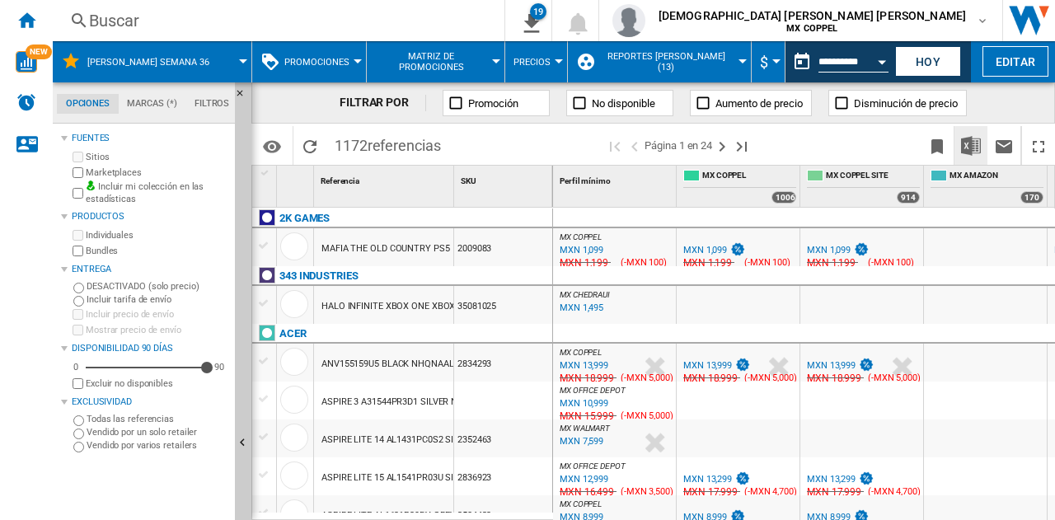
click at [959, 152] on button "Descargar en Excel" at bounding box center [970, 145] width 33 height 39
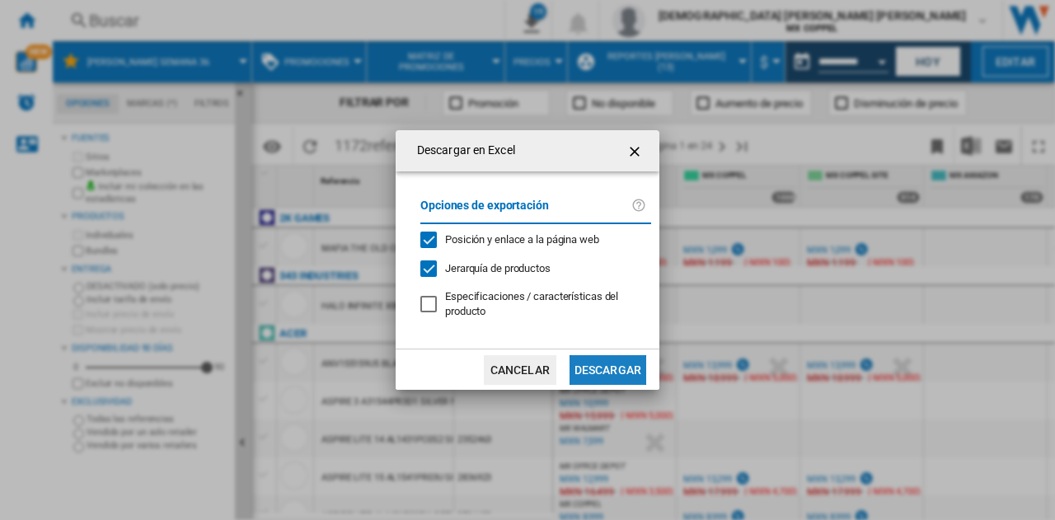
click at [613, 370] on button "Descargar" at bounding box center [607, 370] width 77 height 30
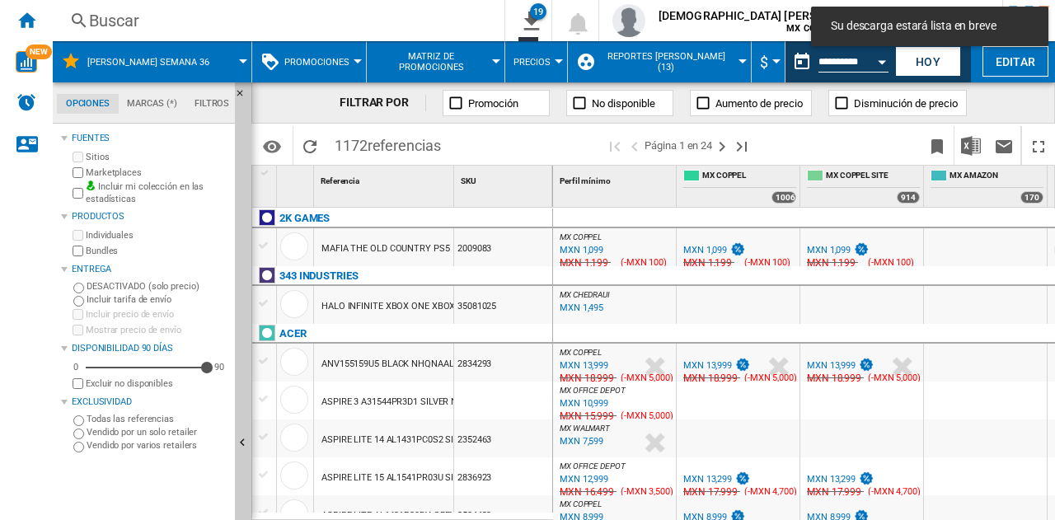
click at [884, 60] on div "Open calendar" at bounding box center [882, 62] width 8 height 4
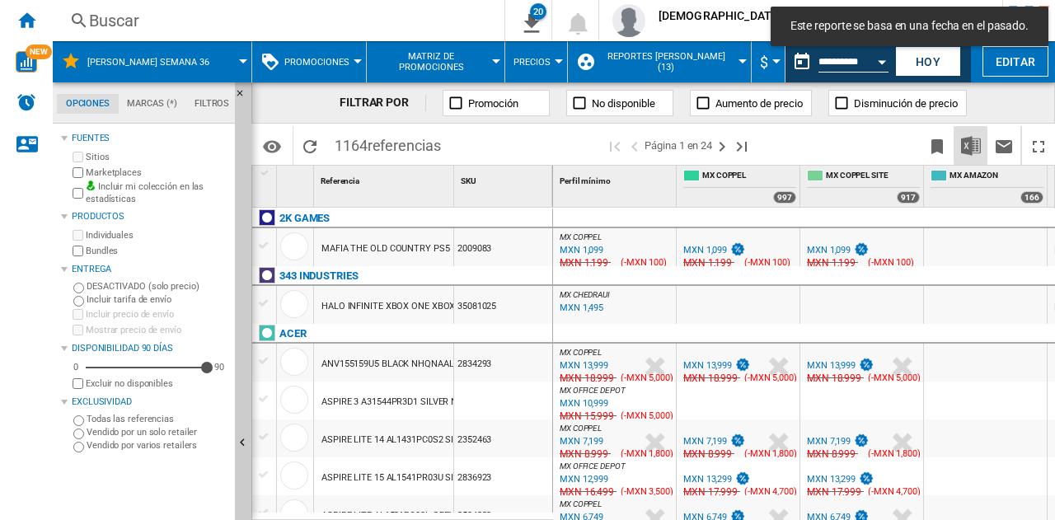
click at [972, 151] on img "Descargar en Excel" at bounding box center [971, 146] width 20 height 20
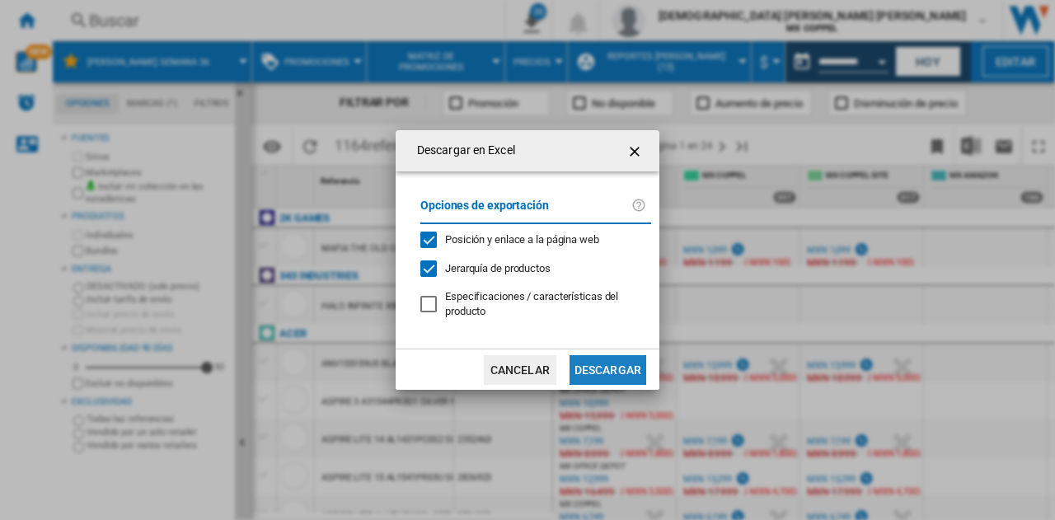
click at [620, 367] on button "Descargar" at bounding box center [607, 370] width 77 height 30
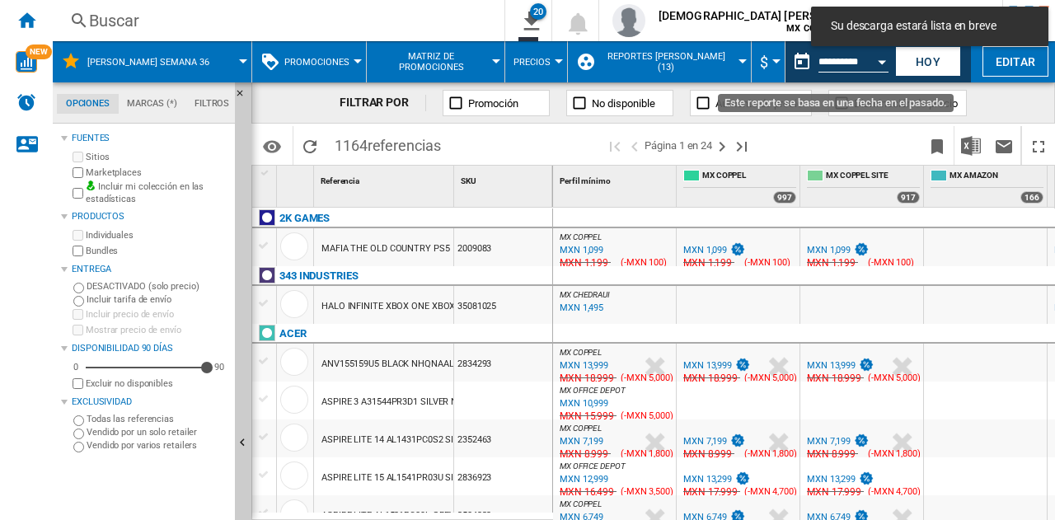
drag, startPoint x: 891, startPoint y: 63, endPoint x: 899, endPoint y: 50, distance: 15.5
click at [891, 63] on button "Open calendar" at bounding box center [882, 59] width 30 height 30
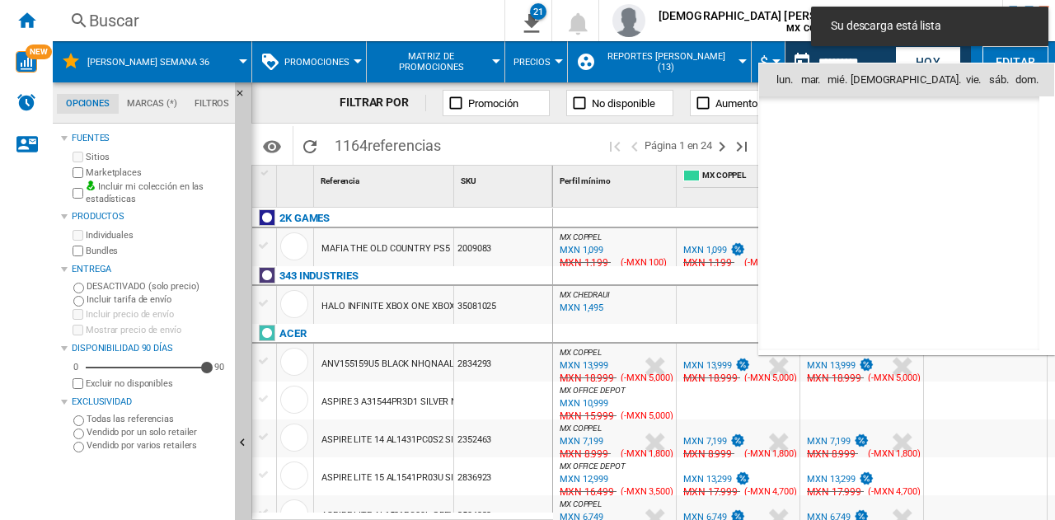
scroll to position [7860, 0]
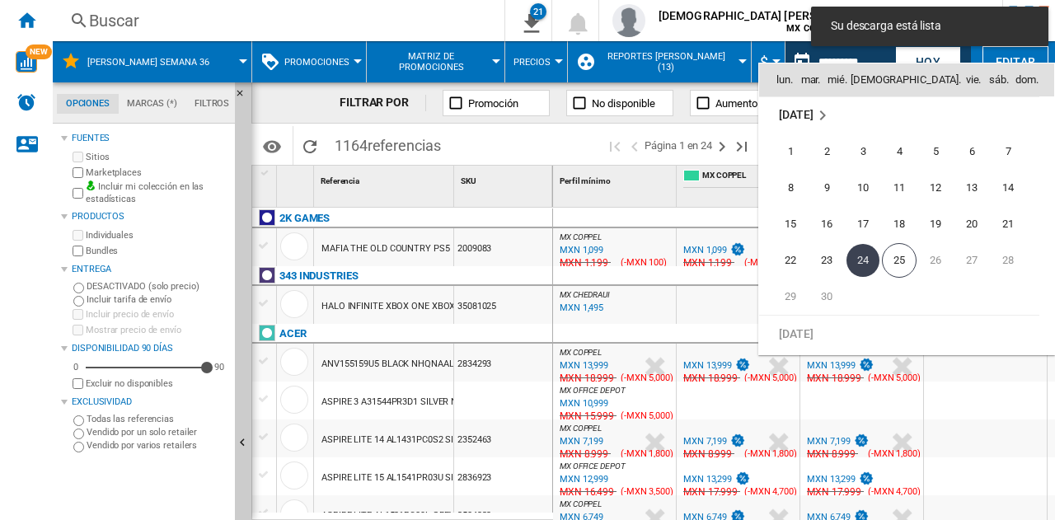
click at [819, 113] on md-icon "September 2025" at bounding box center [822, 115] width 20 height 20
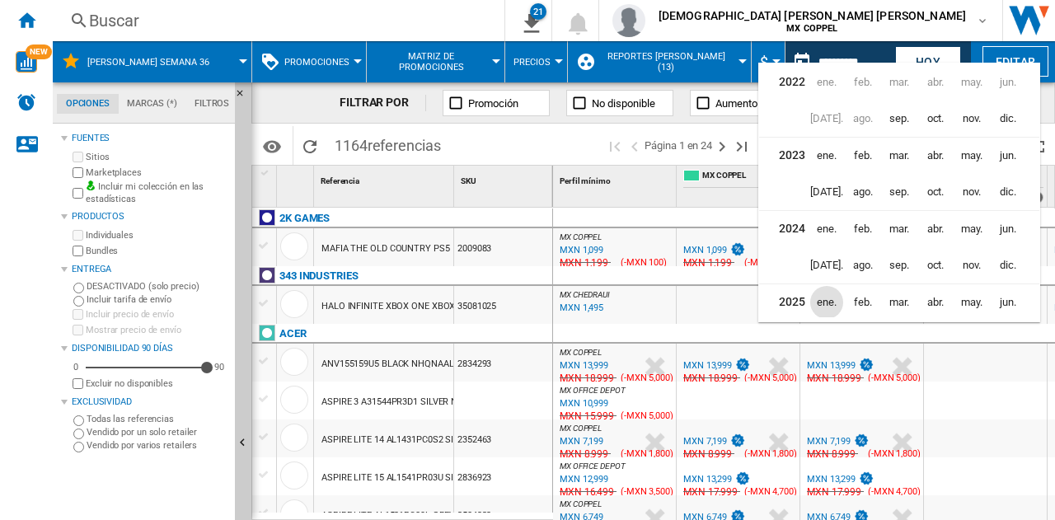
scroll to position [39, 0]
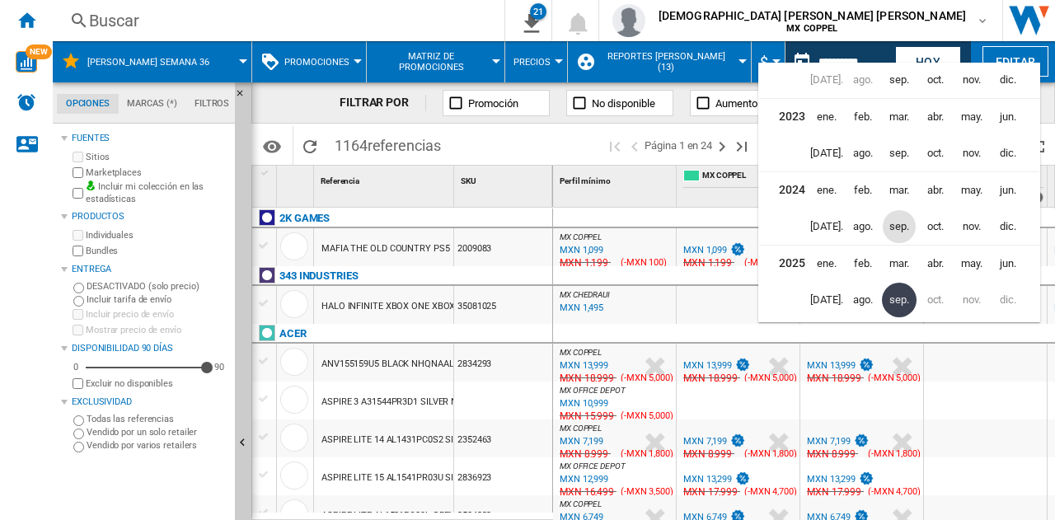
click at [892, 220] on span "sep." at bounding box center [898, 226] width 33 height 33
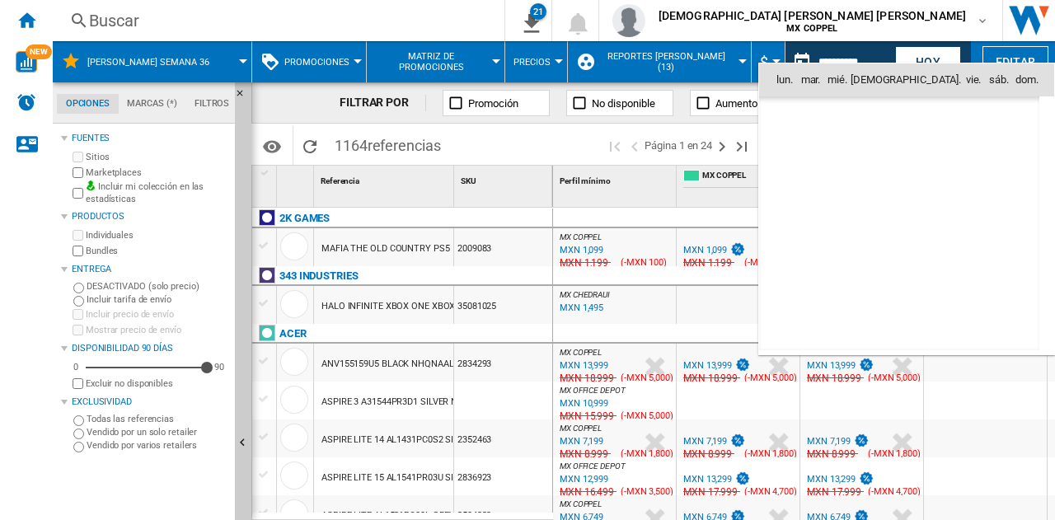
scroll to position [5239, 0]
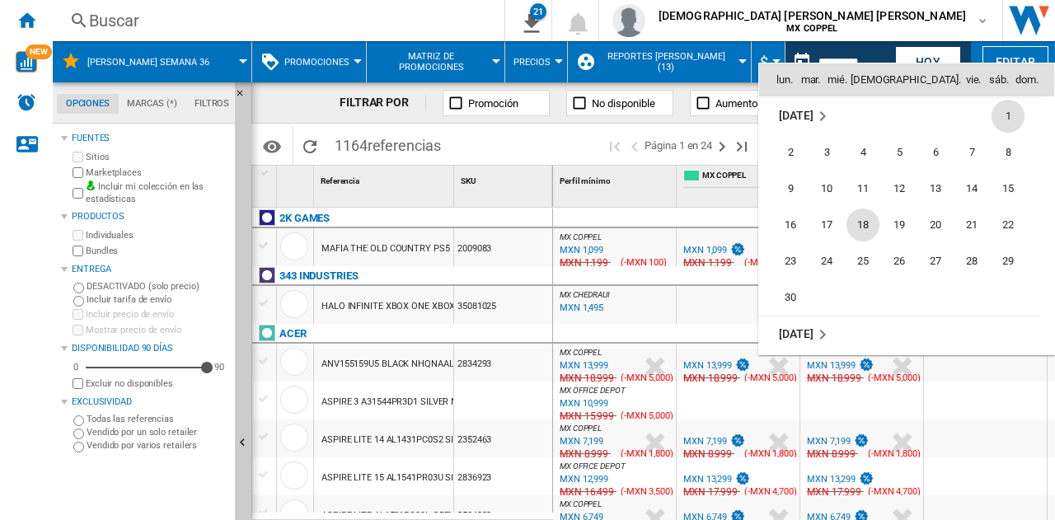
click at [867, 226] on span "18" at bounding box center [862, 224] width 33 height 33
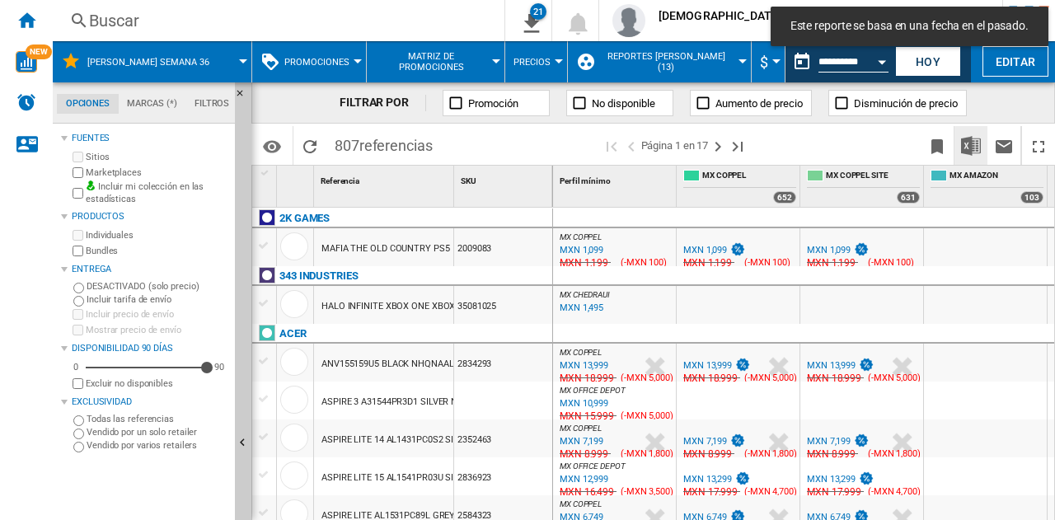
click at [971, 146] on img "Descargar en Excel" at bounding box center [971, 146] width 20 height 20
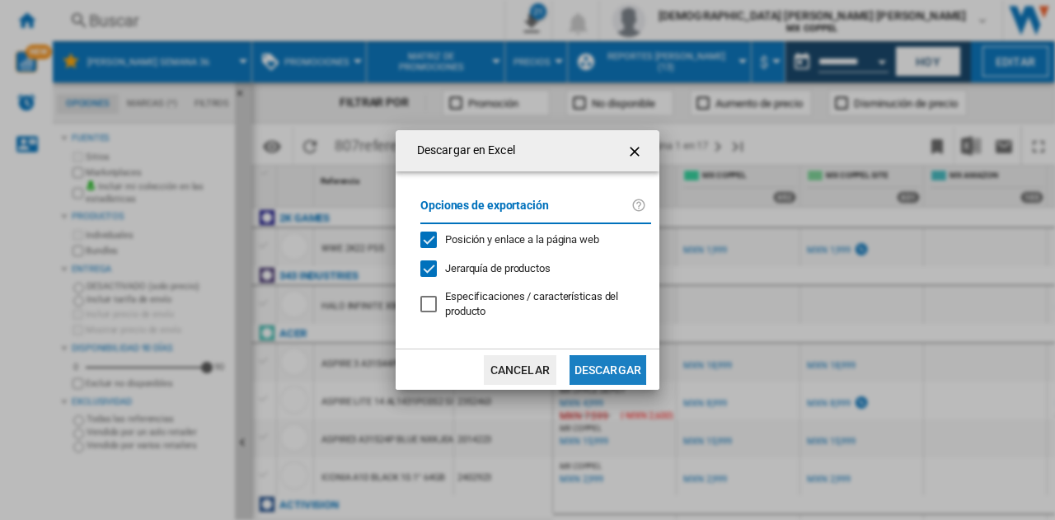
click at [600, 373] on button "Descargar" at bounding box center [607, 370] width 77 height 30
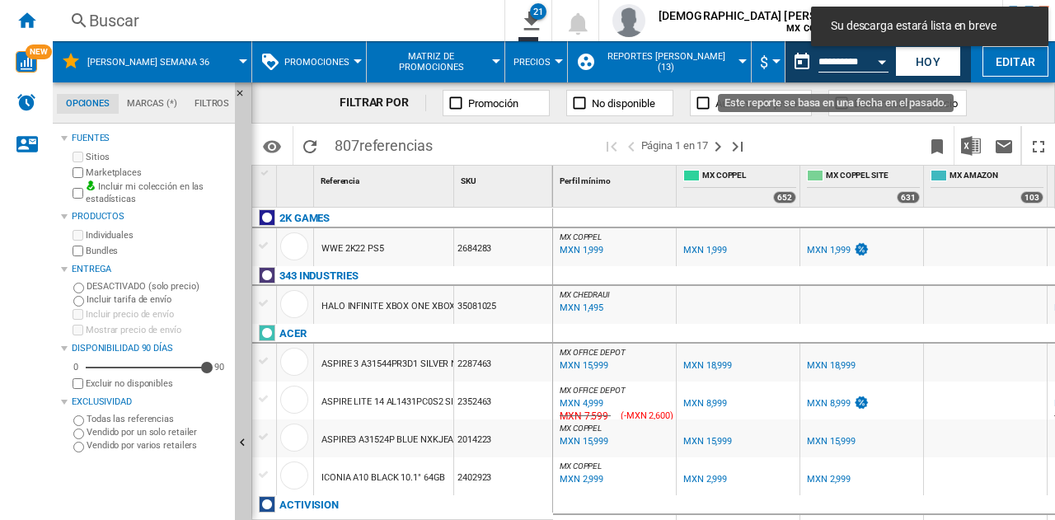
click at [880, 67] on button "Open calendar" at bounding box center [882, 59] width 30 height 30
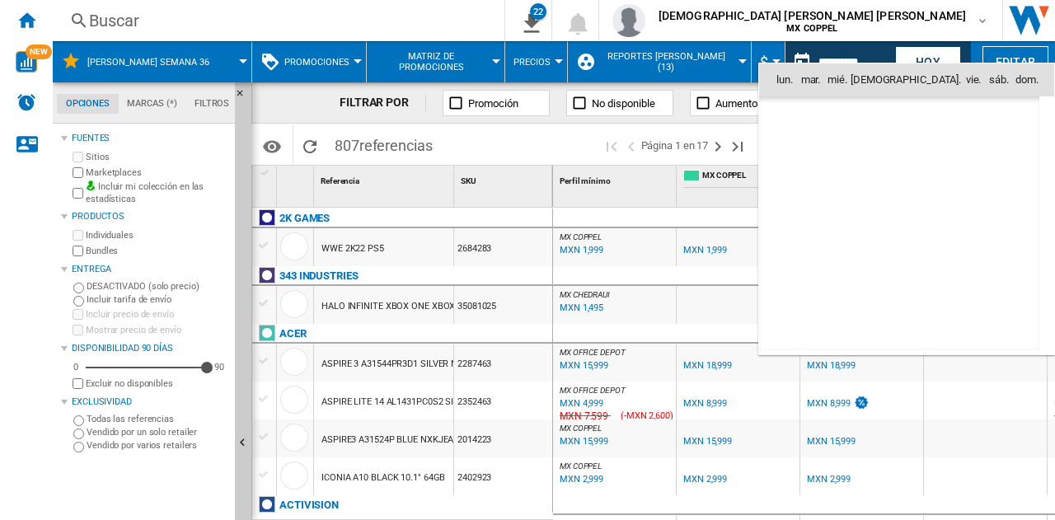
scroll to position [5240, 0]
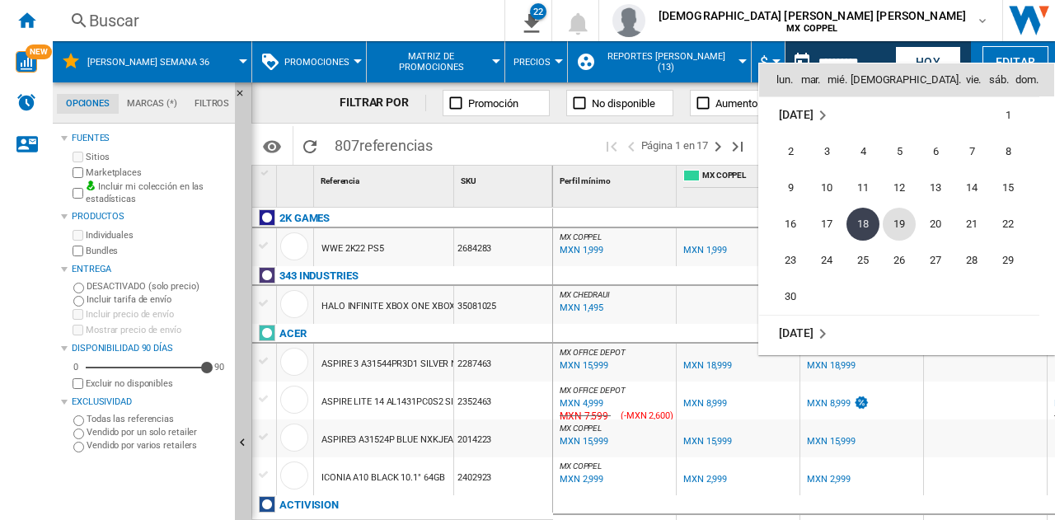
click at [901, 221] on span "19" at bounding box center [898, 224] width 33 height 33
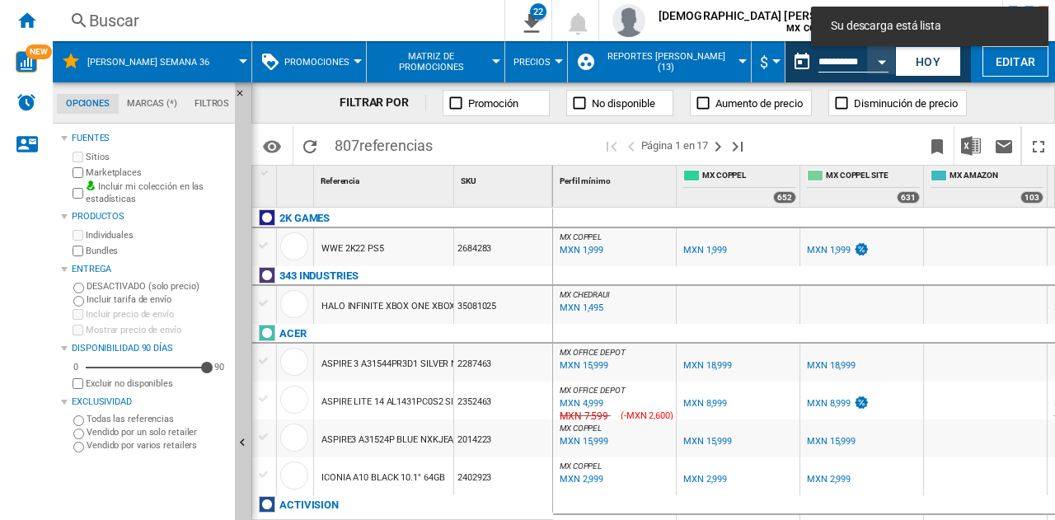
type input "**********"
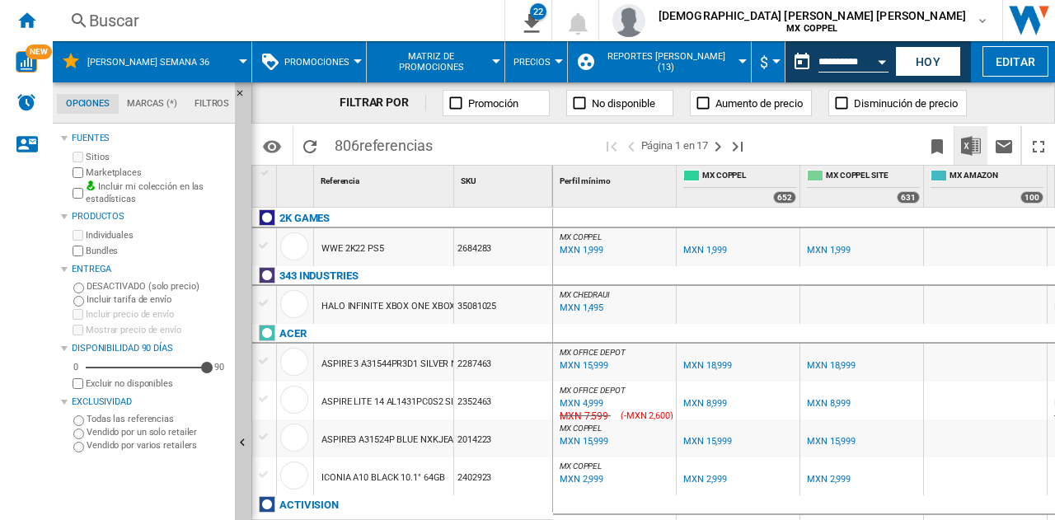
click at [972, 139] on img "Descargar en Excel" at bounding box center [971, 146] width 20 height 20
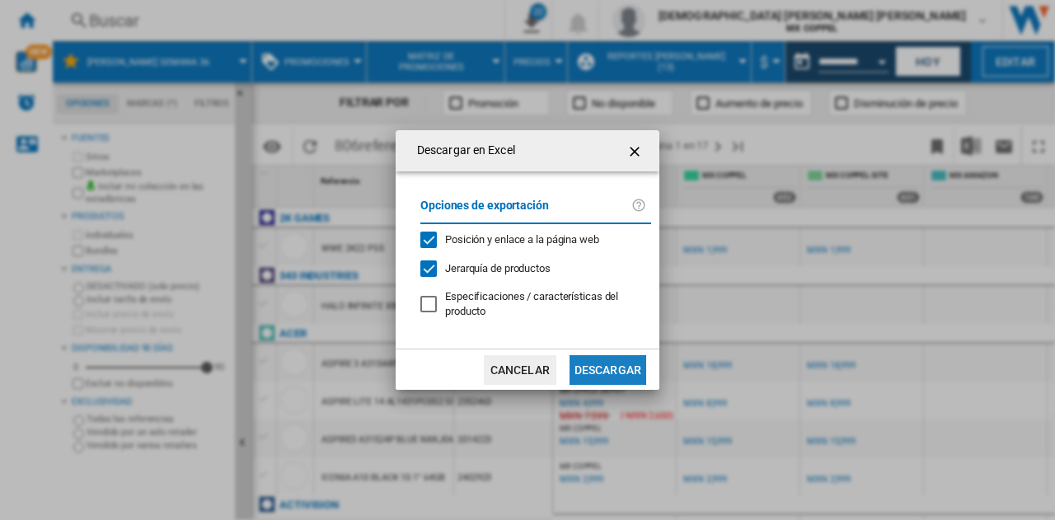
click at [638, 367] on button "Descargar" at bounding box center [607, 370] width 77 height 30
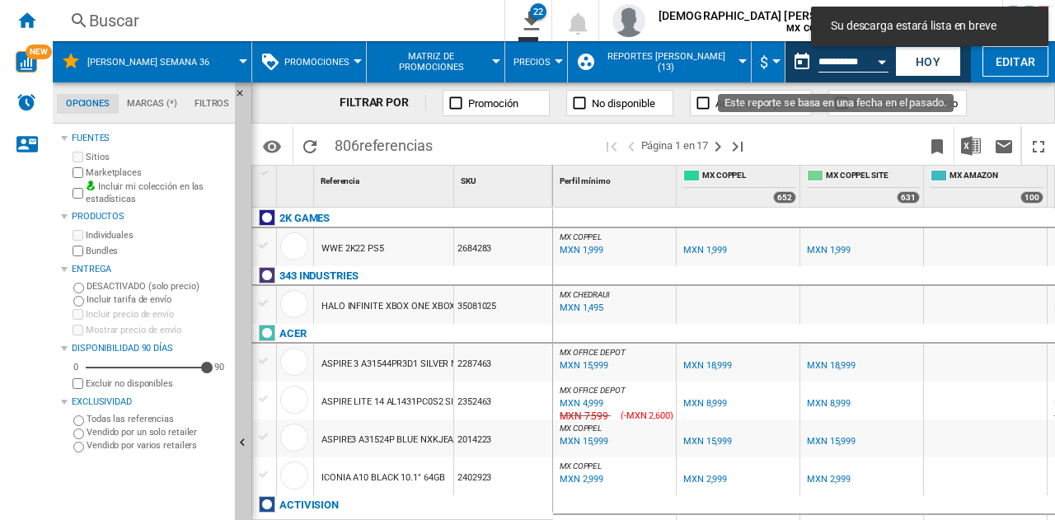
click at [865, 60] on input "**********" at bounding box center [853, 64] width 70 height 15
click at [873, 60] on button "Open calendar" at bounding box center [882, 59] width 30 height 30
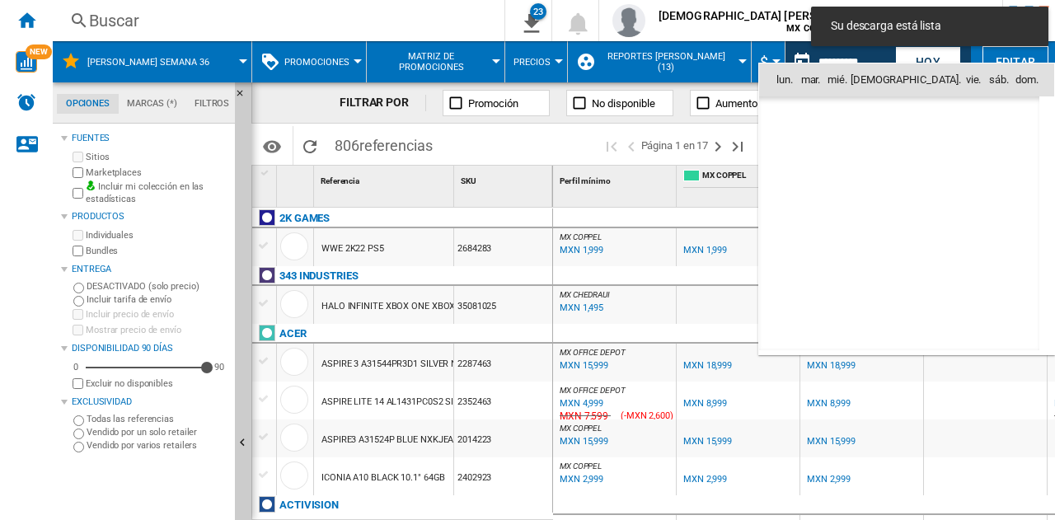
scroll to position [5240, 0]
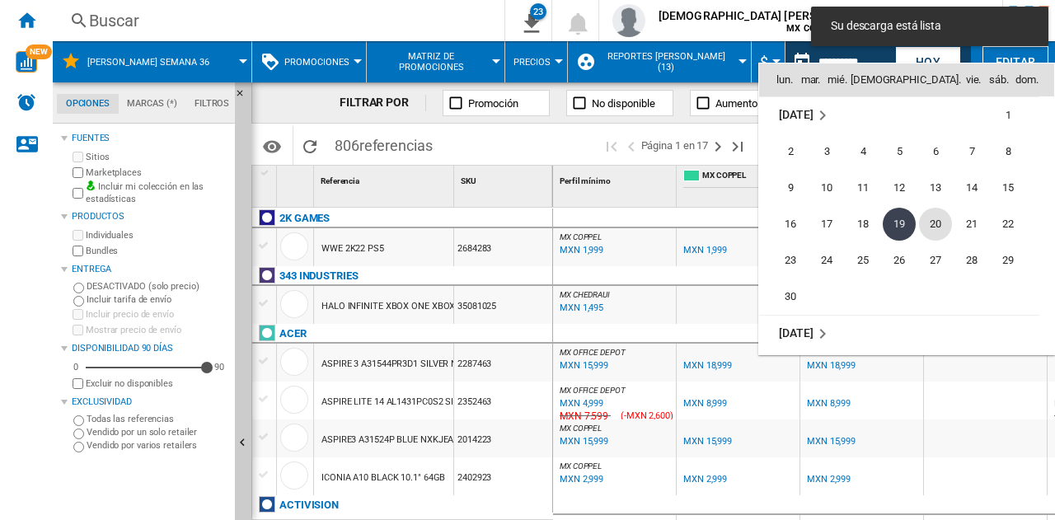
click at [933, 222] on span "20" at bounding box center [935, 224] width 33 height 33
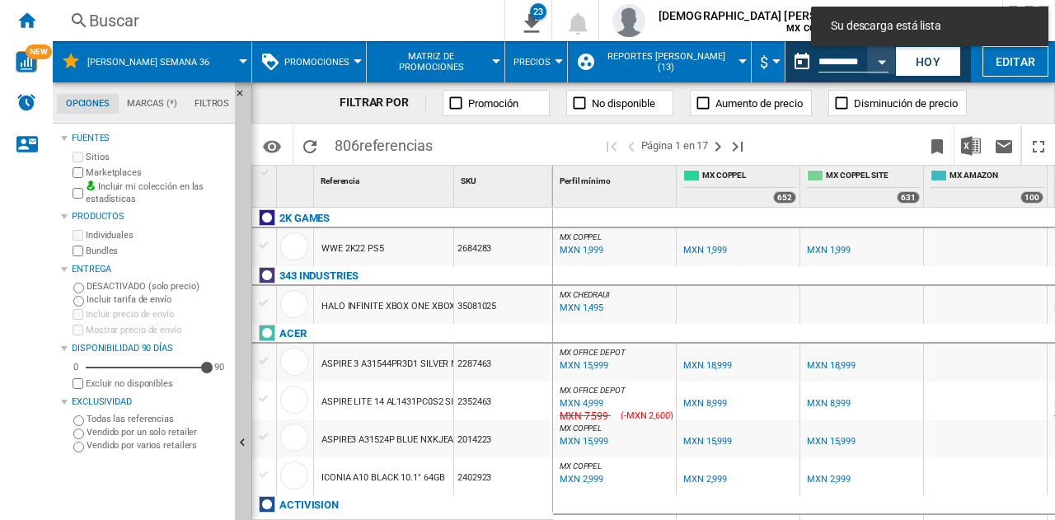
type input "**********"
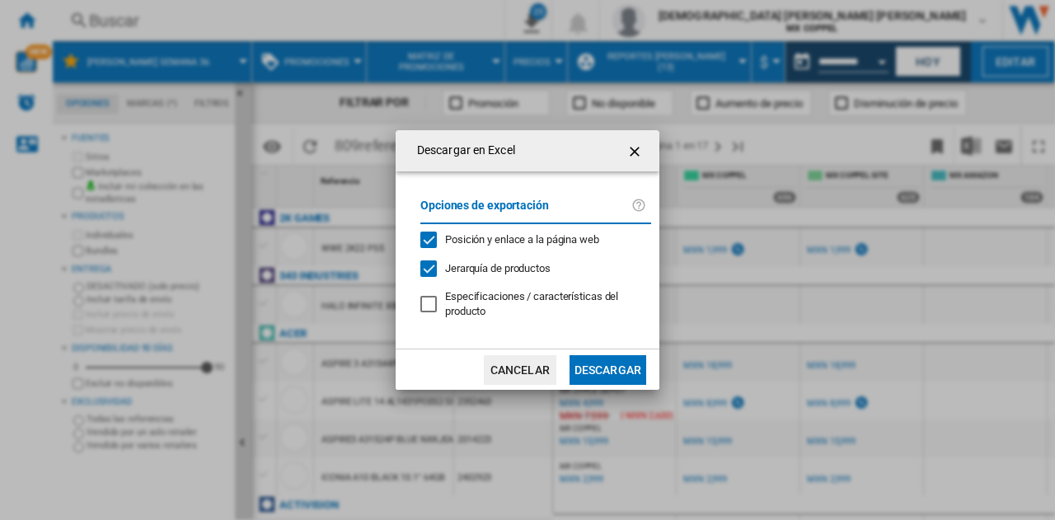
click at [590, 362] on button "Descargar" at bounding box center [607, 370] width 77 height 30
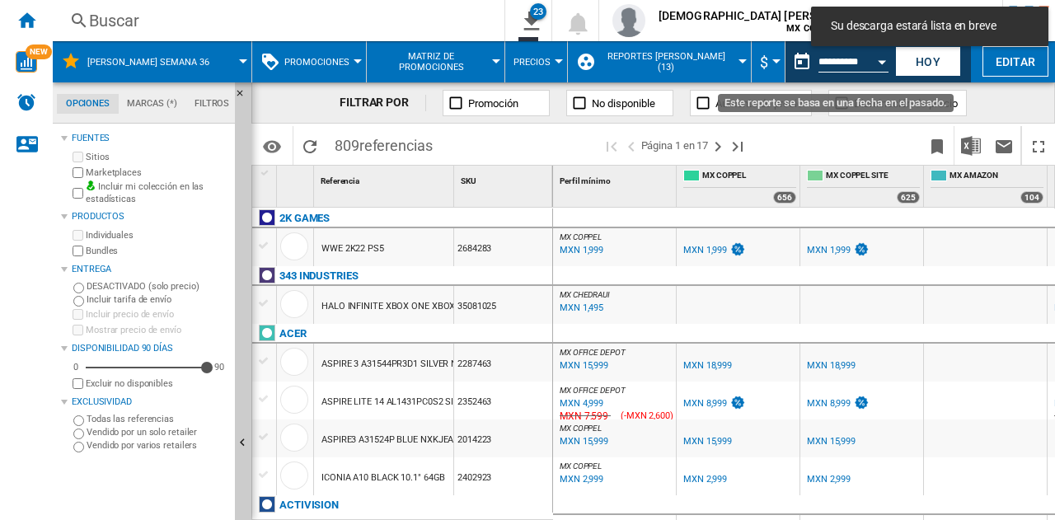
click at [883, 62] on div "Open calendar" at bounding box center [882, 62] width 8 height 4
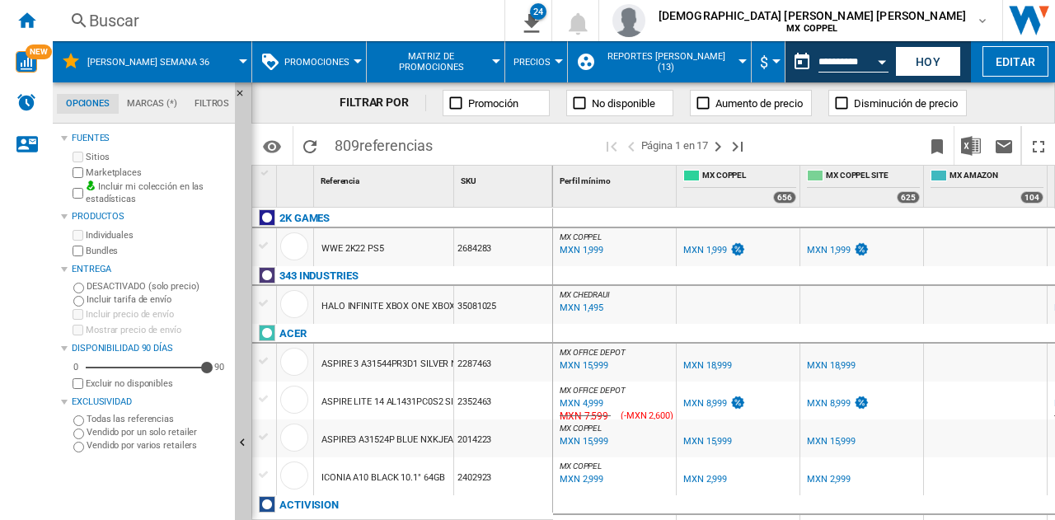
type input "**********"
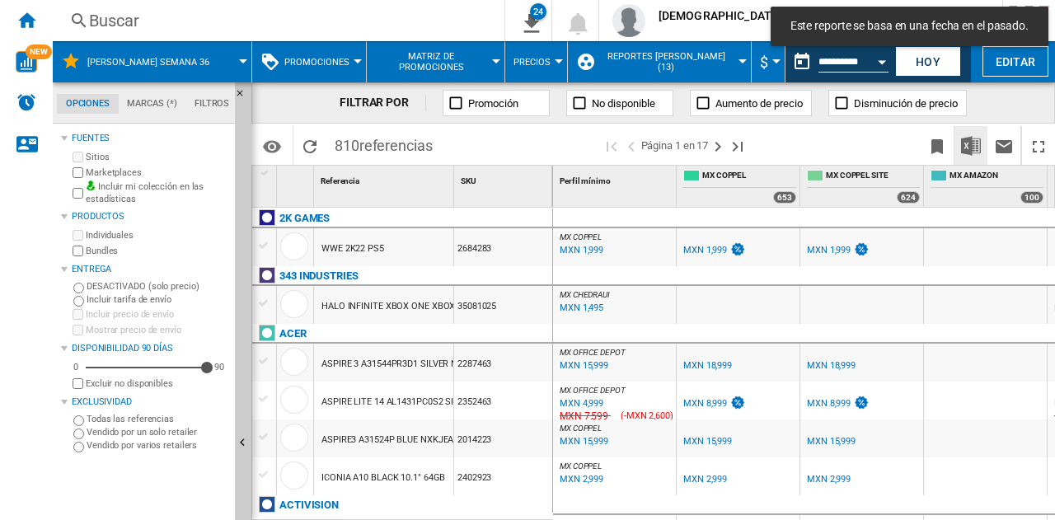
click at [971, 146] on img "Descargar en Excel" at bounding box center [971, 146] width 20 height 20
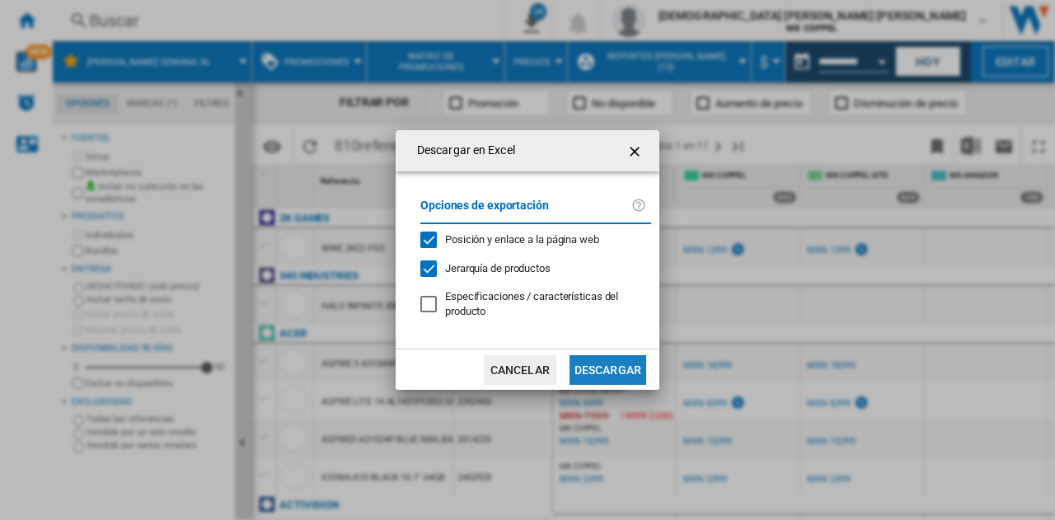
click at [608, 368] on button "Descargar" at bounding box center [607, 370] width 77 height 30
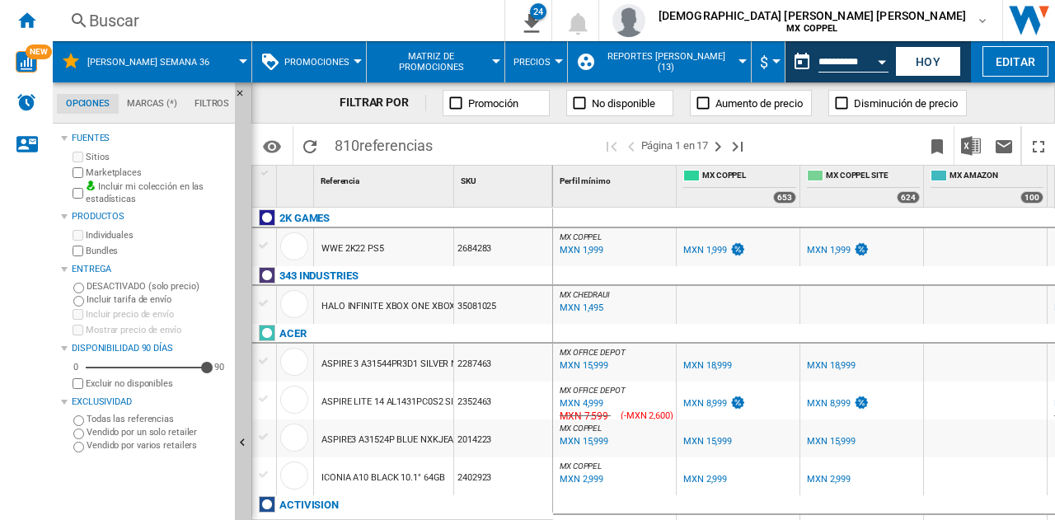
click at [882, 63] on button "Open calendar" at bounding box center [882, 59] width 30 height 30
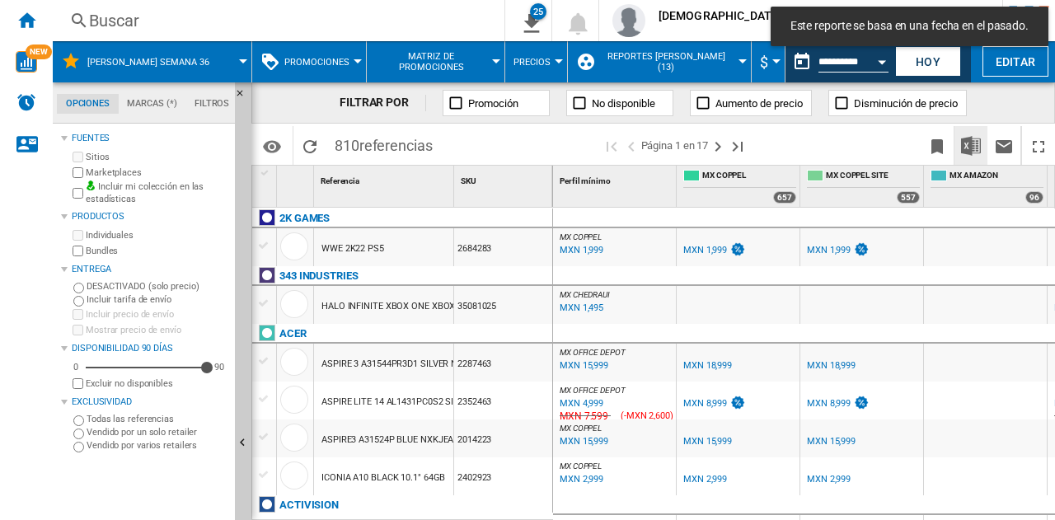
click at [980, 150] on button "Descargar en Excel" at bounding box center [970, 145] width 33 height 39
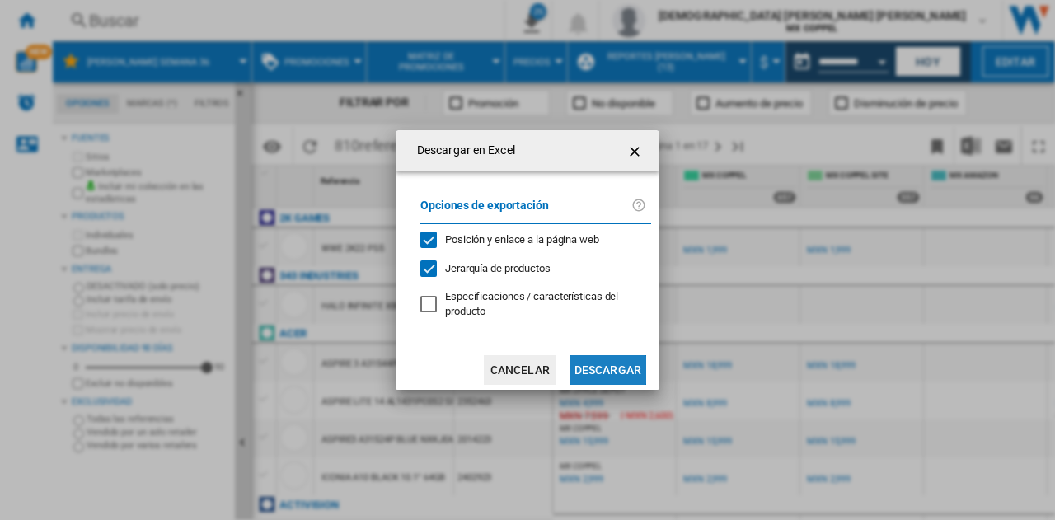
click at [601, 373] on button "Descargar" at bounding box center [607, 370] width 77 height 30
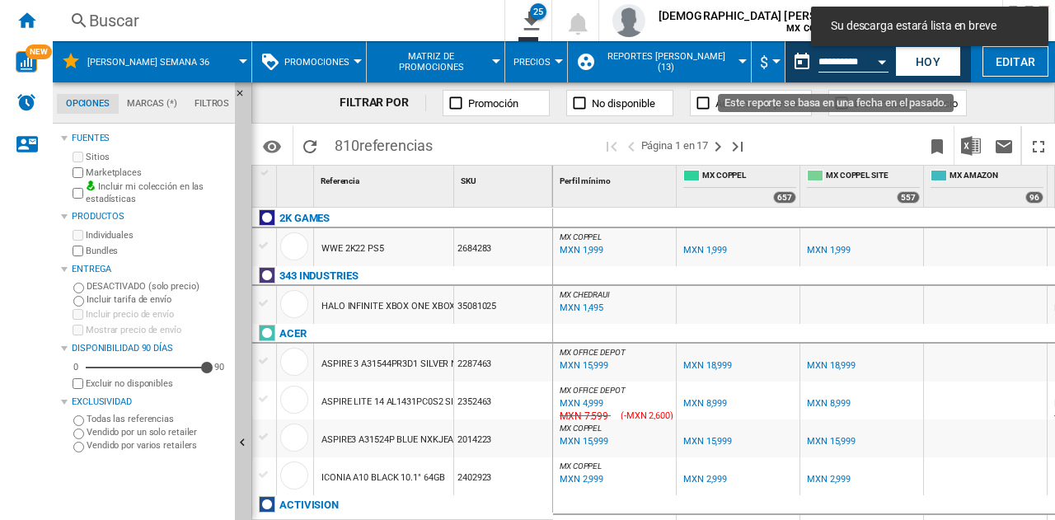
click at [882, 59] on button "Open calendar" at bounding box center [882, 59] width 30 height 30
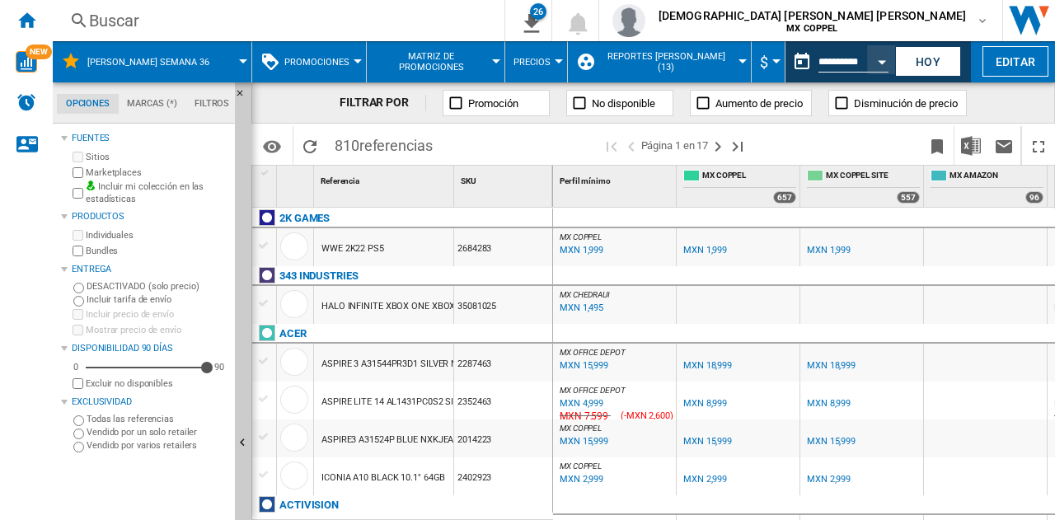
type input "**********"
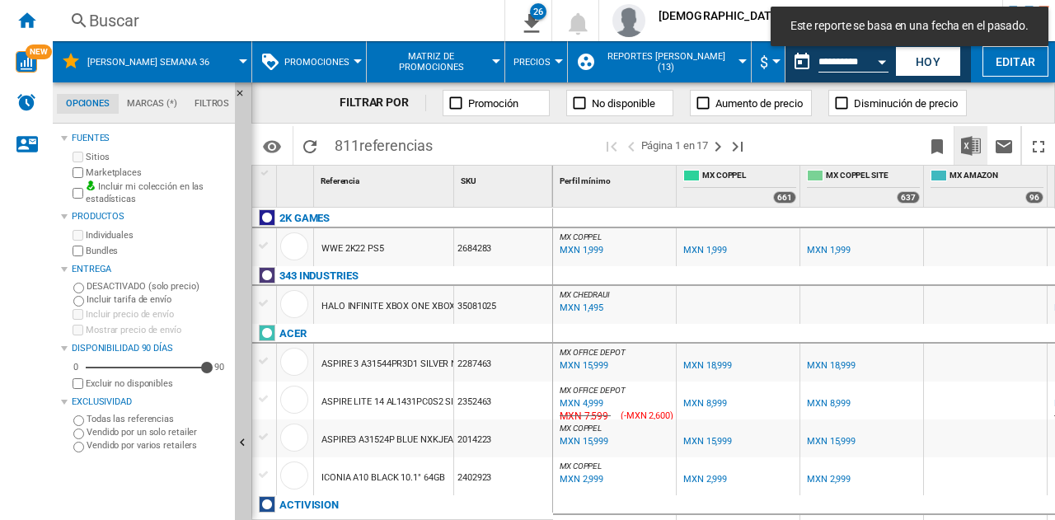
click at [1022, 115] on div "FILTRAR POR Promoción No disponible Aumento de precio Disminución de precio" at bounding box center [652, 102] width 803 height 41
click at [972, 157] on button "Descargar en Excel" at bounding box center [970, 145] width 33 height 39
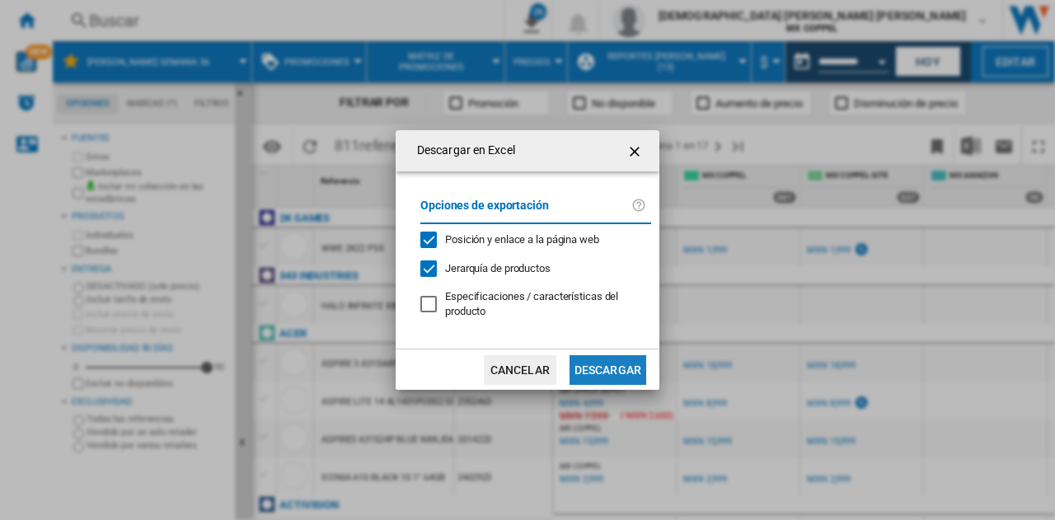
click at [608, 383] on button "Descargar" at bounding box center [607, 370] width 77 height 30
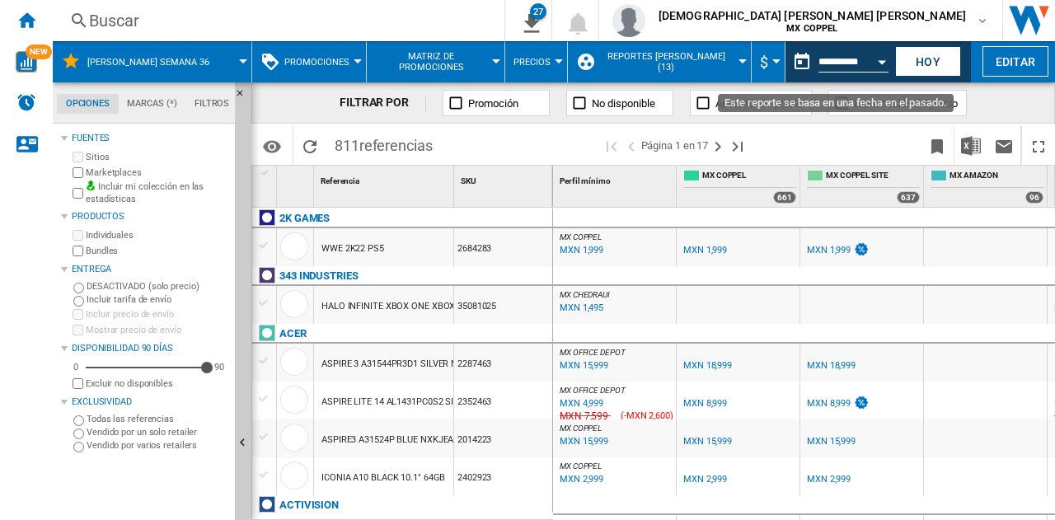
click at [872, 67] on button "Open calendar" at bounding box center [882, 59] width 30 height 30
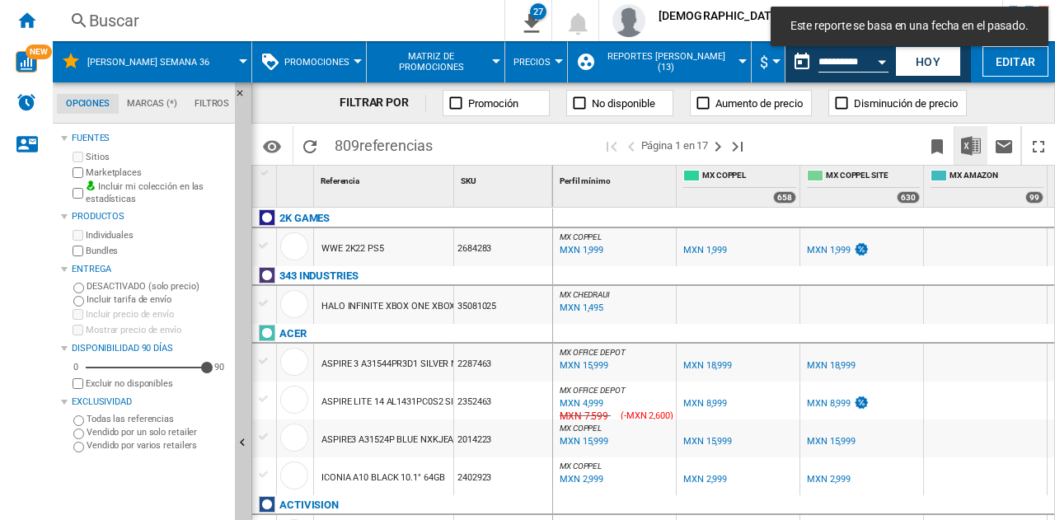
click at [971, 148] on img "Descargar en Excel" at bounding box center [971, 146] width 20 height 20
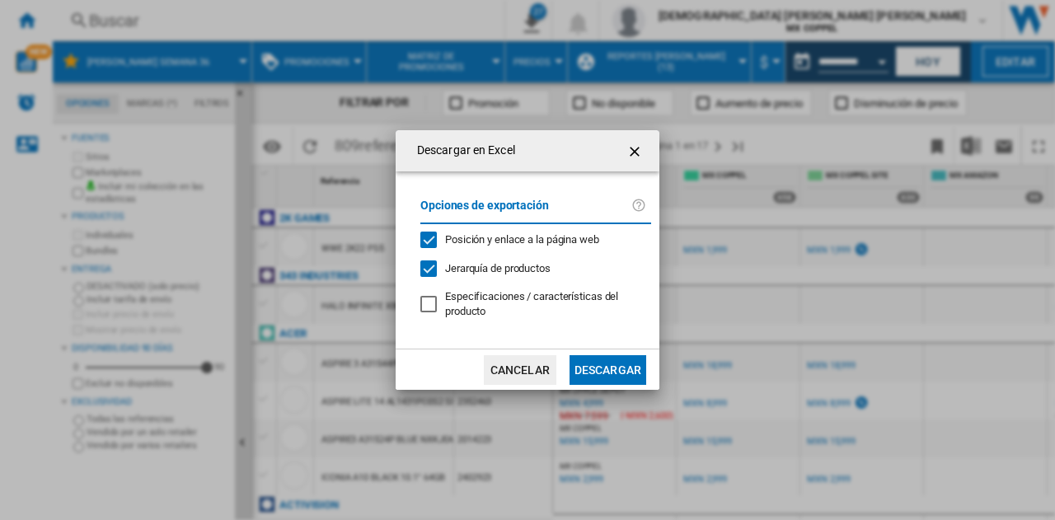
click at [600, 383] on button "Descargar" at bounding box center [607, 370] width 77 height 30
